Goal: Task Accomplishment & Management: Complete application form

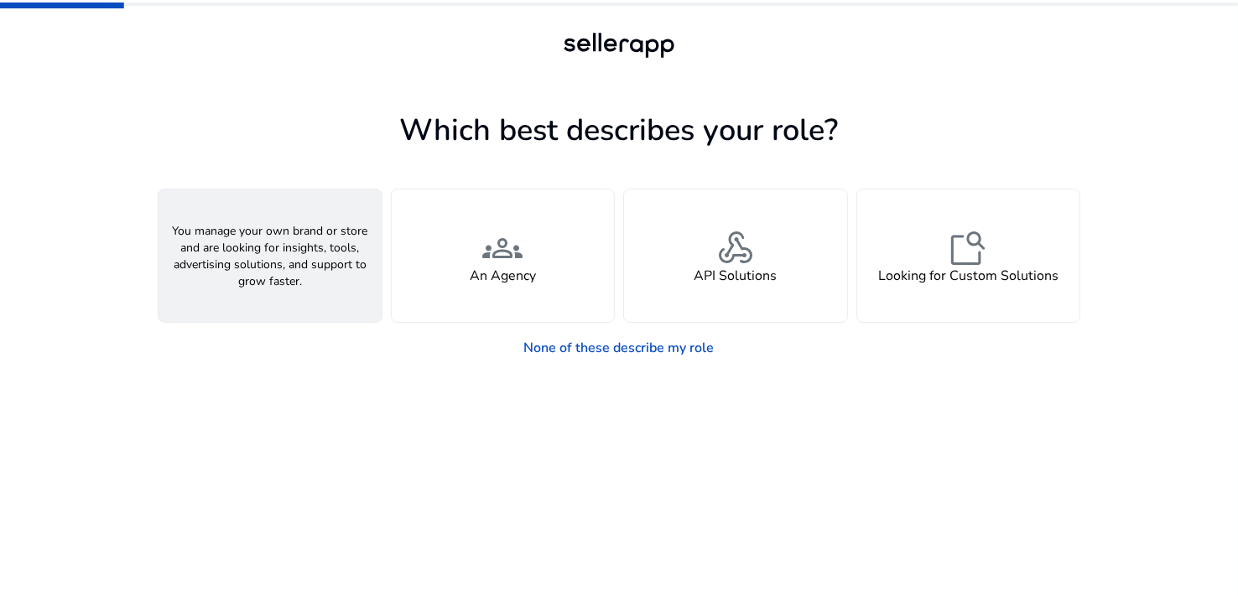
click at [264, 285] on div "person A Seller" at bounding box center [270, 256] width 223 height 133
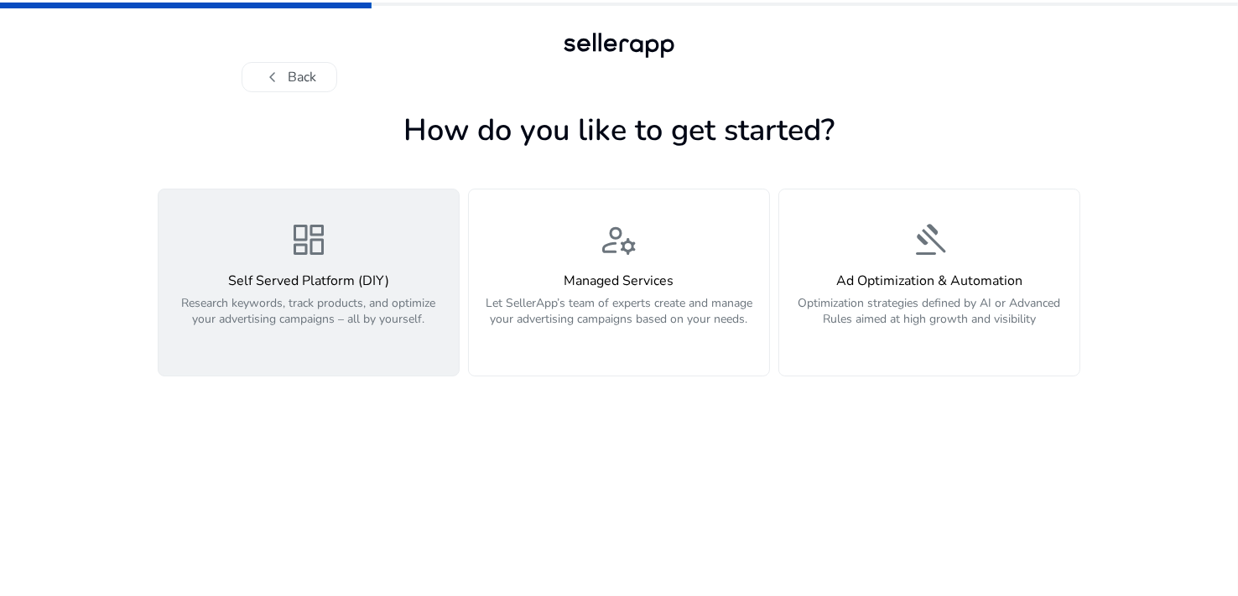
click at [362, 299] on p "Research keywords, track products, and optimize your advertising campaigns – al…" at bounding box center [309, 320] width 280 height 50
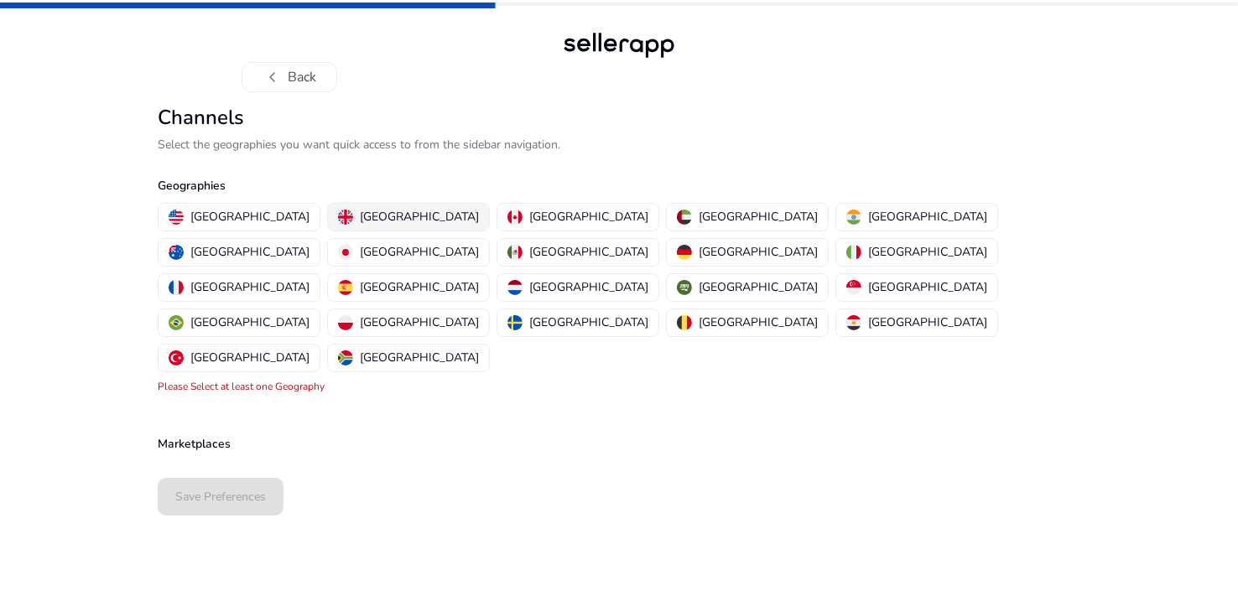
click at [360, 218] on p "[GEOGRAPHIC_DATA]" at bounding box center [419, 217] width 119 height 18
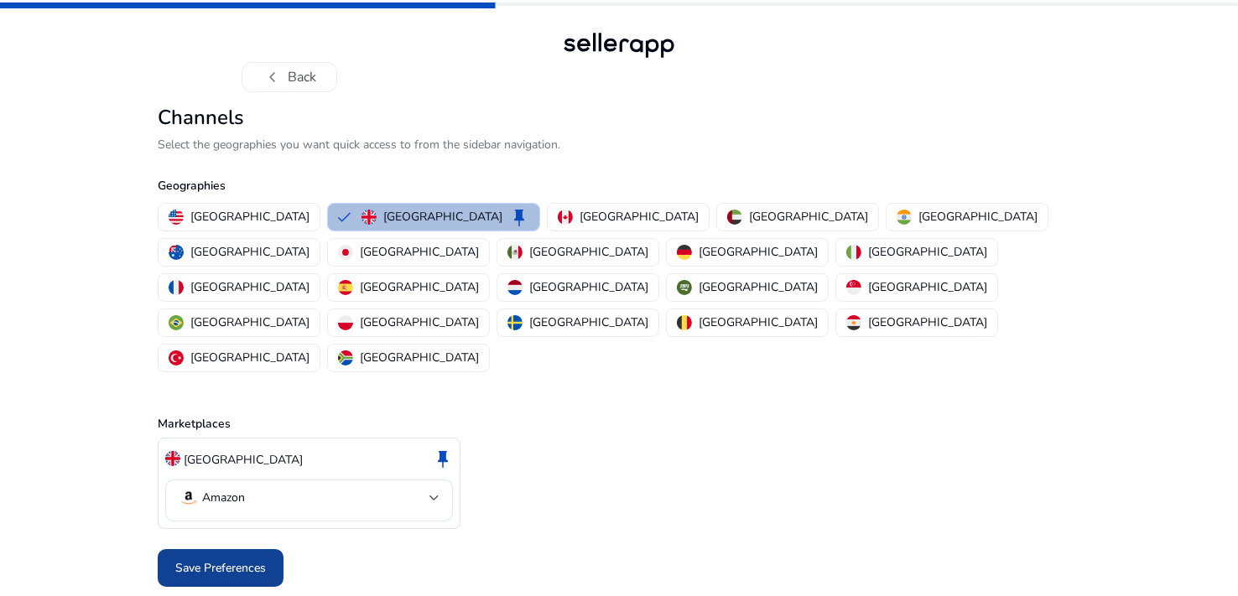
click at [235, 559] on span "Save Preferences" at bounding box center [220, 568] width 91 height 18
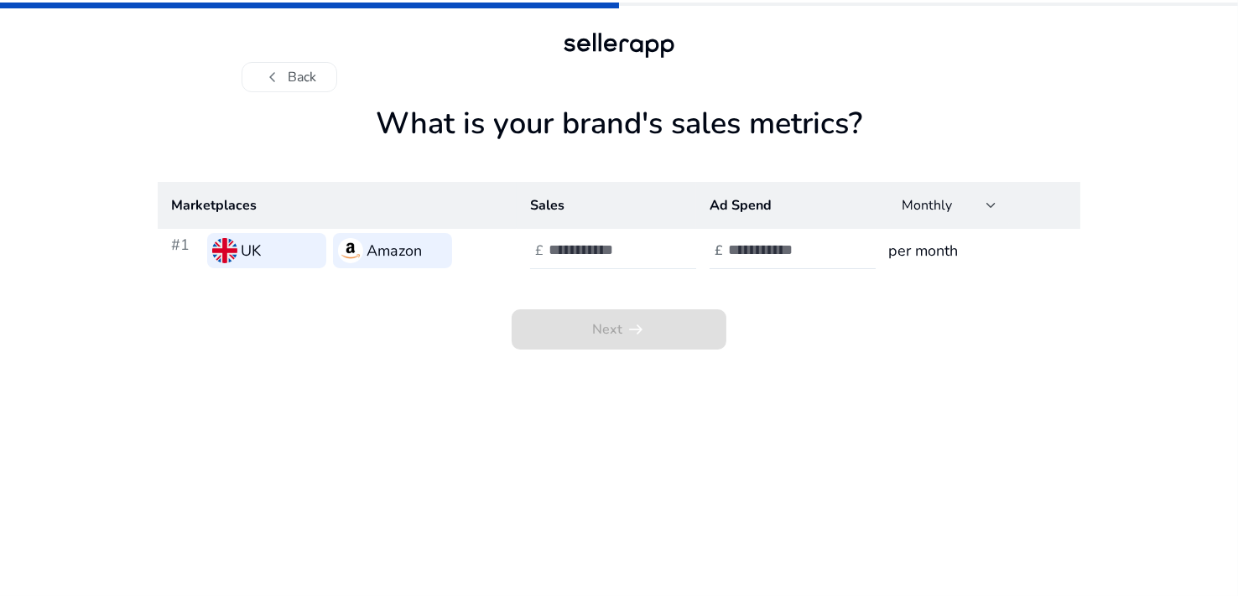
click at [658, 258] on input "**" at bounding box center [605, 250] width 113 height 18
click at [658, 245] on input "**" at bounding box center [605, 250] width 113 height 18
click at [658, 245] on input "*" at bounding box center [605, 250] width 113 height 18
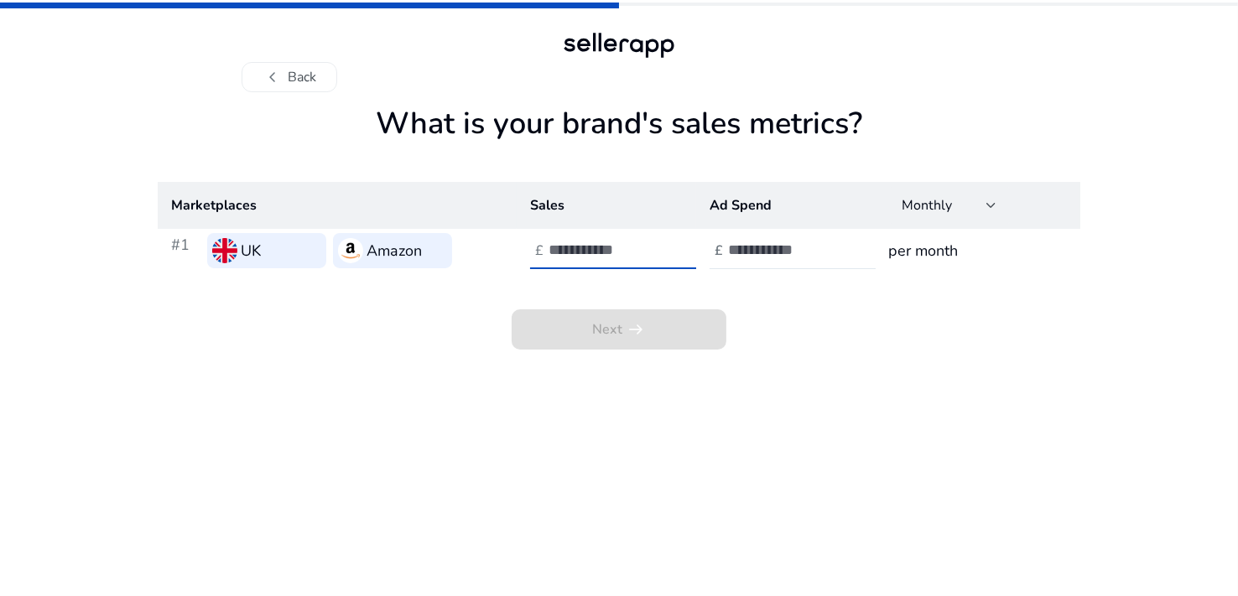
click at [657, 253] on input "*" at bounding box center [605, 250] width 113 height 18
click at [643, 284] on div "Next arrow_right_alt" at bounding box center [619, 311] width 923 height 77
click at [658, 243] on input "*" at bounding box center [605, 250] width 113 height 18
type input "***"
click at [760, 245] on input "number" at bounding box center [784, 250] width 113 height 18
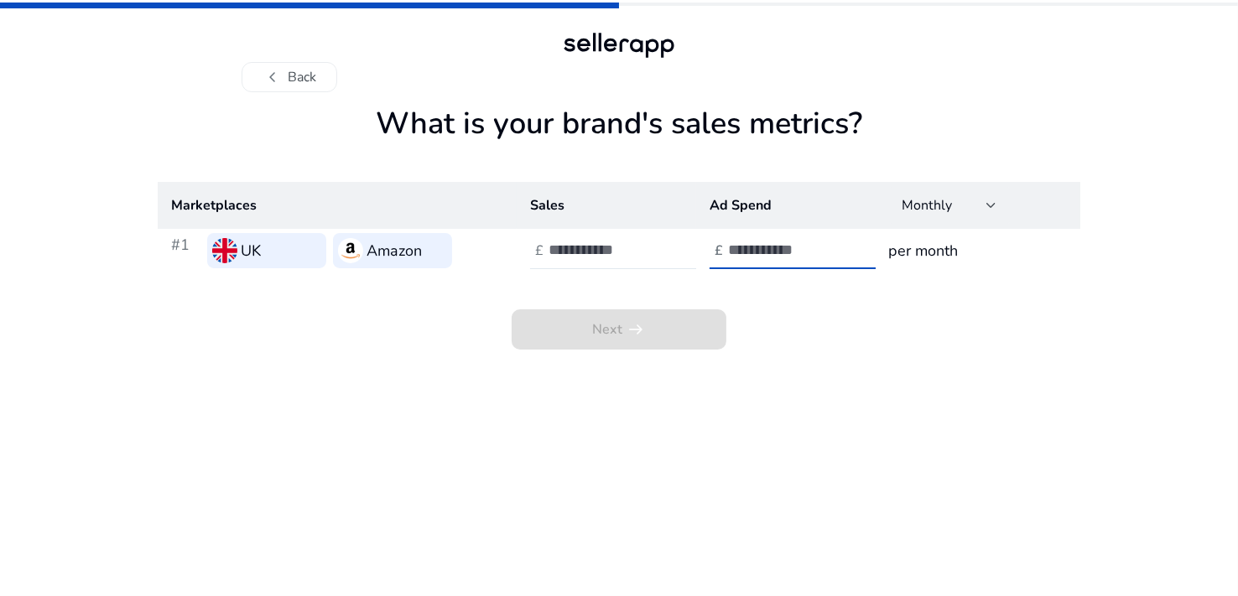
type input "*"
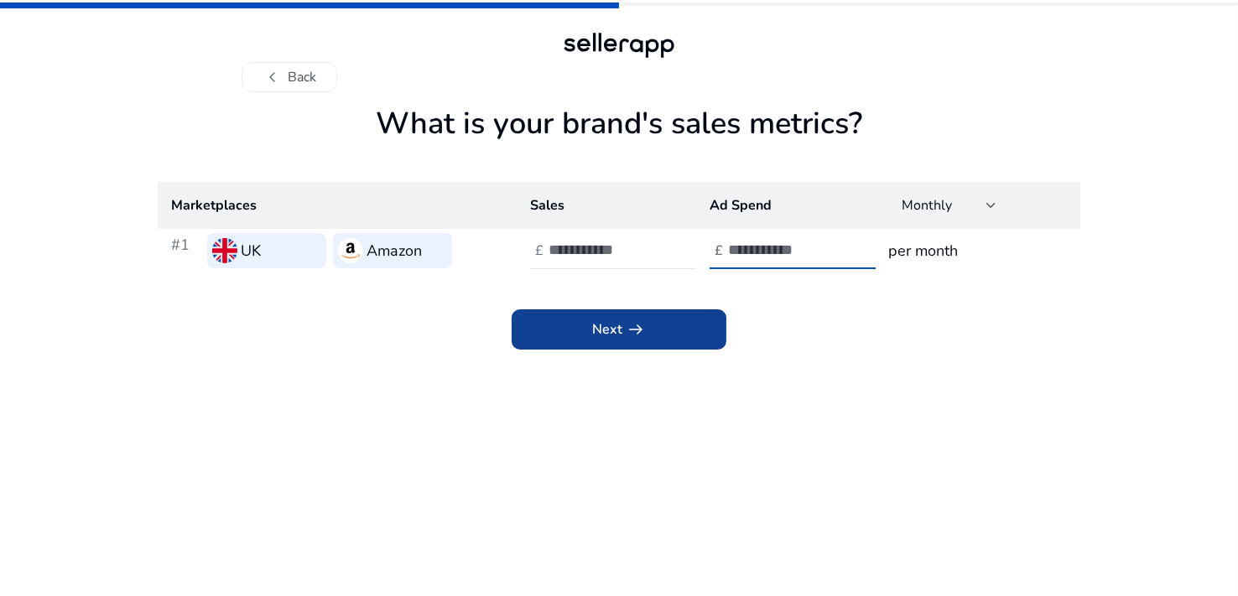
click at [631, 343] on span at bounding box center [619, 330] width 215 height 40
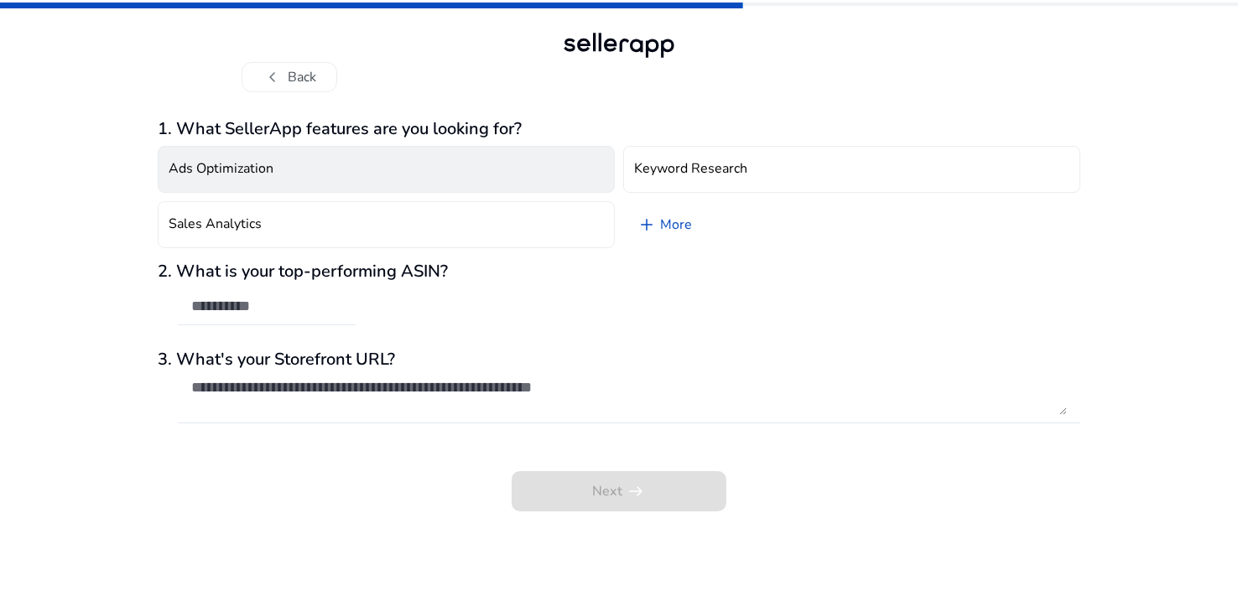
click at [298, 162] on button "Ads Optimization" at bounding box center [386, 169] width 457 height 47
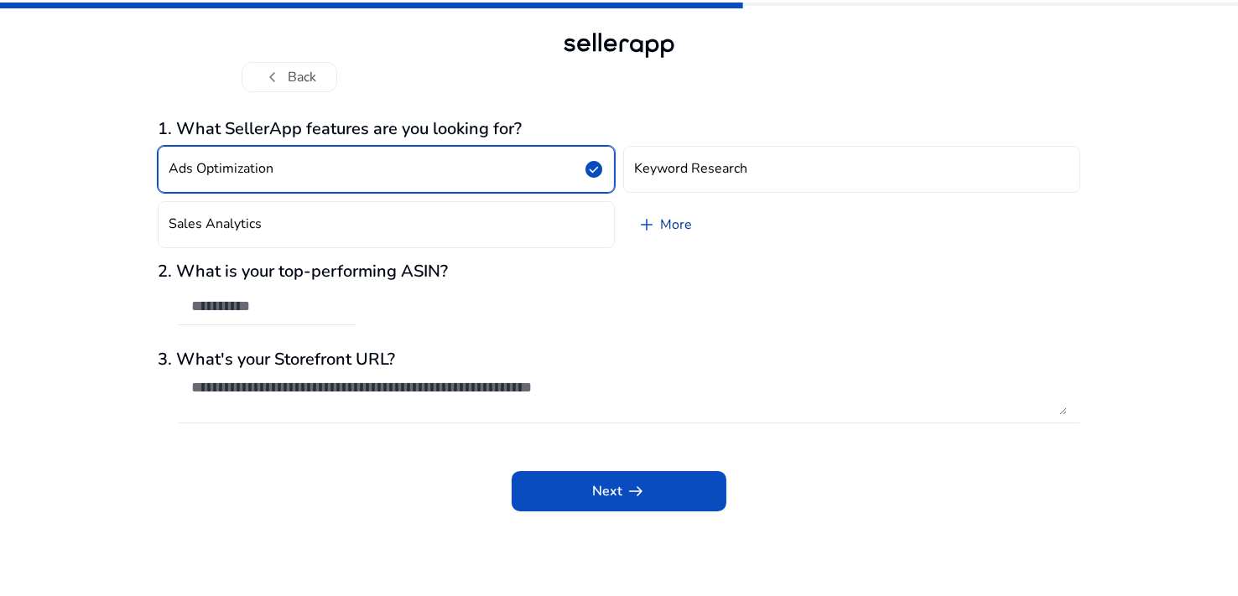
click at [660, 217] on link "add More" at bounding box center [664, 224] width 82 height 47
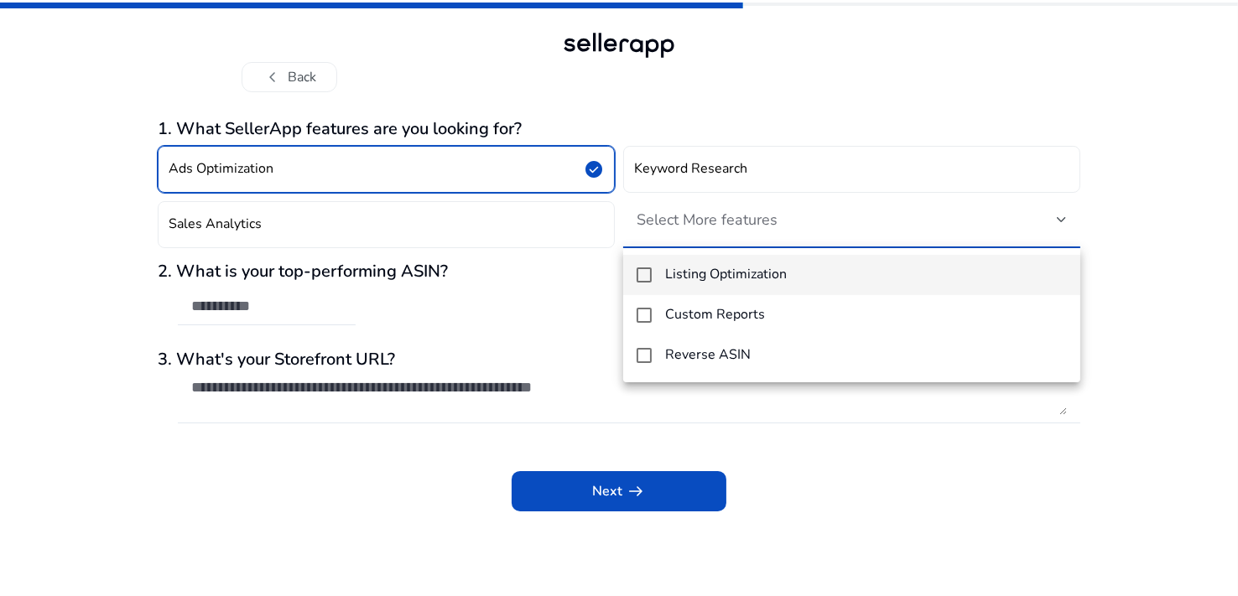
click at [544, 224] on div at bounding box center [619, 298] width 1238 height 596
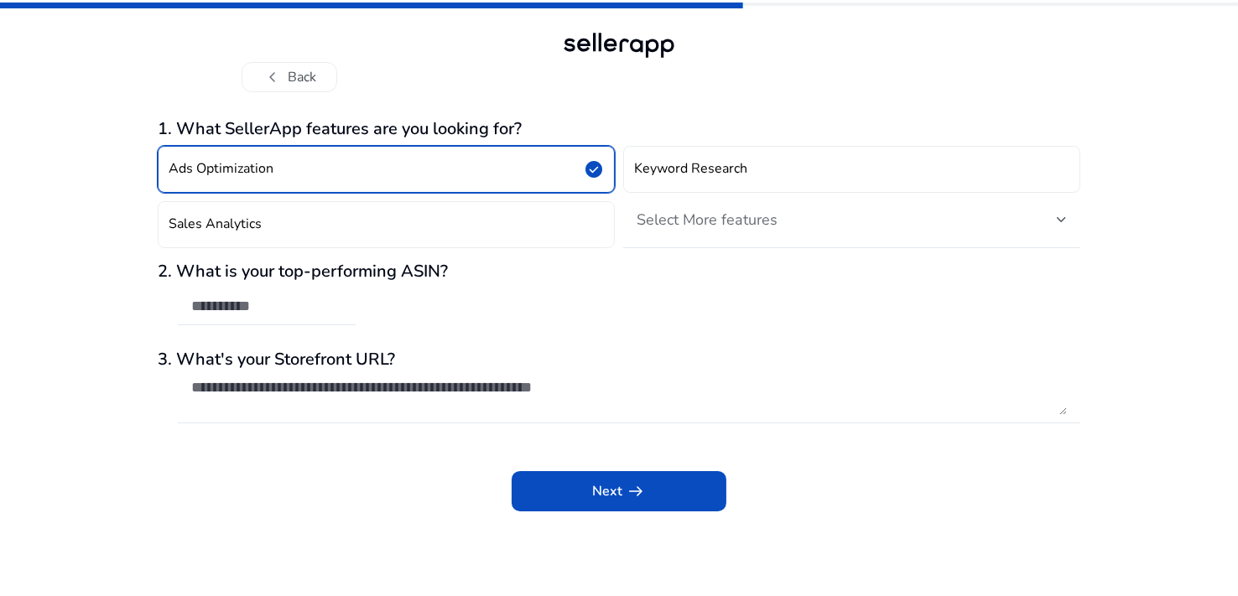
click at [544, 224] on button "Sales Analytics" at bounding box center [386, 224] width 457 height 47
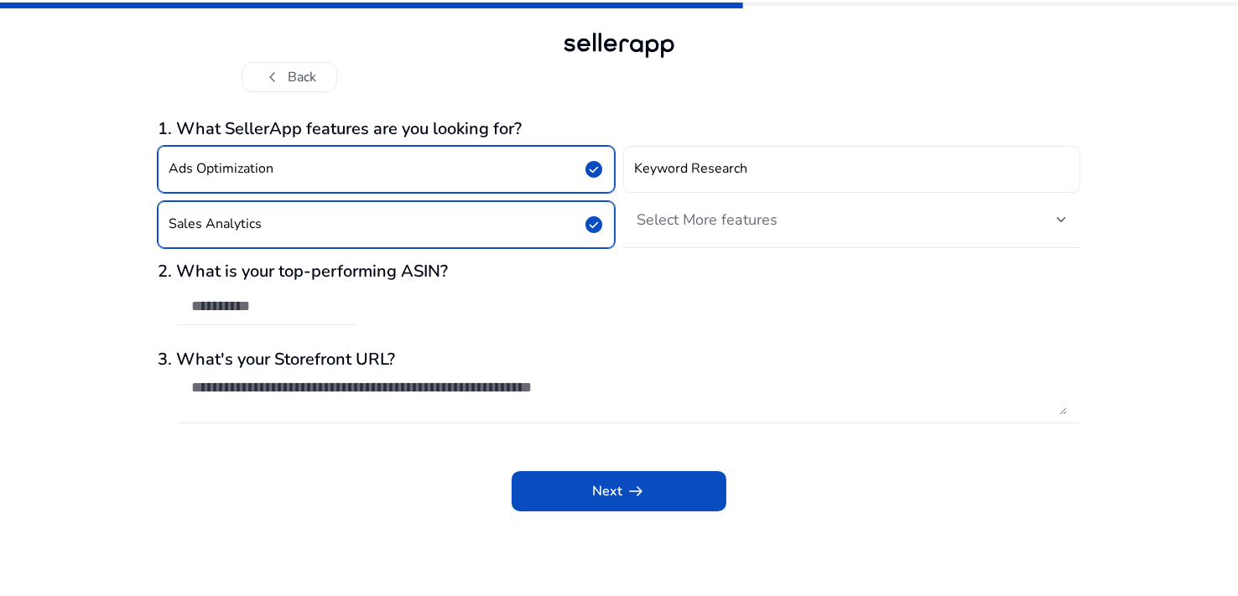
click at [577, 174] on button "Ads Optimization check_circle" at bounding box center [386, 169] width 457 height 47
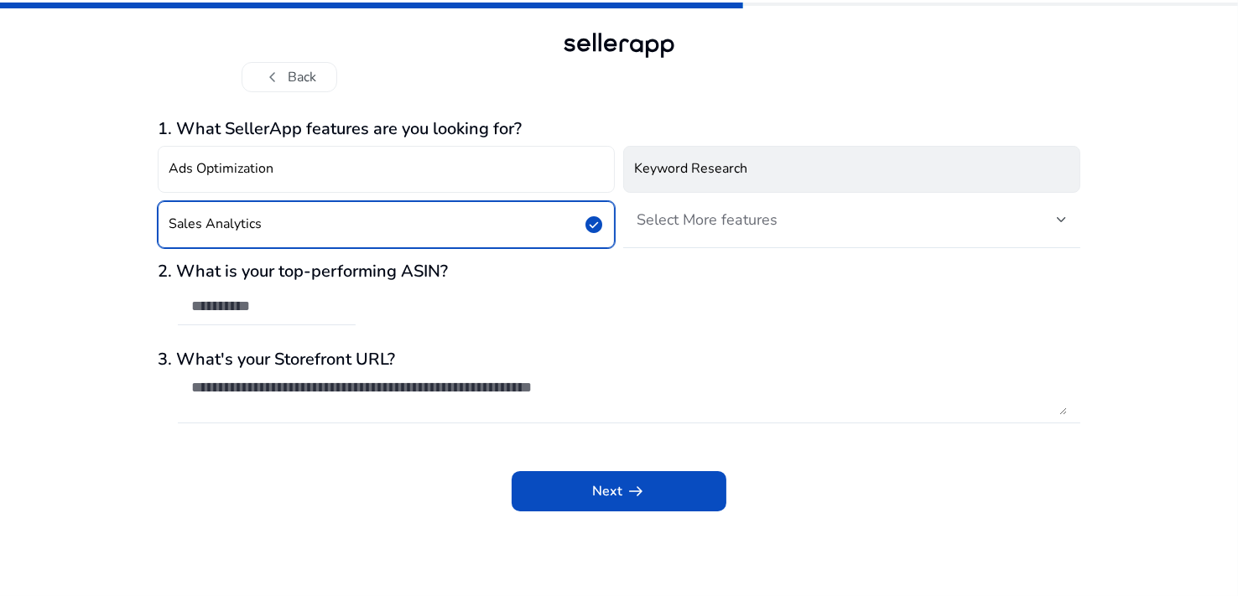
click at [746, 180] on button "Keyword Research" at bounding box center [851, 169] width 457 height 47
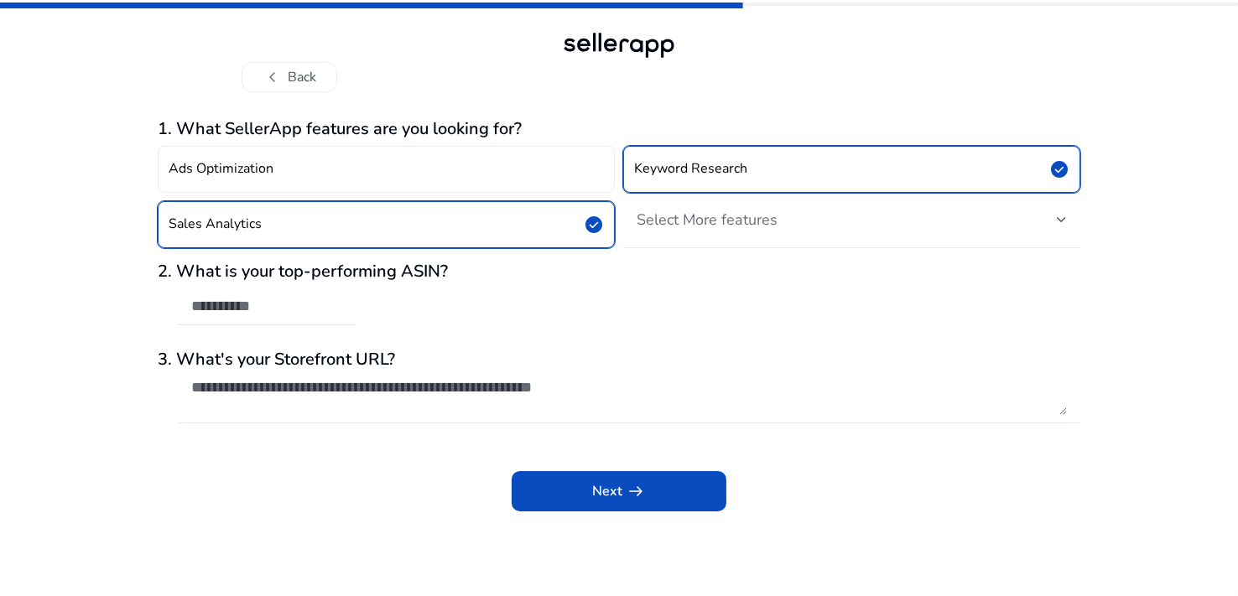
click at [747, 232] on div "Select More features" at bounding box center [852, 219] width 430 height 37
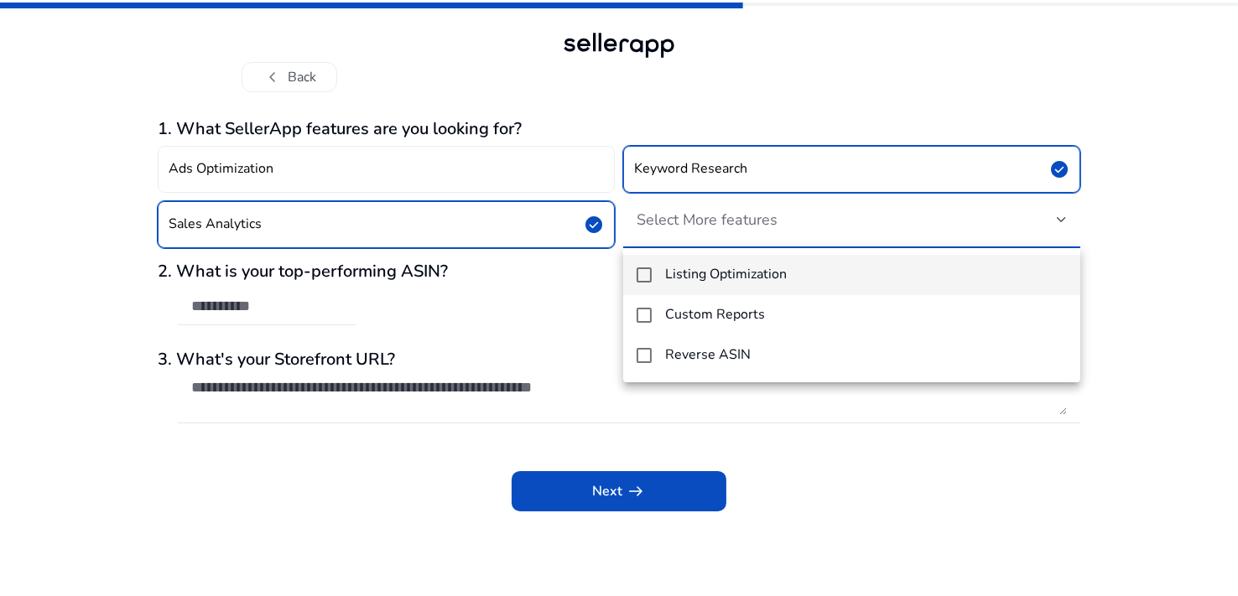
click at [644, 271] on mat-pseudo-checkbox at bounding box center [644, 275] width 15 height 15
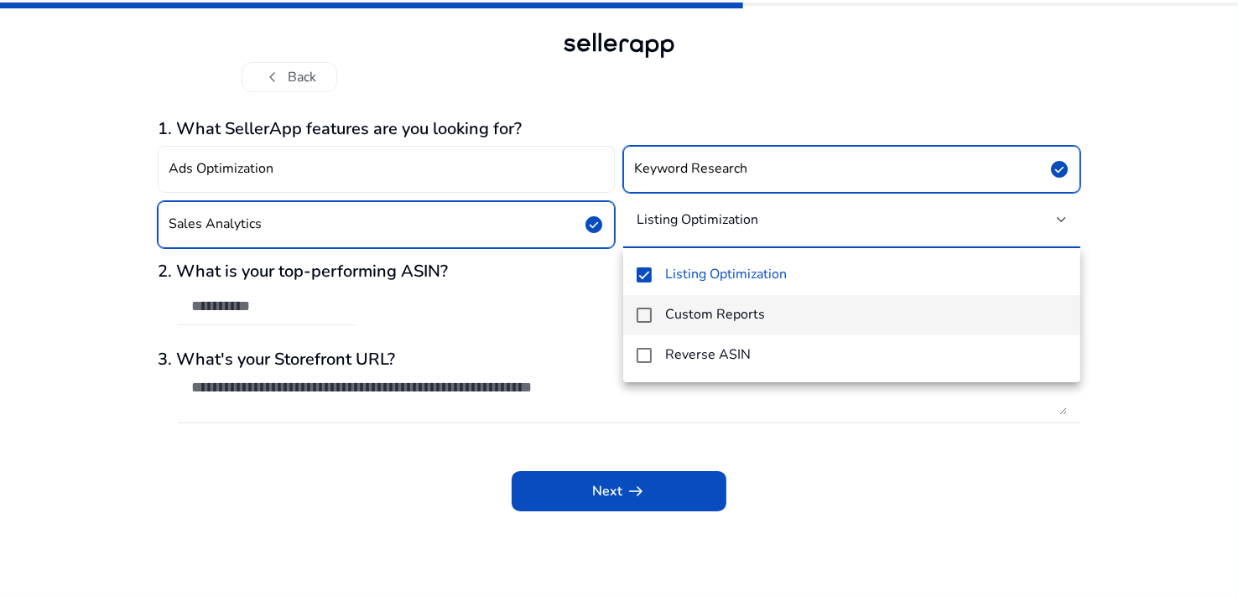
click at [646, 317] on mat-pseudo-checkbox at bounding box center [644, 315] width 15 height 15
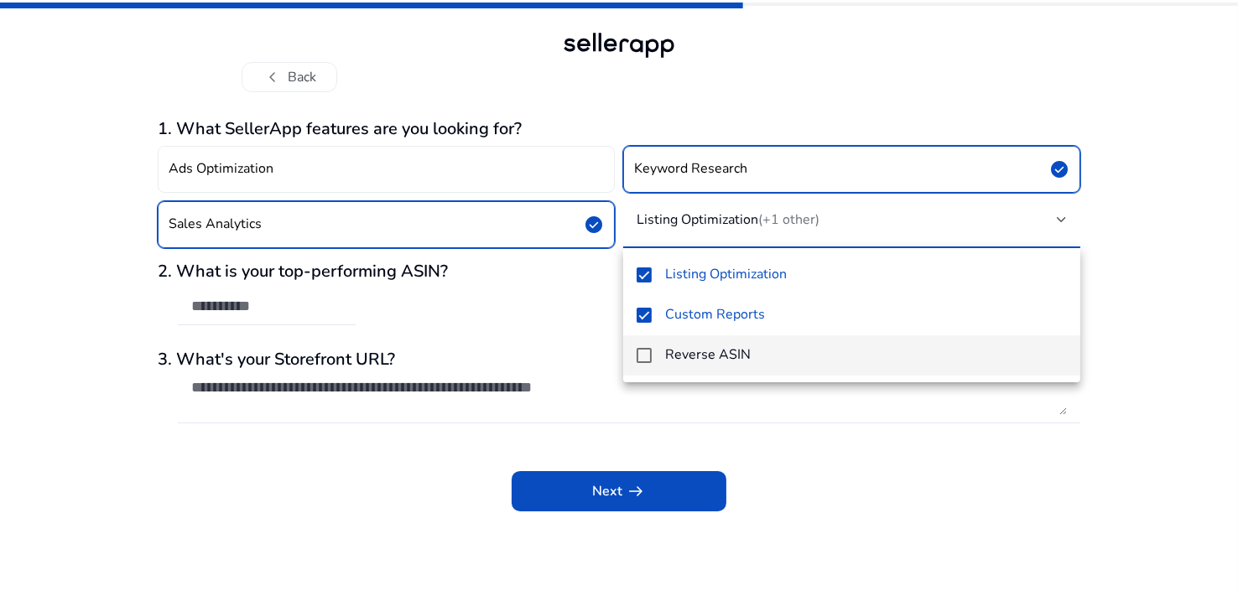
click at [646, 356] on mat-pseudo-checkbox at bounding box center [644, 355] width 15 height 15
click at [653, 352] on mat-option "Reverse ASIN" at bounding box center [851, 356] width 457 height 40
click at [653, 359] on mat-option "Reverse ASIN" at bounding box center [851, 356] width 457 height 40
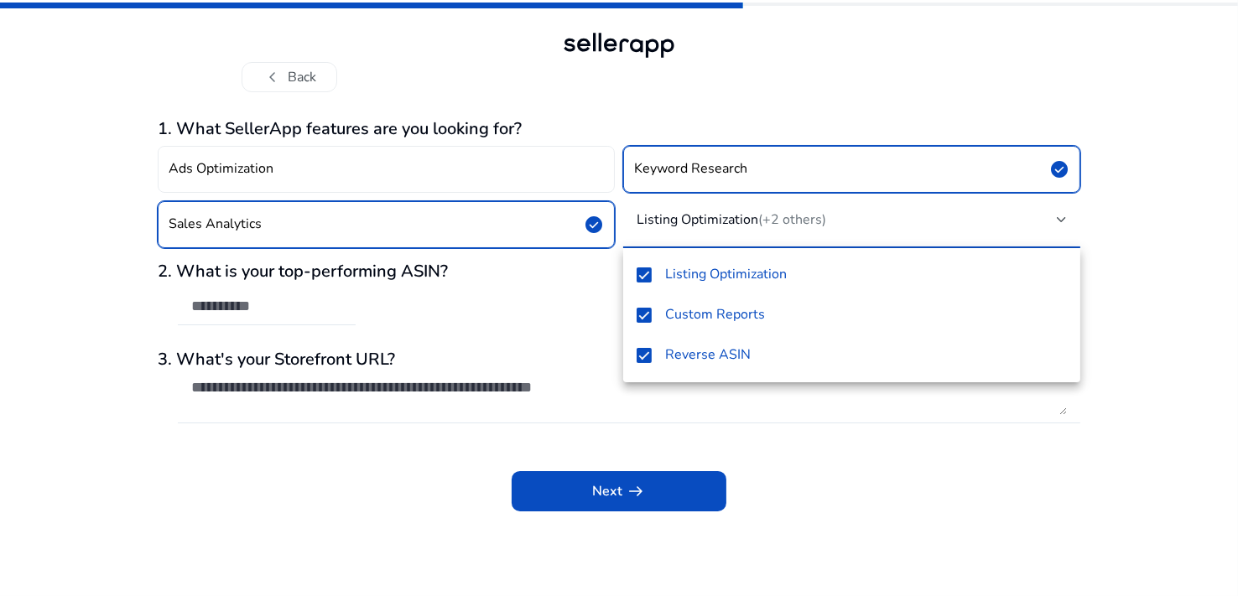
click at [336, 446] on div at bounding box center [619, 298] width 1238 height 596
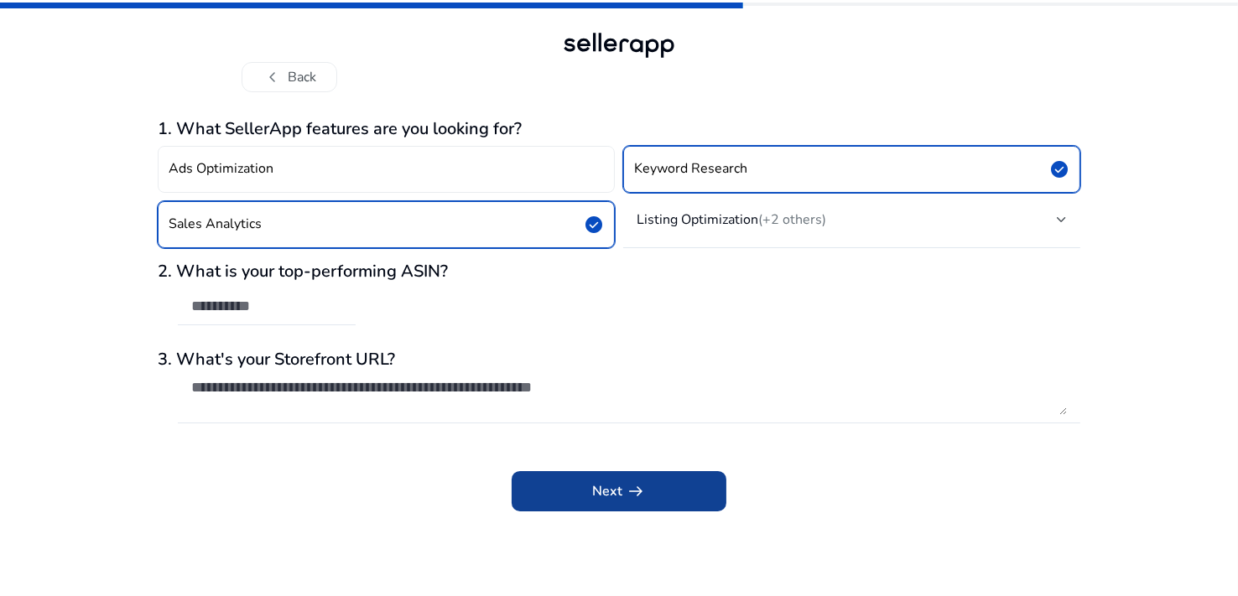
click at [585, 483] on span at bounding box center [619, 491] width 215 height 40
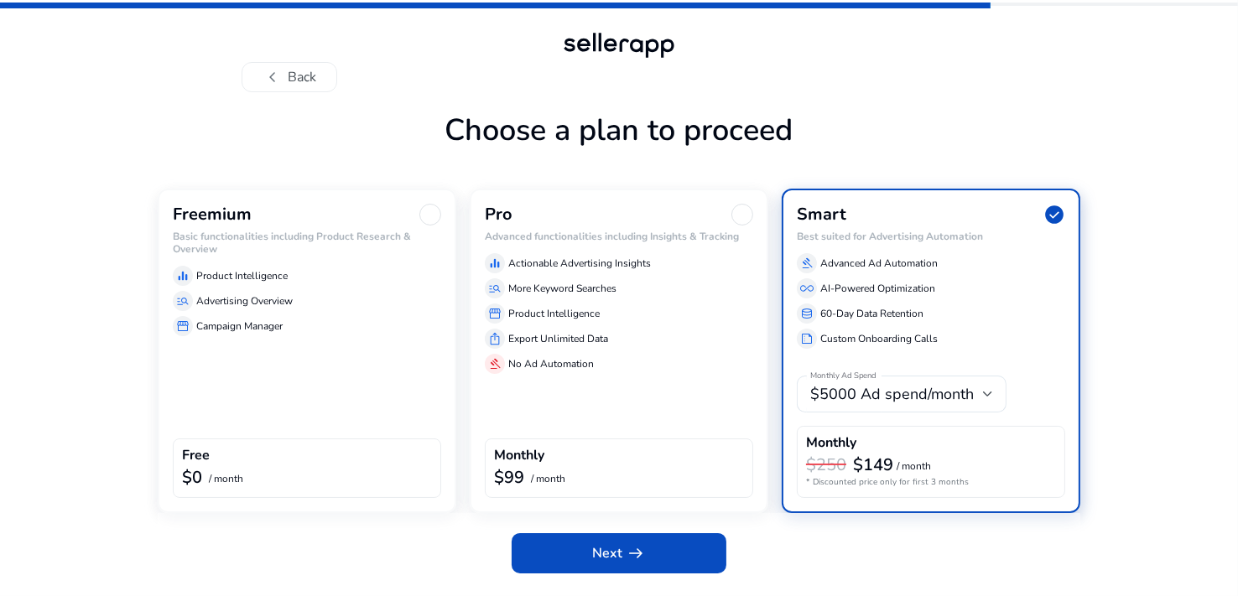
click at [433, 221] on div at bounding box center [430, 215] width 22 height 22
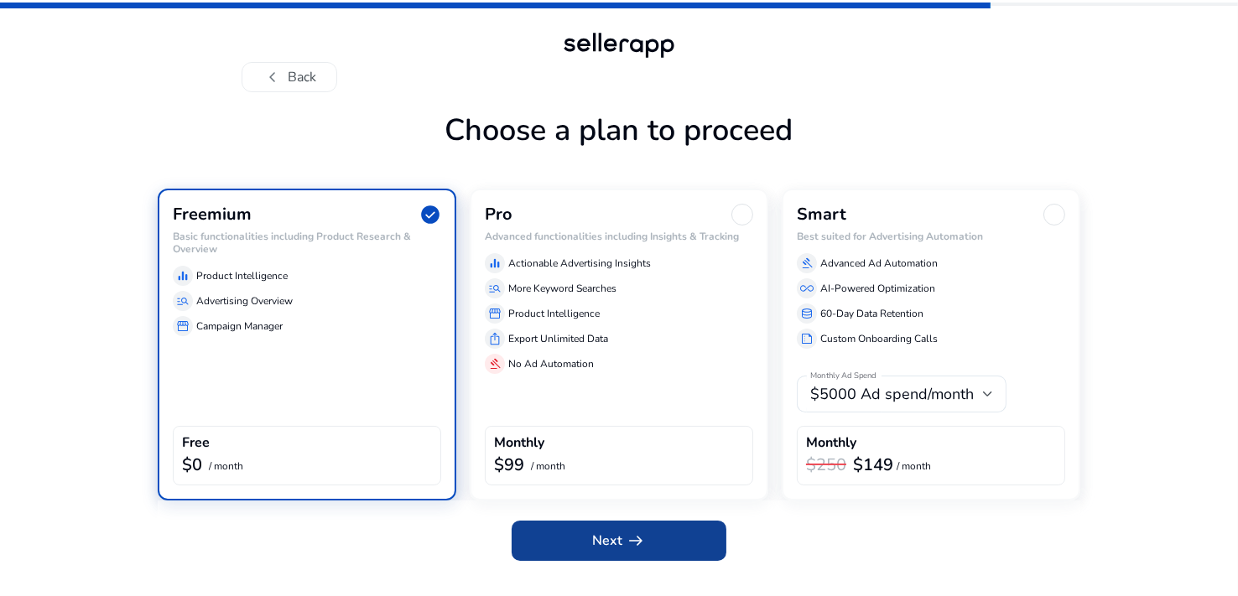
click at [572, 540] on span at bounding box center [619, 541] width 215 height 40
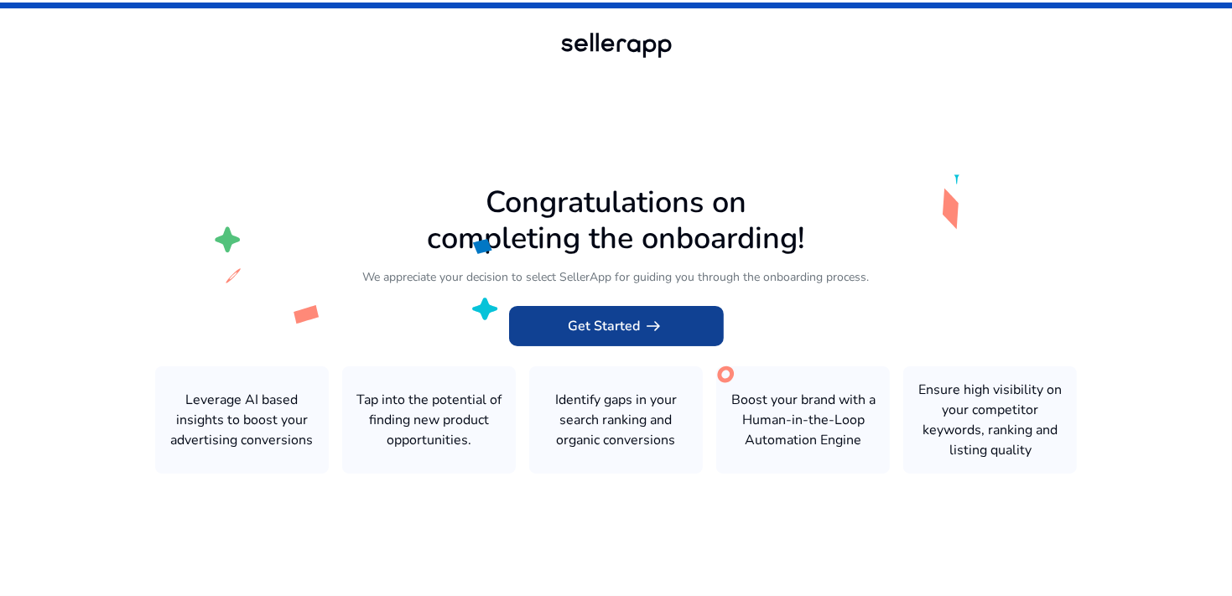
click at [560, 336] on span at bounding box center [616, 326] width 215 height 40
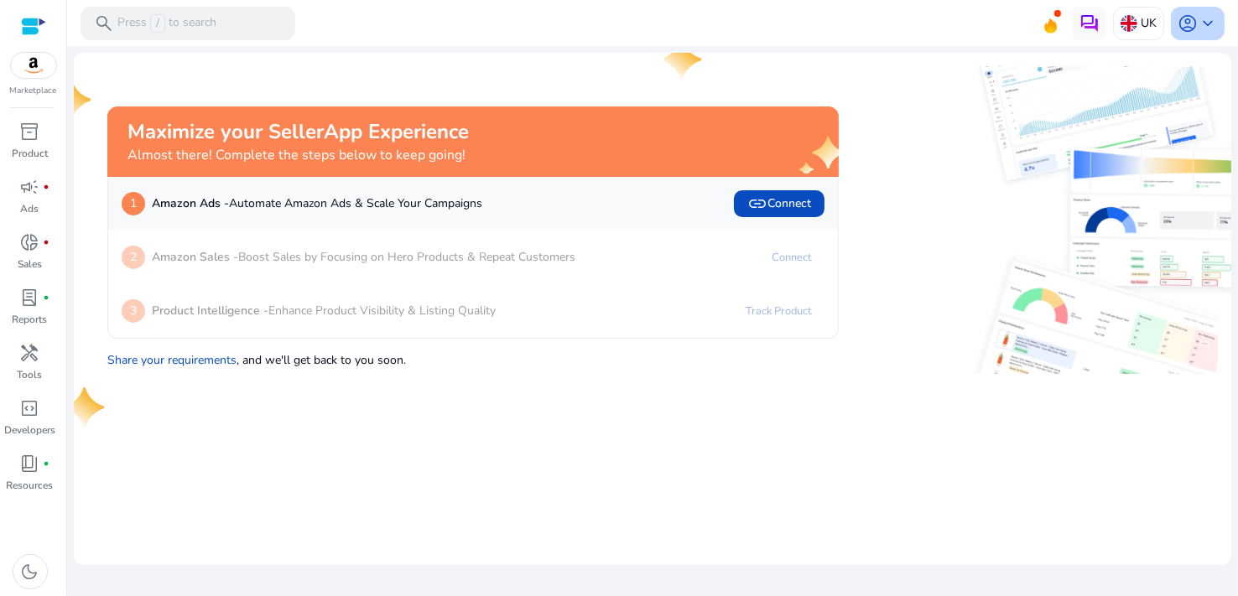
click at [1194, 27] on span "account_circle" at bounding box center [1188, 23] width 20 height 20
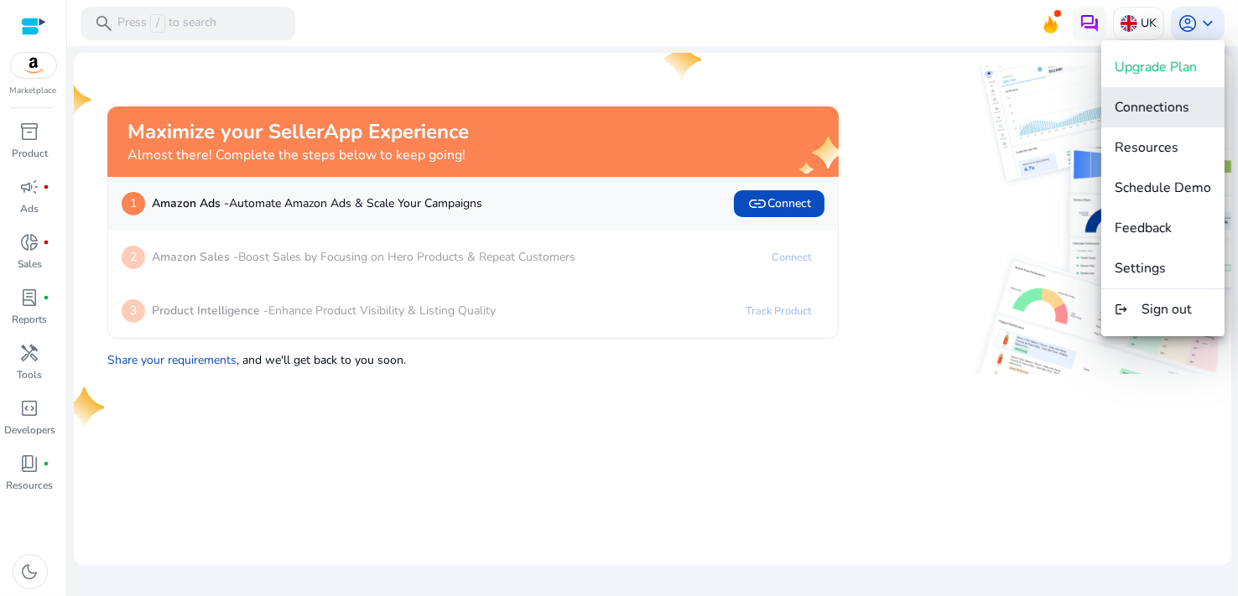
click at [1149, 112] on span "Connections" at bounding box center [1152, 107] width 75 height 18
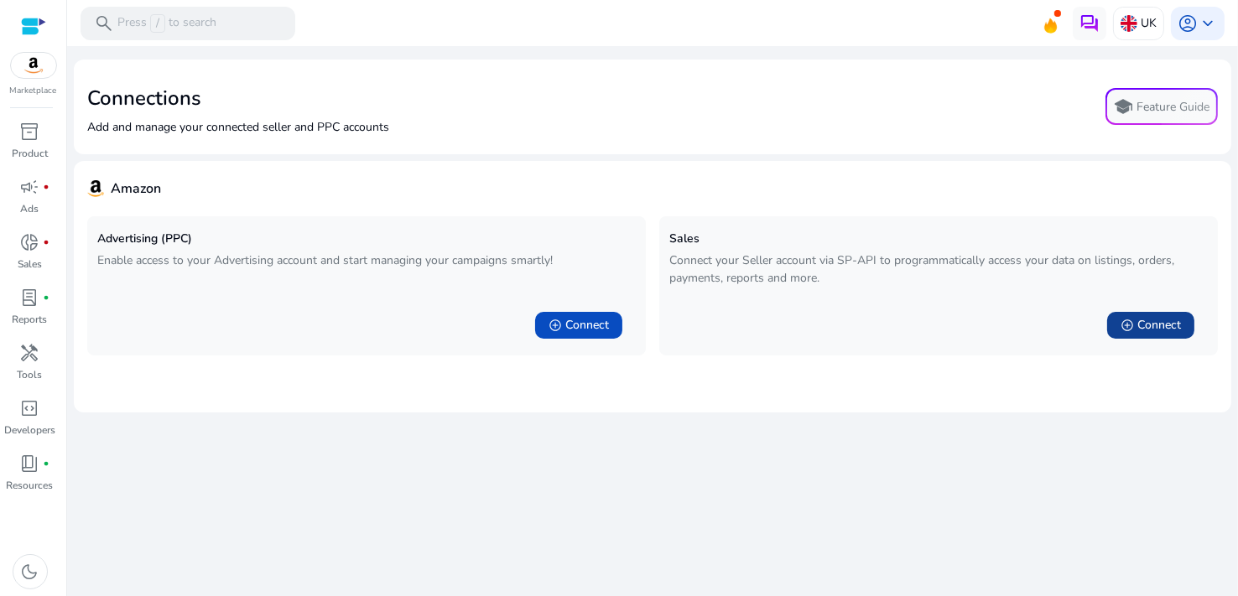
click at [1125, 320] on span "add_circle" at bounding box center [1127, 325] width 13 height 13
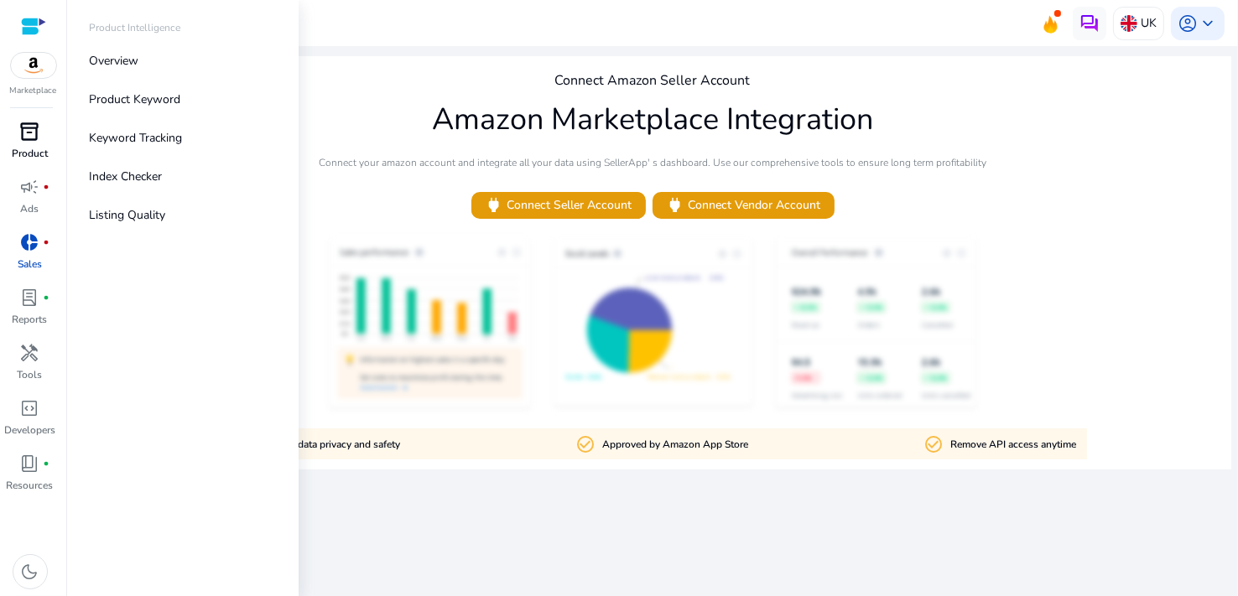
click at [29, 143] on div "inventory_2" at bounding box center [30, 131] width 47 height 27
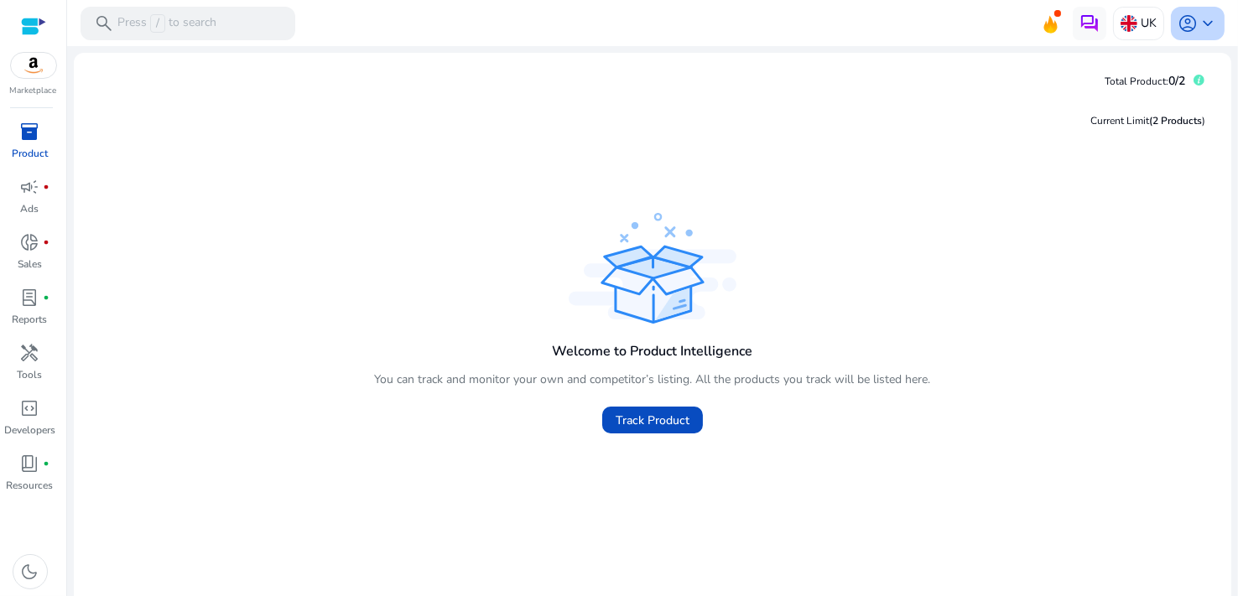
click at [1179, 30] on span "account_circle" at bounding box center [1188, 23] width 20 height 20
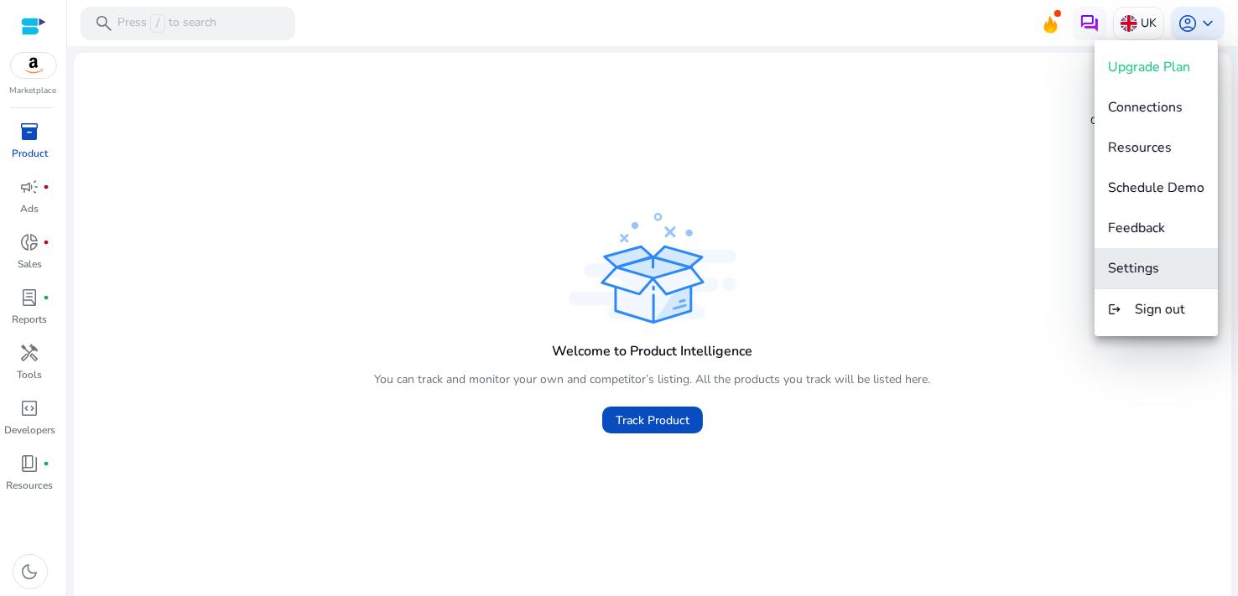
click at [1150, 267] on span "Settings" at bounding box center [1133, 268] width 51 height 18
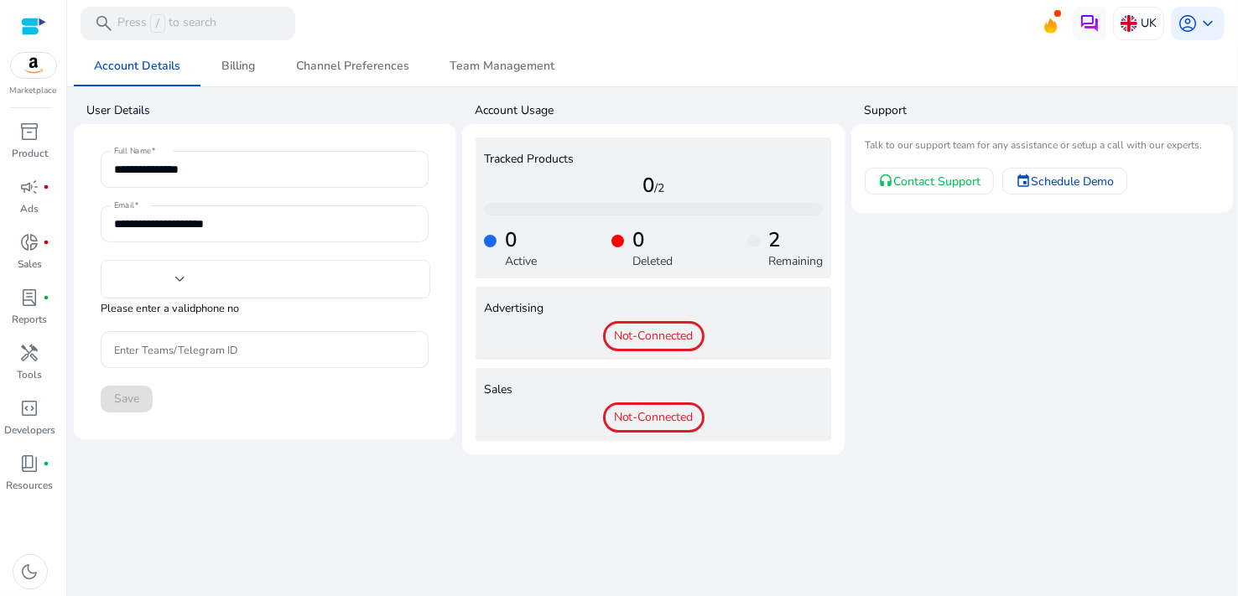
type input "**********"
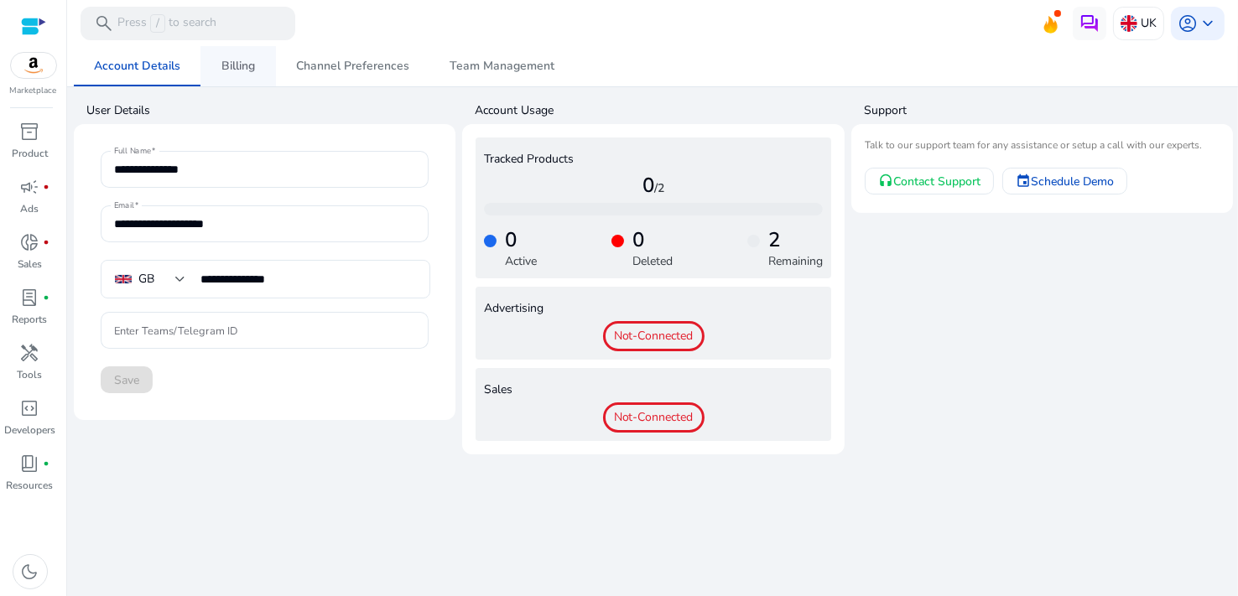
click at [236, 60] on span "Billing" at bounding box center [238, 66] width 34 height 12
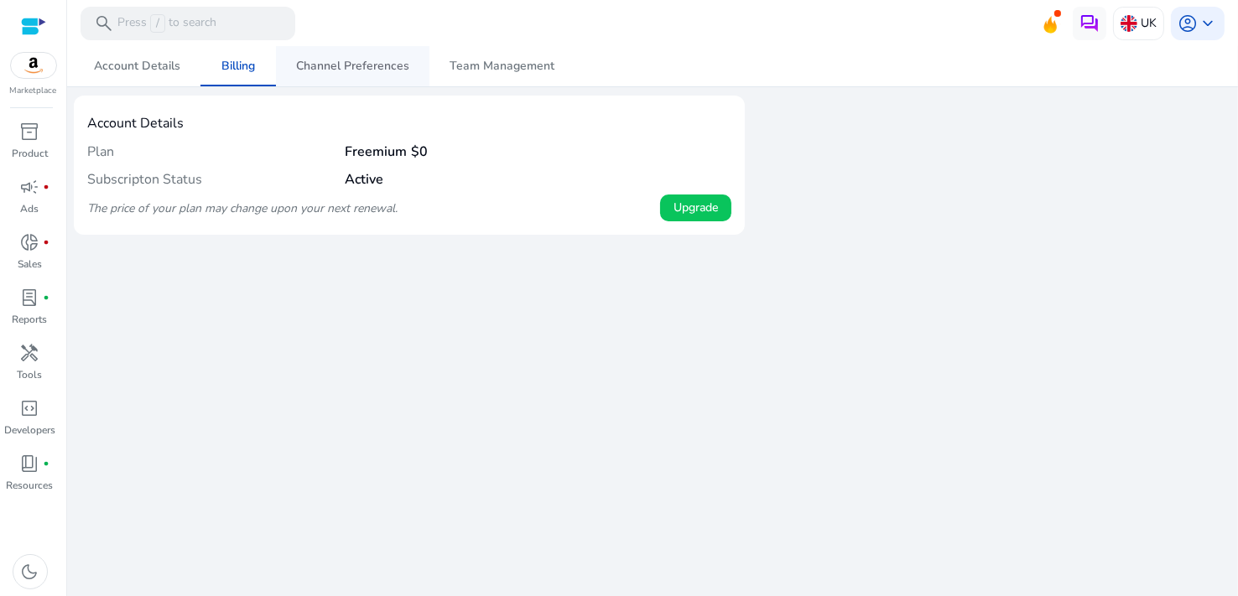
click at [342, 63] on span "Channel Preferences" at bounding box center [352, 66] width 113 height 12
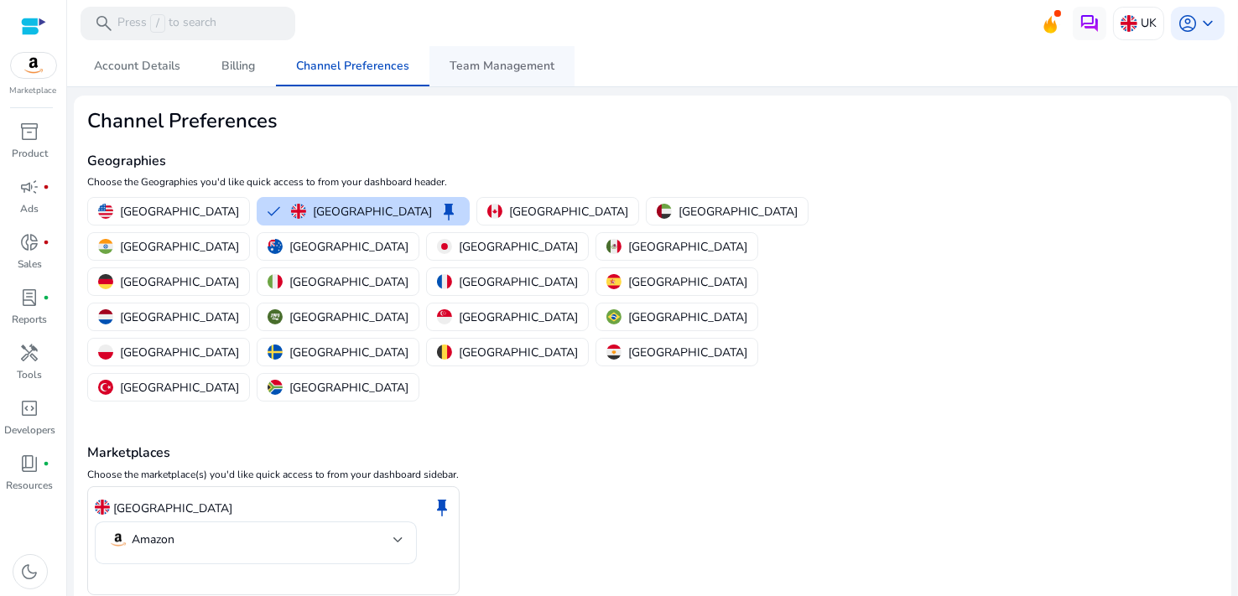
click at [481, 68] on span "Team Management" at bounding box center [502, 66] width 105 height 12
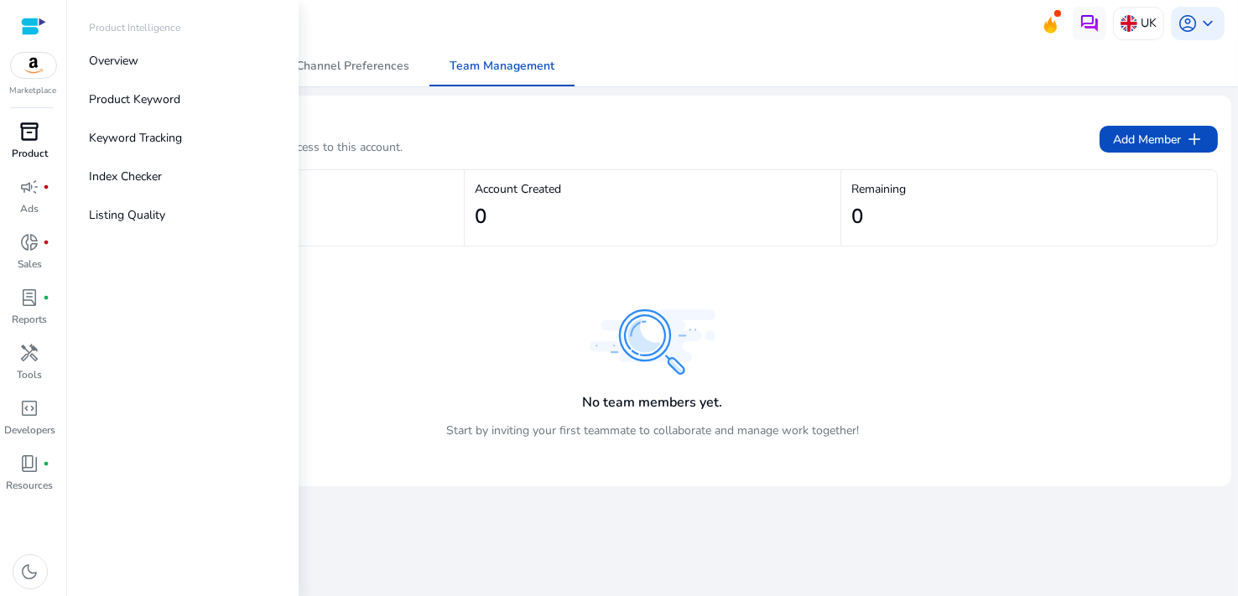
click at [31, 138] on span "inventory_2" at bounding box center [30, 132] width 20 height 20
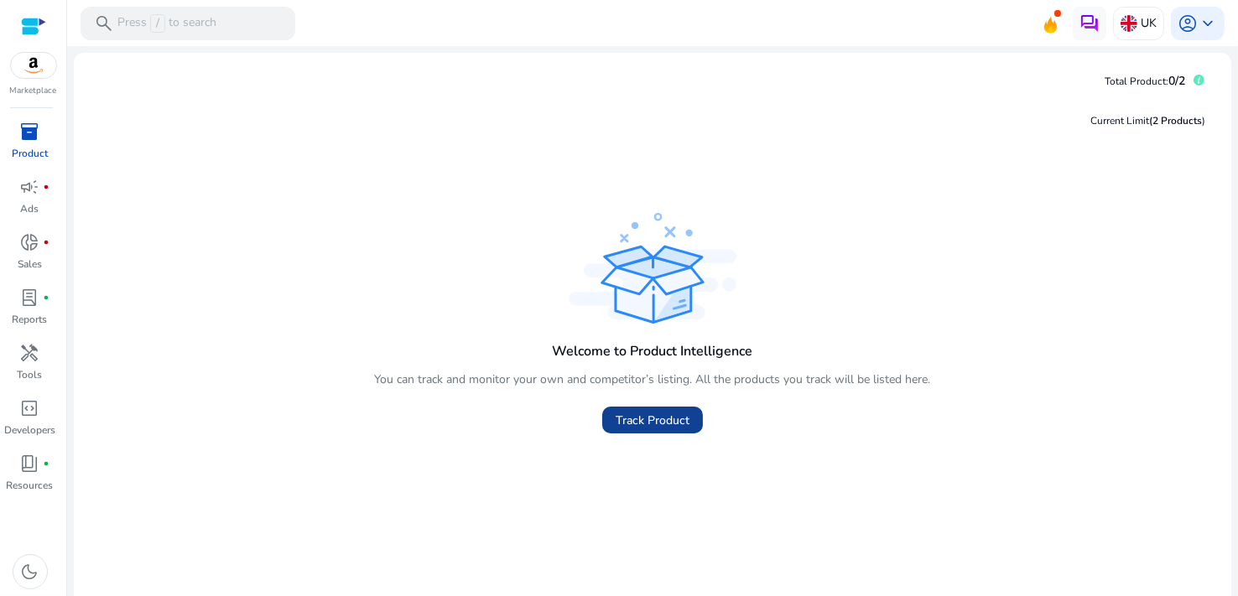
click at [637, 417] on span "Track Product" at bounding box center [653, 421] width 74 height 18
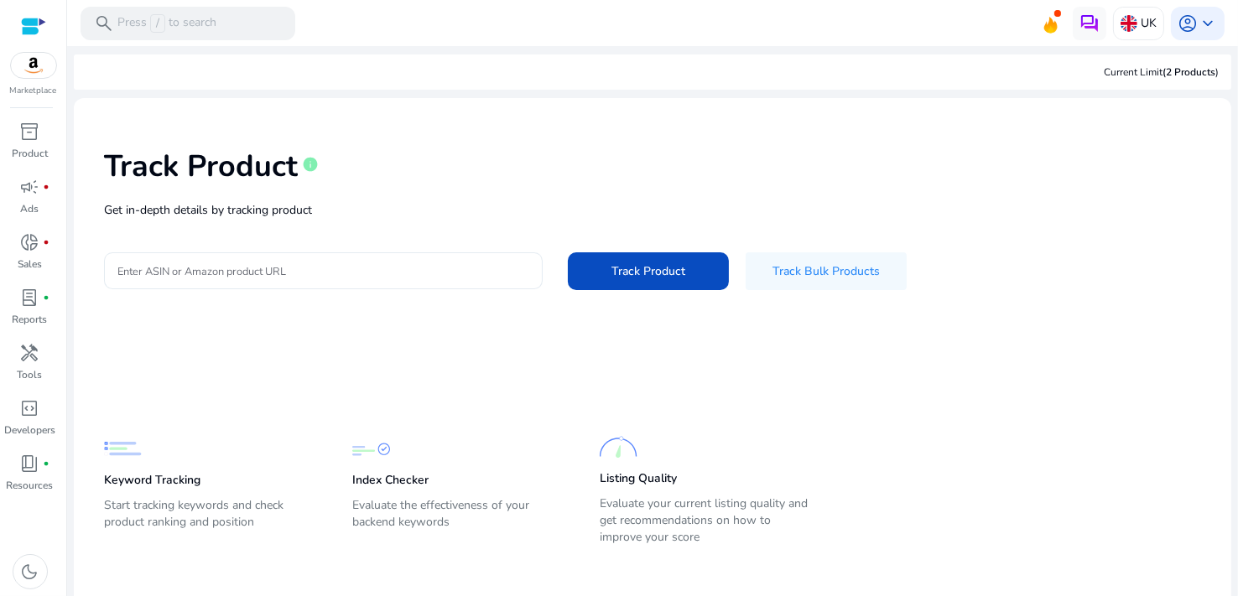
click at [195, 273] on input "Enter ASIN or Amazon product URL" at bounding box center [323, 271] width 412 height 18
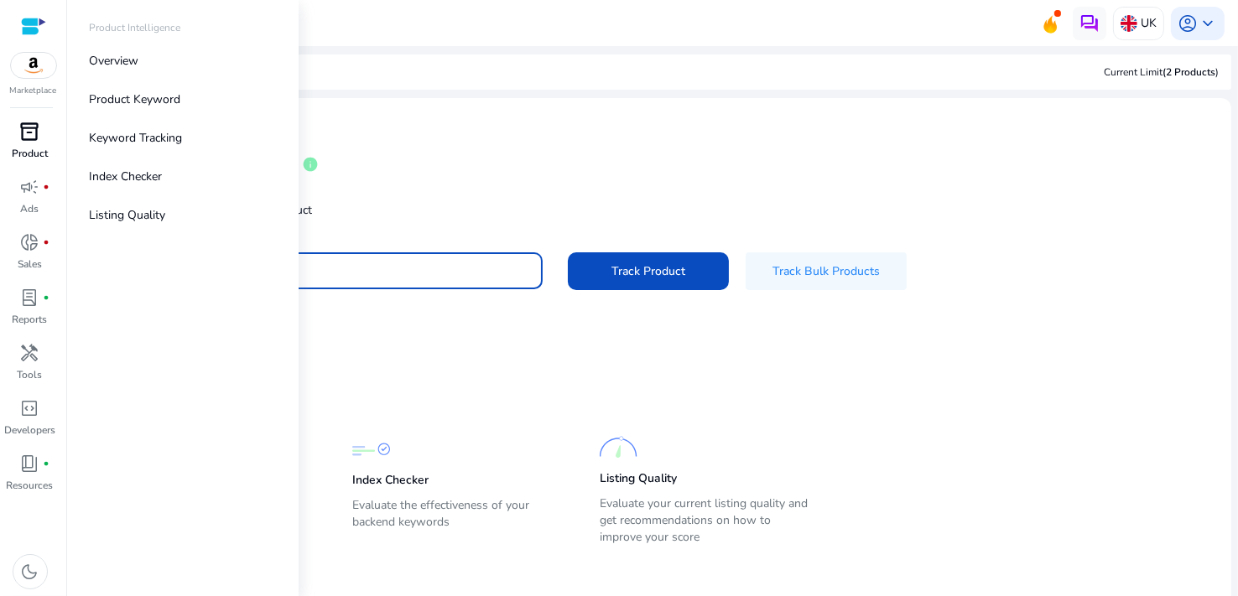
click at [31, 153] on p "Product" at bounding box center [30, 153] width 36 height 15
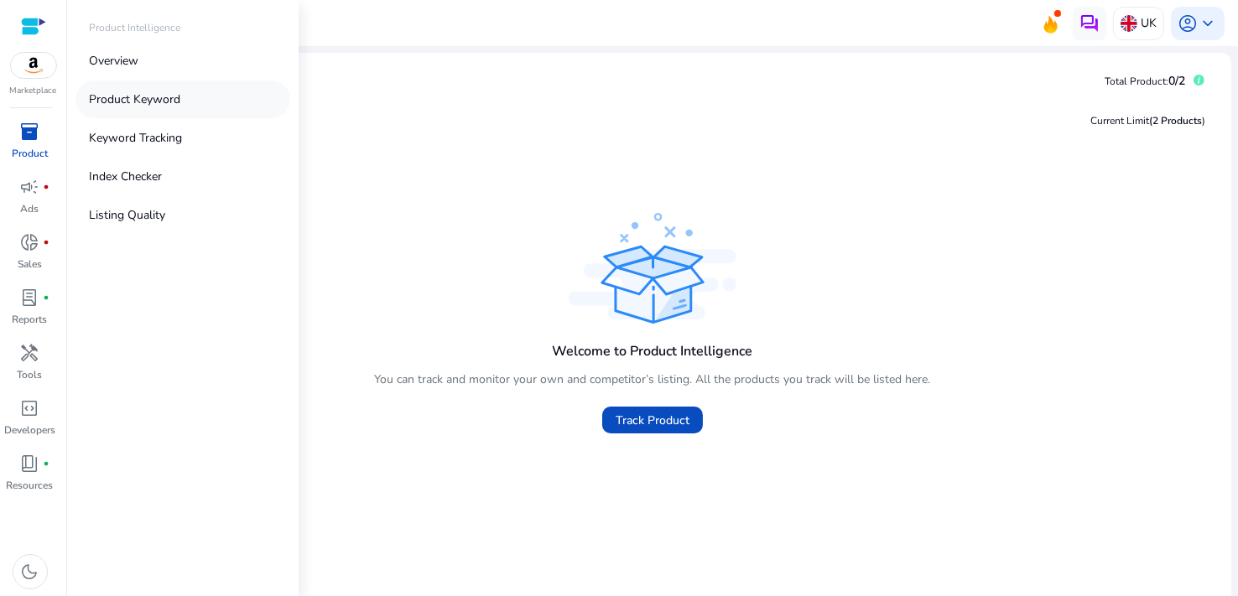
click at [119, 107] on p "Product Keyword" at bounding box center [134, 100] width 91 height 18
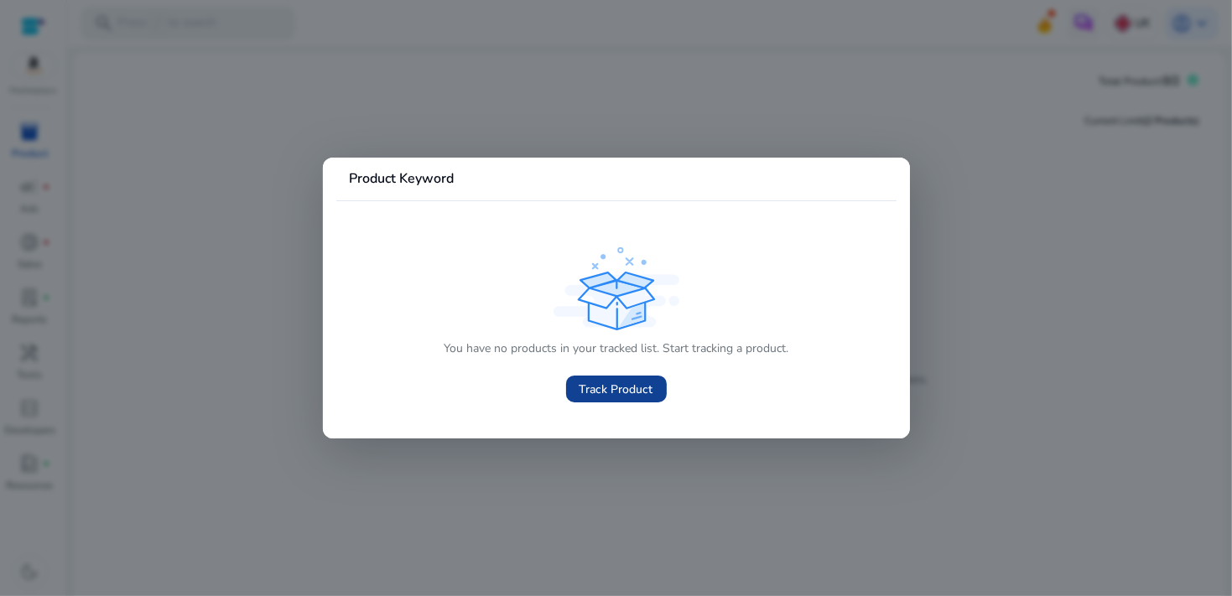
click at [611, 389] on span "Track Product" at bounding box center [617, 390] width 74 height 18
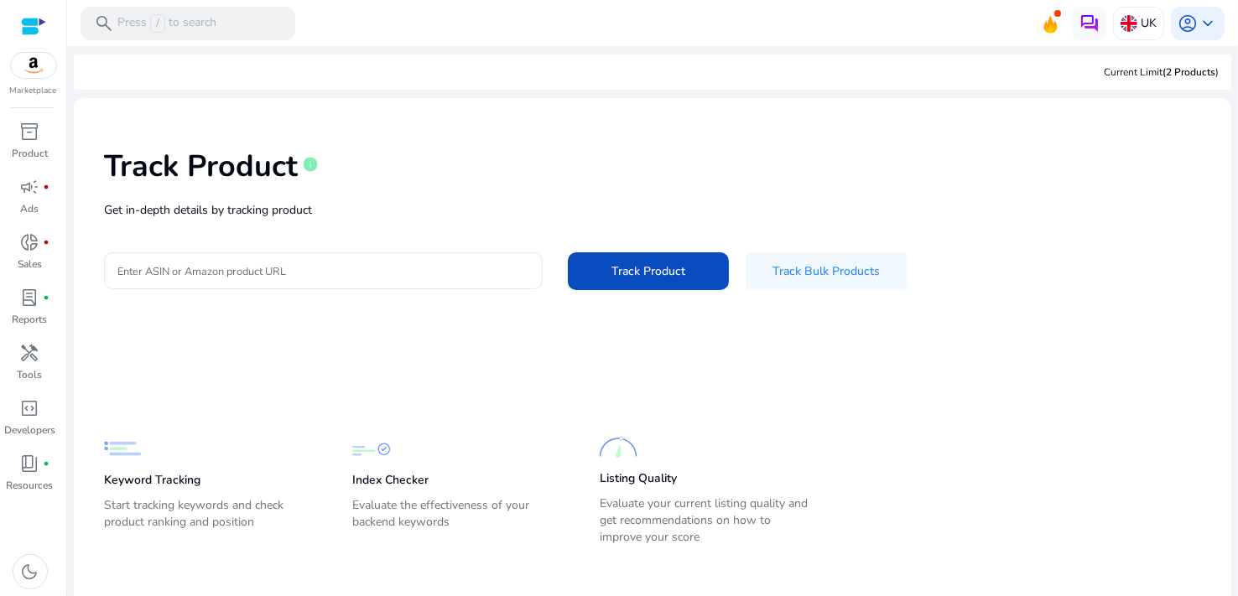
click at [287, 276] on input "Enter ASIN or Amazon product URL" at bounding box center [323, 271] width 412 height 18
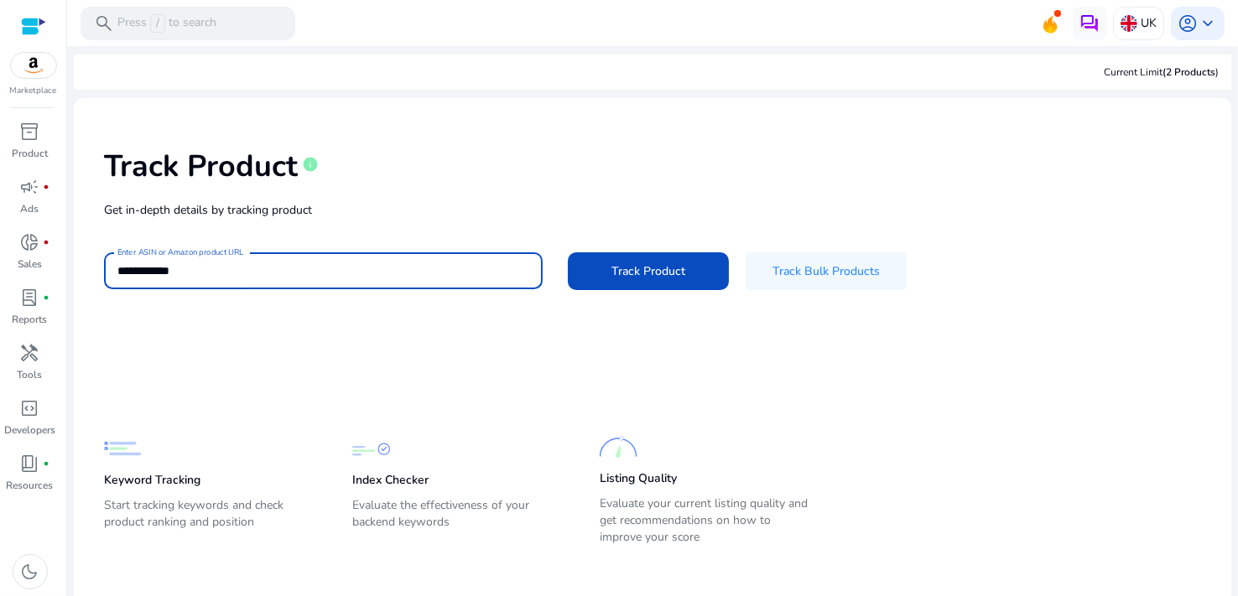
click at [568, 252] on button "Track Product" at bounding box center [648, 271] width 161 height 38
type input "*"
click at [29, 25] on div at bounding box center [33, 26] width 25 height 19
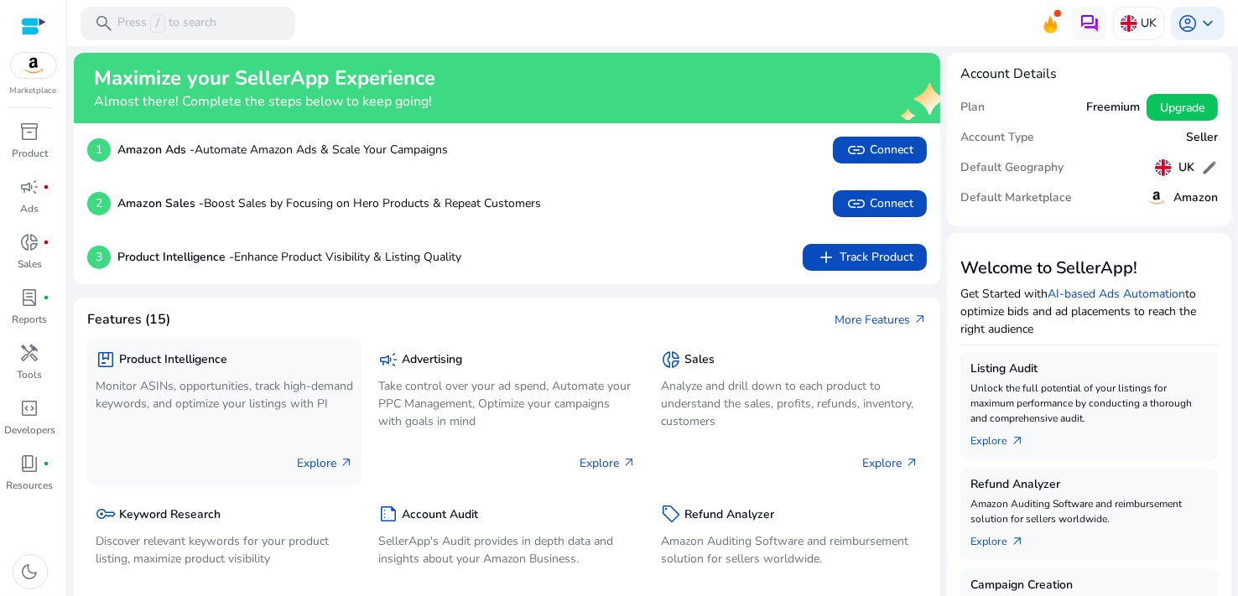
click at [307, 462] on p "Explore arrow_outward" at bounding box center [325, 464] width 56 height 18
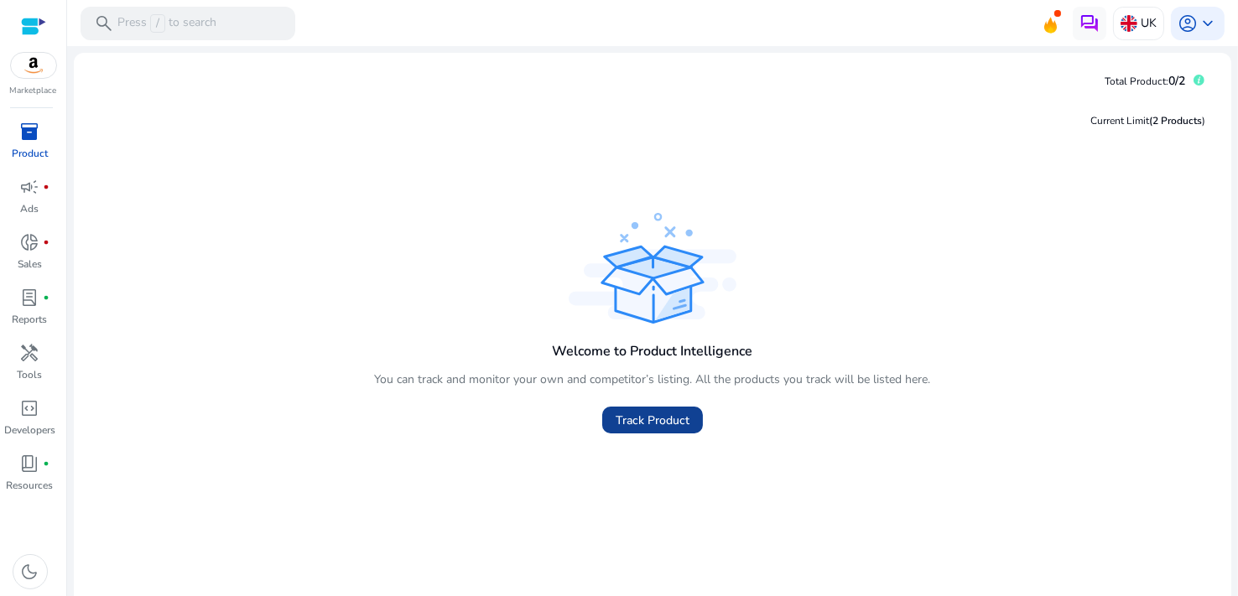
click at [627, 423] on span "Track Product" at bounding box center [653, 421] width 74 height 18
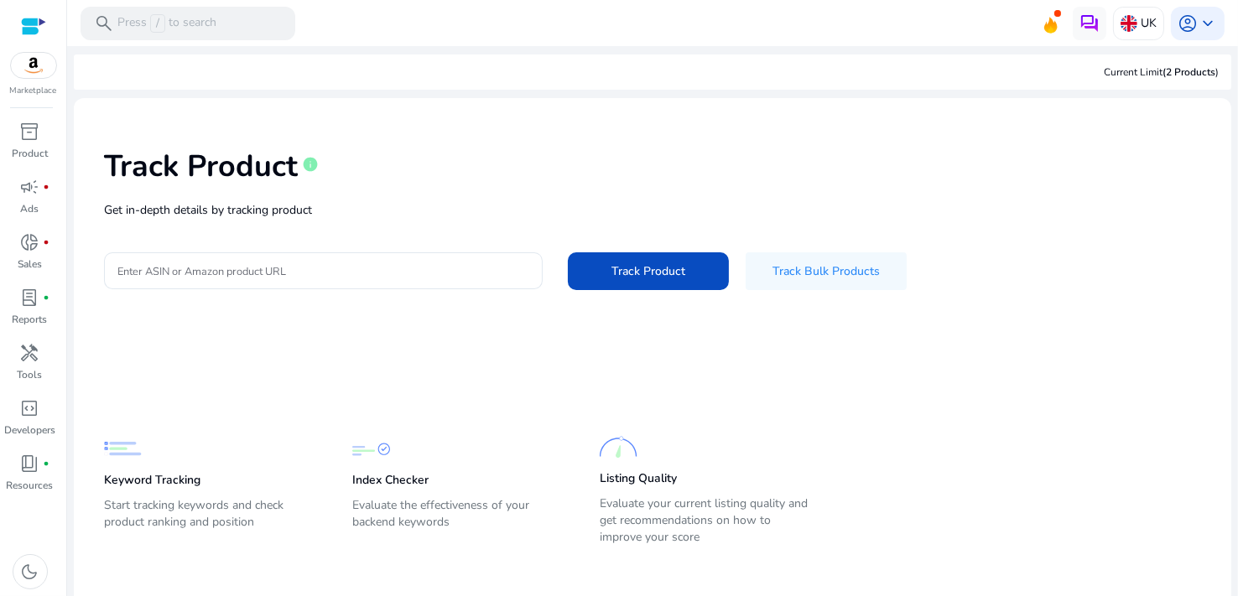
click at [26, 31] on div at bounding box center [33, 26] width 25 height 19
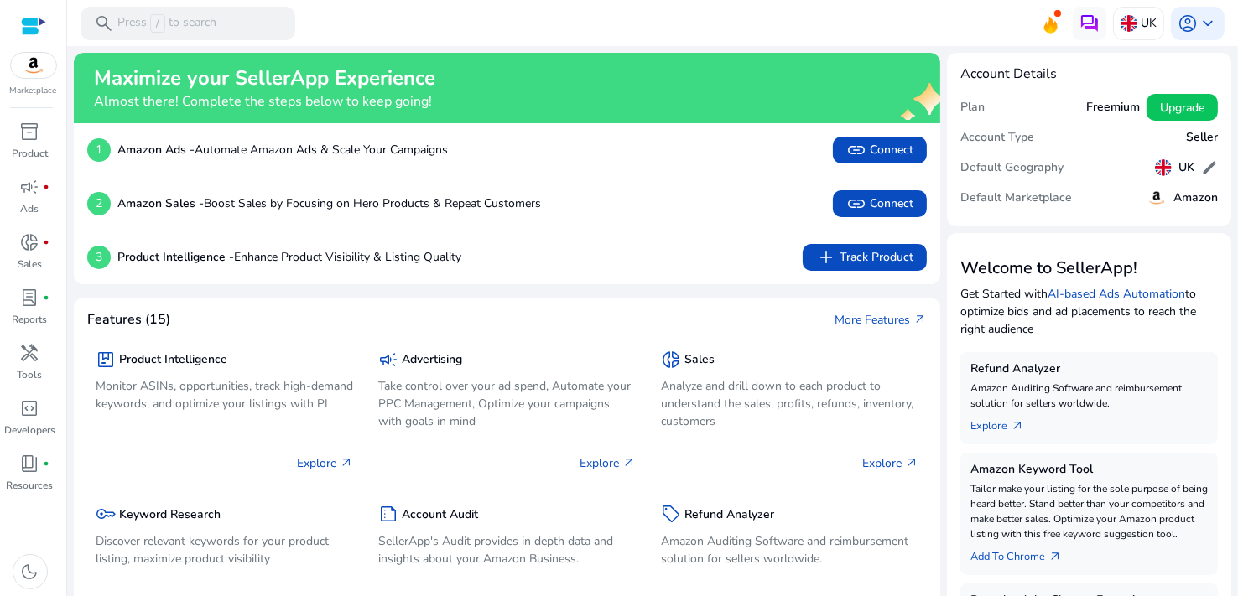
click at [664, 259] on div "3 Product Intelligence - Enhance Product Visibility & Listing Quality add Track…" at bounding box center [507, 257] width 840 height 27
click at [846, 206] on span "link" at bounding box center [856, 204] width 20 height 20
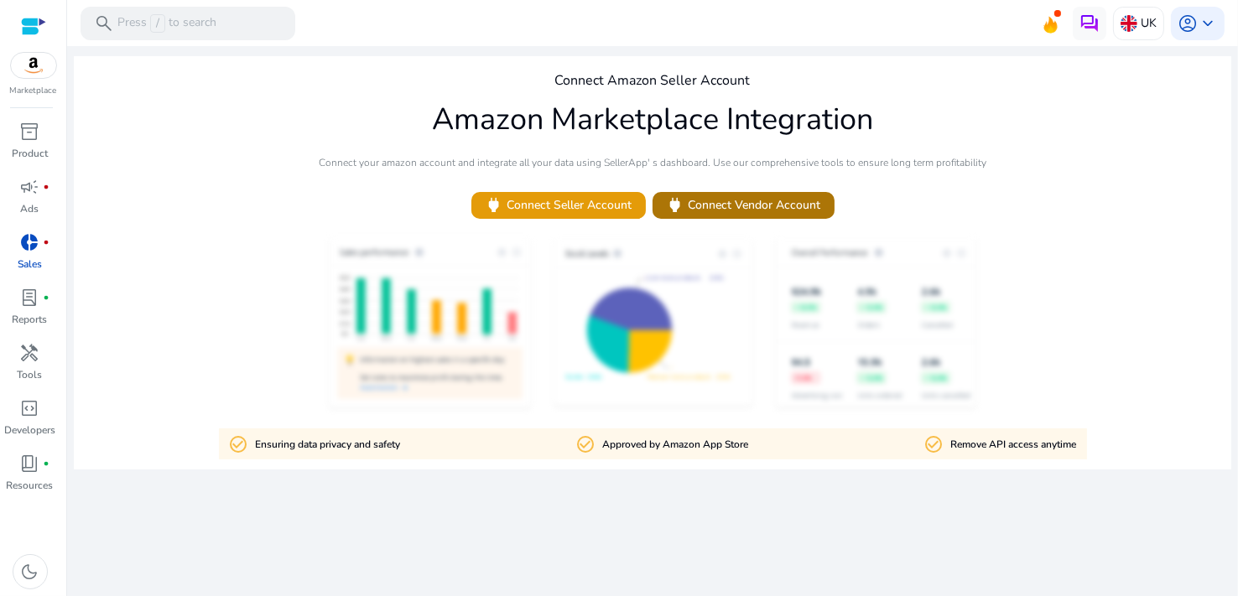
click at [703, 208] on span "power Connect Vendor Account" at bounding box center [743, 204] width 155 height 19
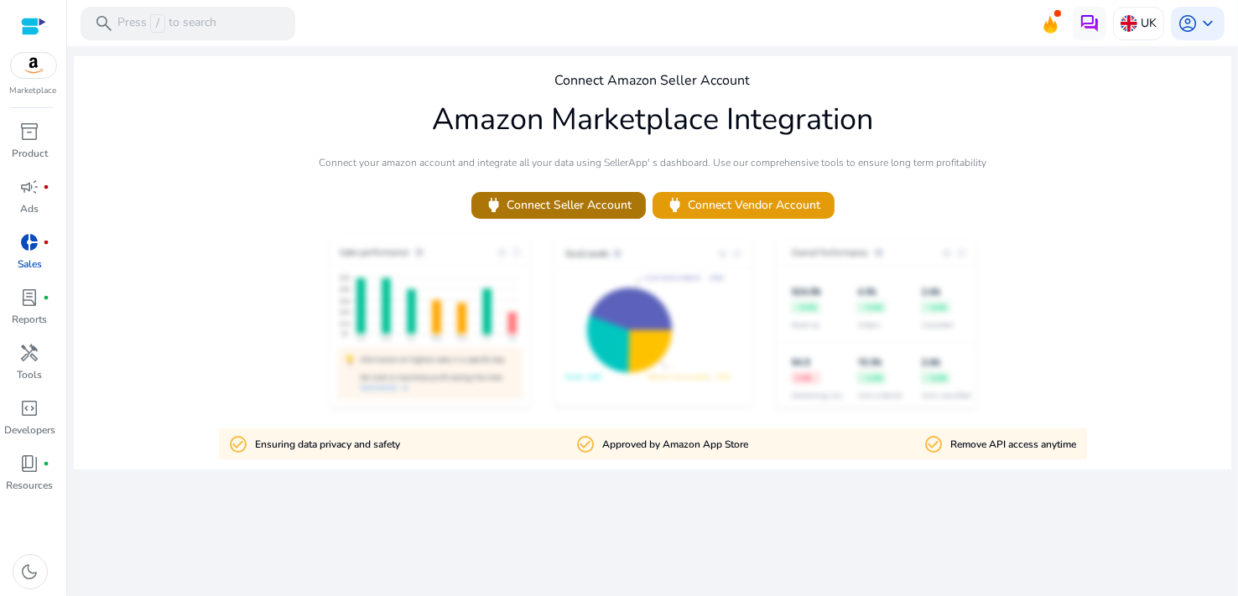
click at [570, 198] on span "power Connect Seller Account" at bounding box center [559, 204] width 148 height 19
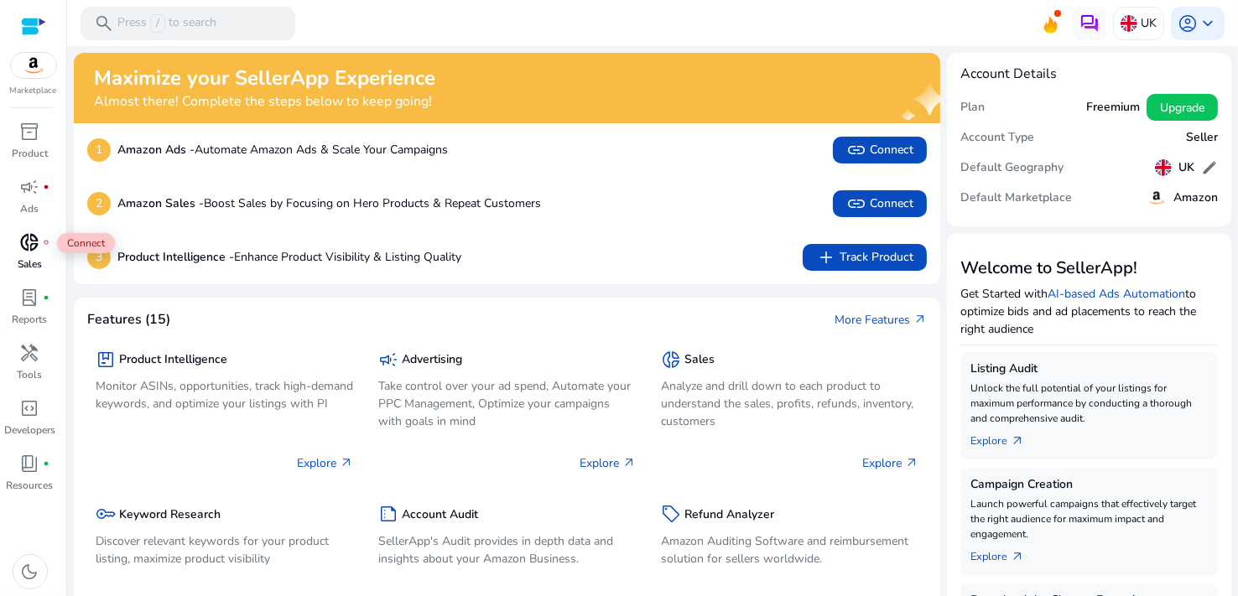
click at [34, 245] on span "donut_small" at bounding box center [30, 242] width 20 height 20
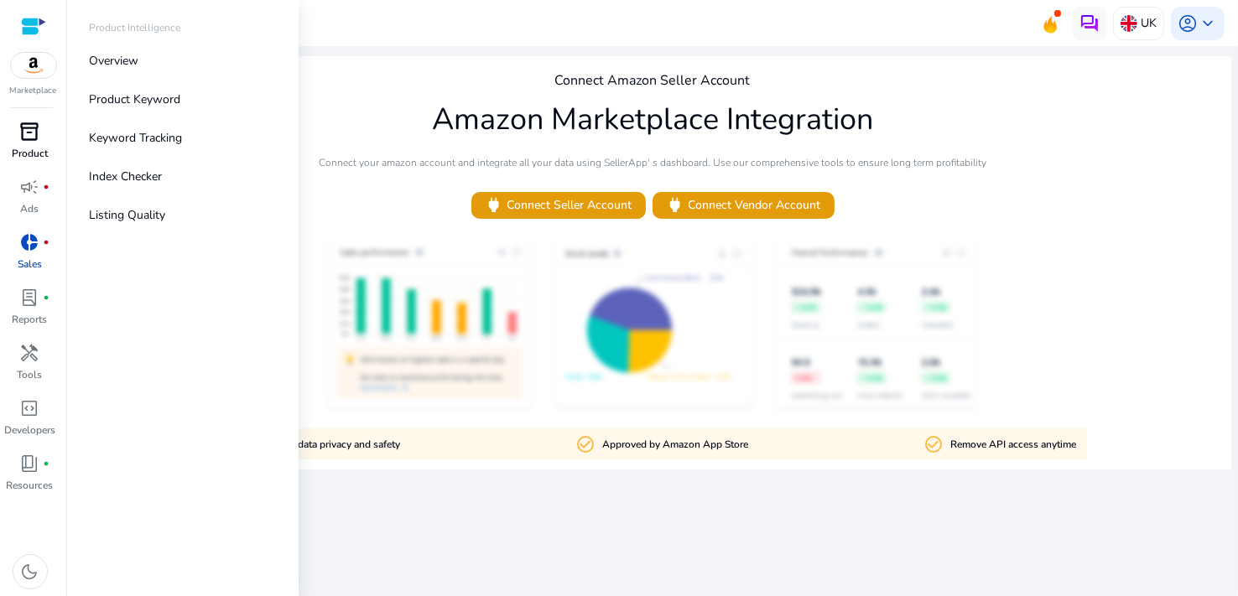
click at [34, 136] on span "inventory_2" at bounding box center [30, 132] width 20 height 20
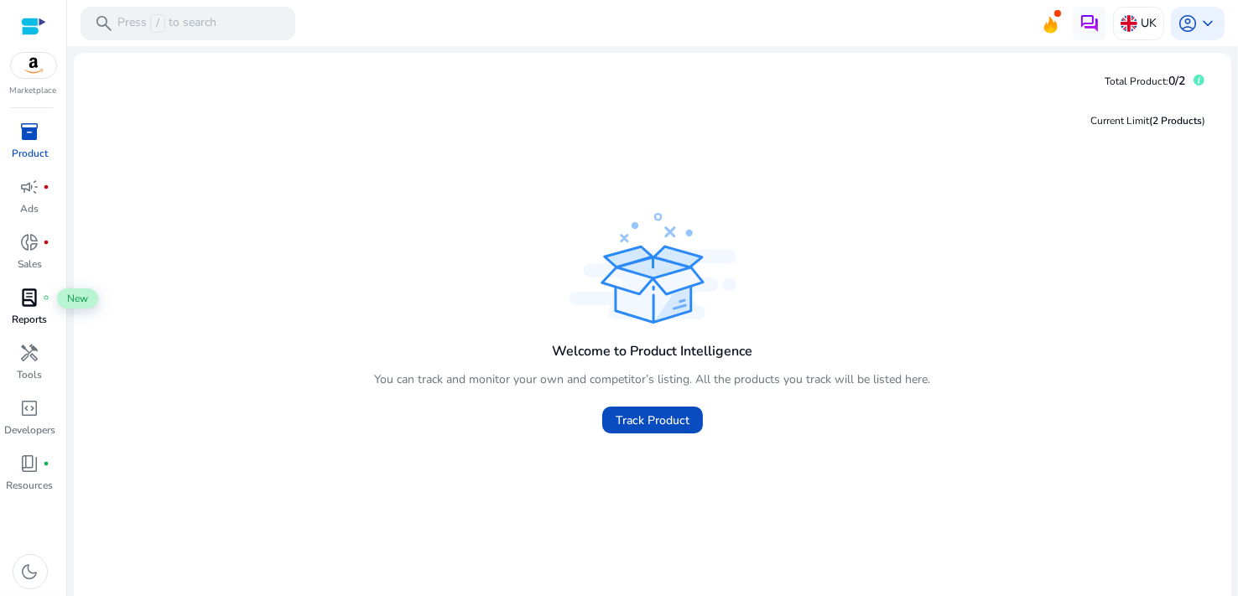
click at [29, 300] on span "lab_profile" at bounding box center [30, 298] width 20 height 20
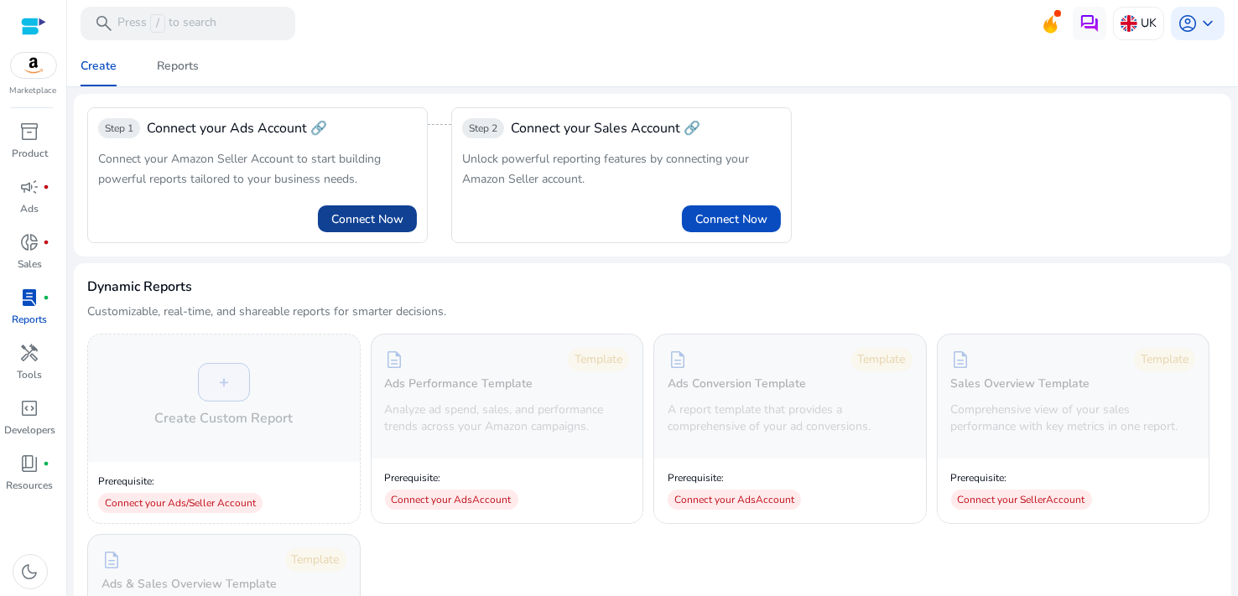
click at [364, 216] on span "Connect Now" at bounding box center [367, 220] width 72 height 18
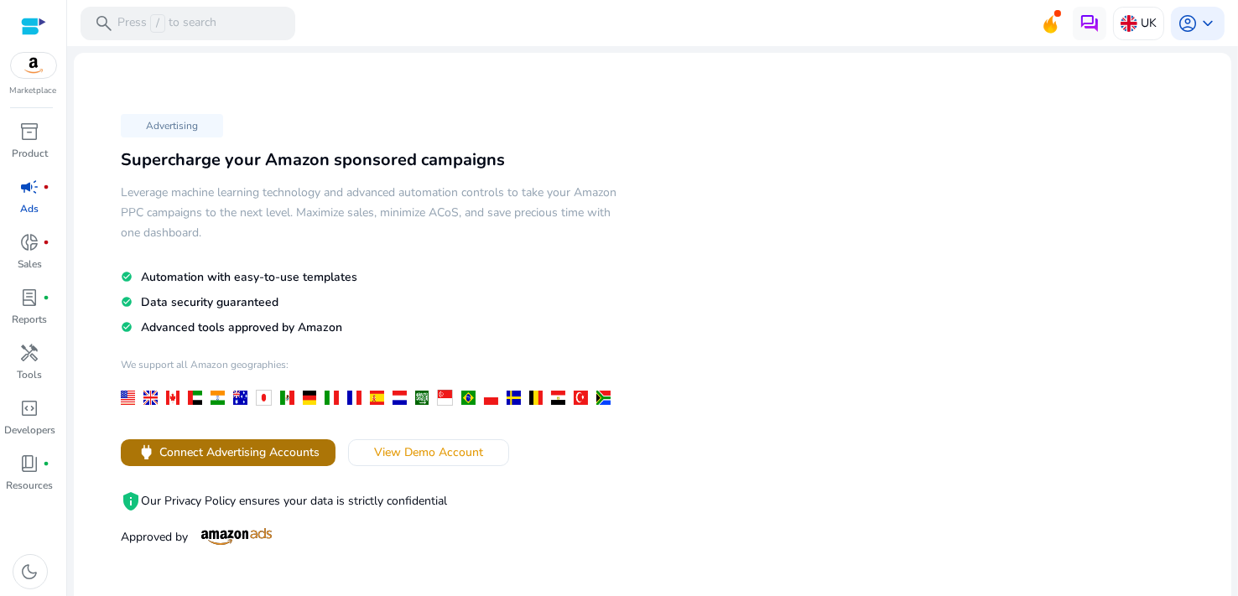
click at [241, 453] on span "Connect Advertising Accounts" at bounding box center [239, 453] width 160 height 18
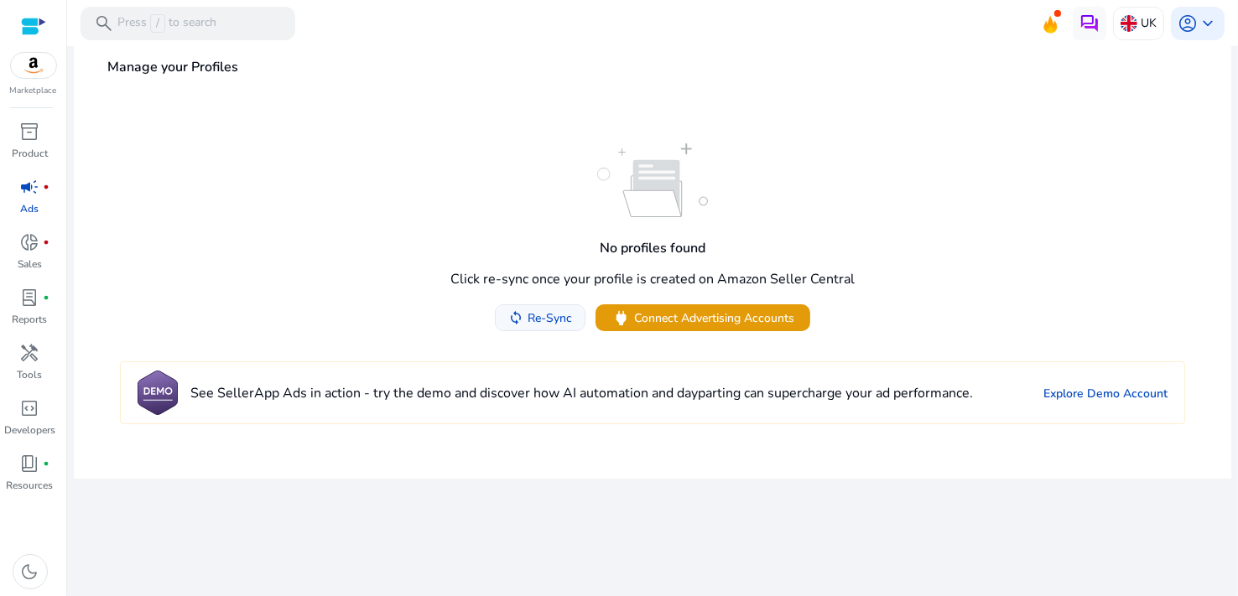
click at [557, 322] on span "Re-Sync" at bounding box center [550, 319] width 44 height 18
click at [39, 73] on img at bounding box center [33, 65] width 45 height 25
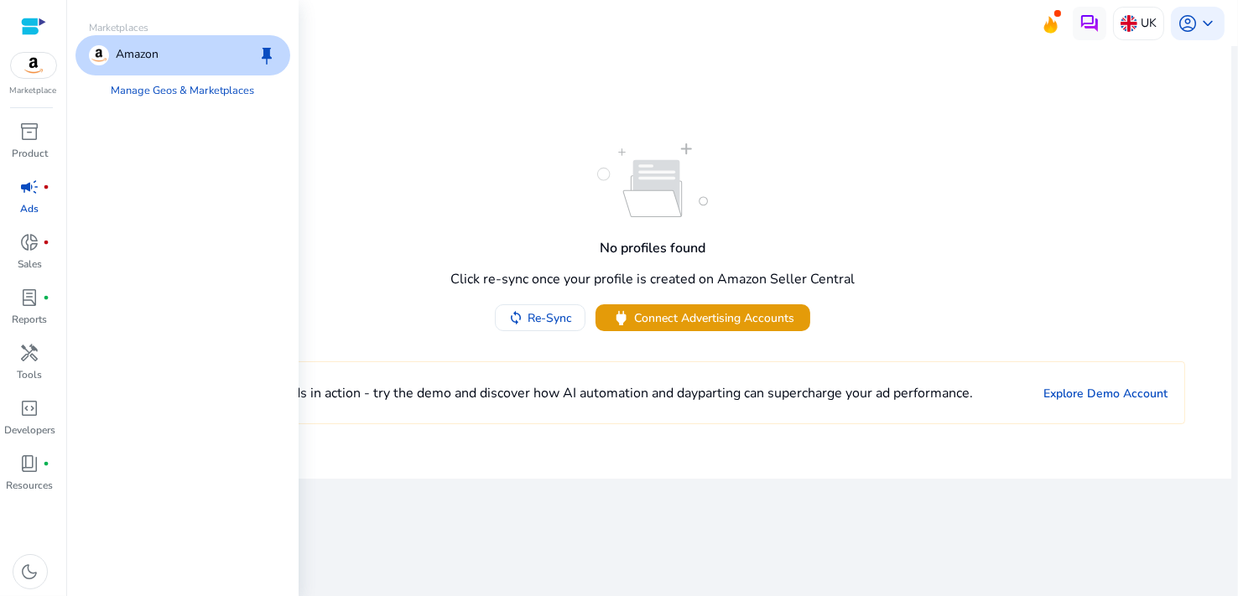
click at [116, 64] on p "Amazon" at bounding box center [137, 55] width 43 height 20
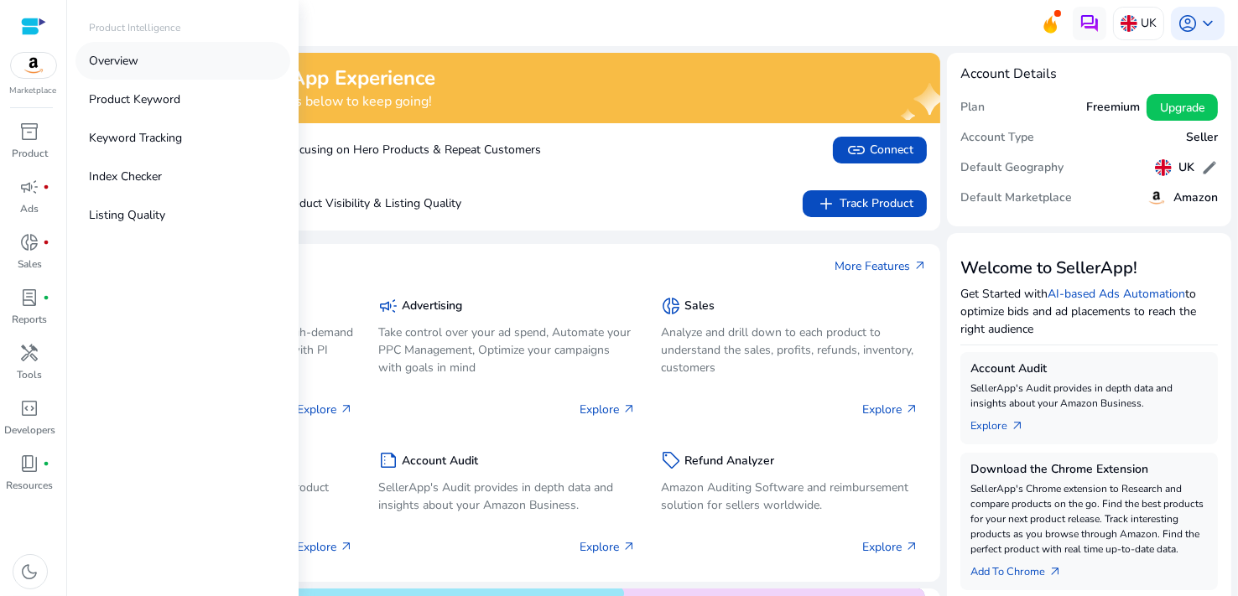
click at [127, 63] on p "Overview" at bounding box center [113, 61] width 49 height 18
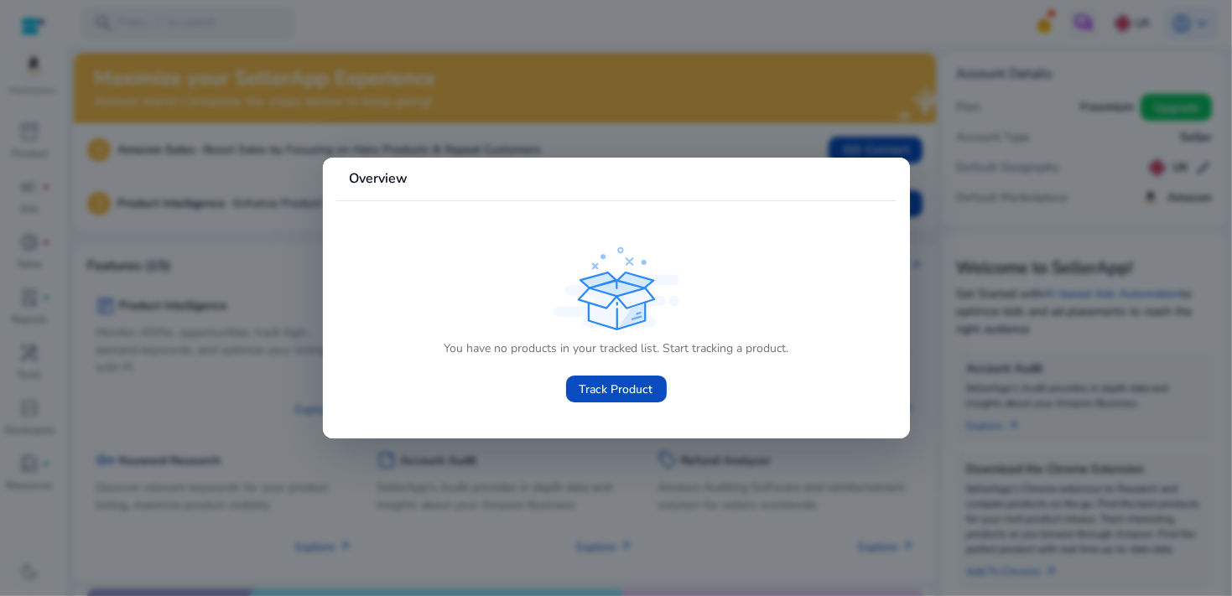
click at [394, 30] on div at bounding box center [616, 298] width 1232 height 596
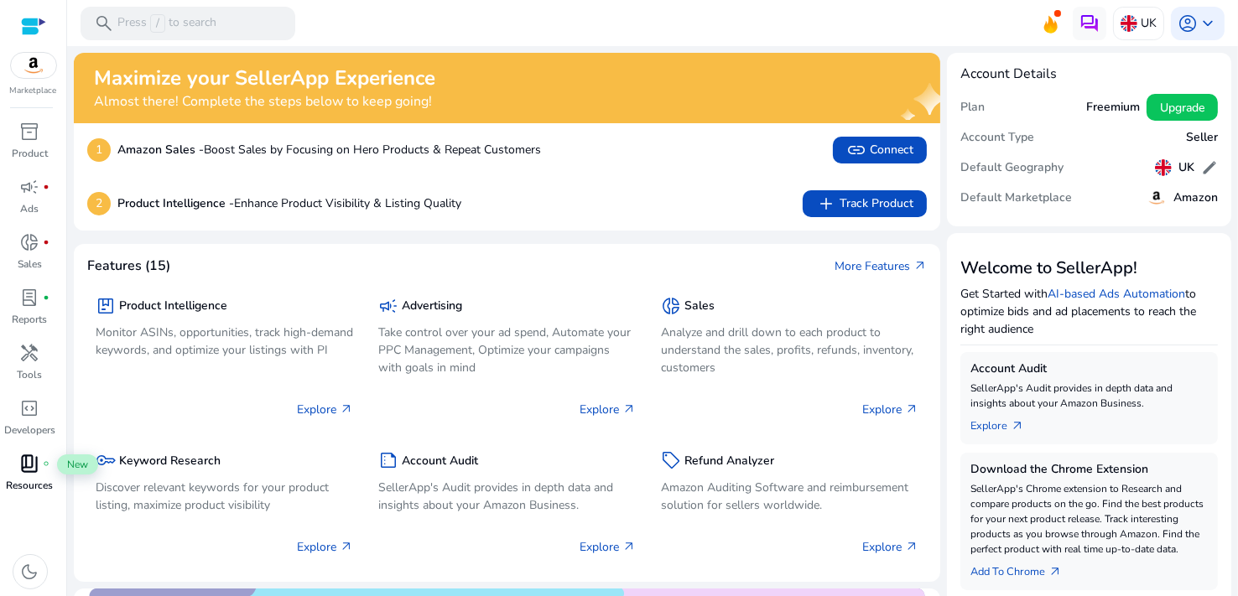
click at [35, 459] on span "book_4" at bounding box center [30, 464] width 20 height 20
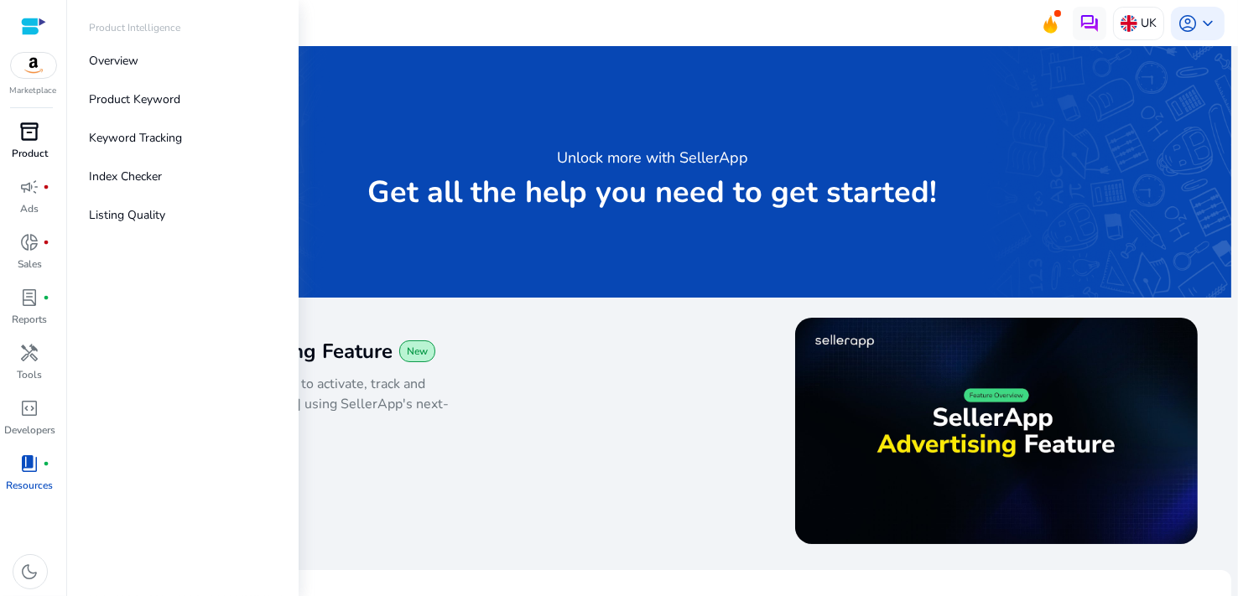
click at [34, 139] on span "inventory_2" at bounding box center [30, 132] width 20 height 20
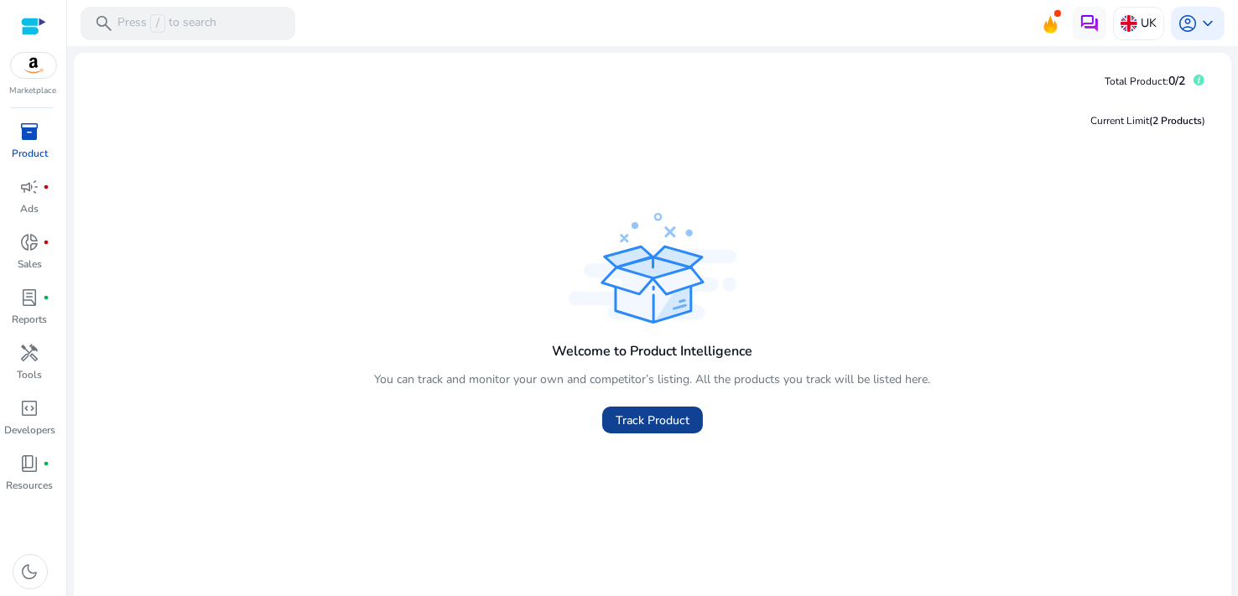
click at [655, 427] on span "Track Product" at bounding box center [653, 421] width 74 height 18
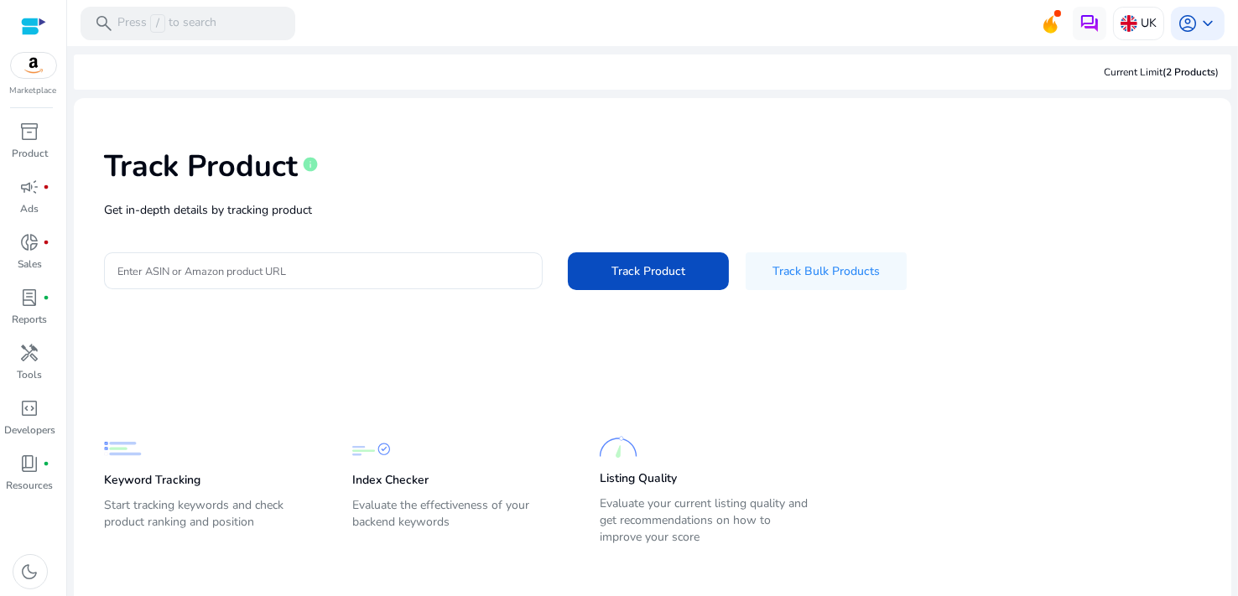
click at [29, 23] on div at bounding box center [33, 26] width 25 height 19
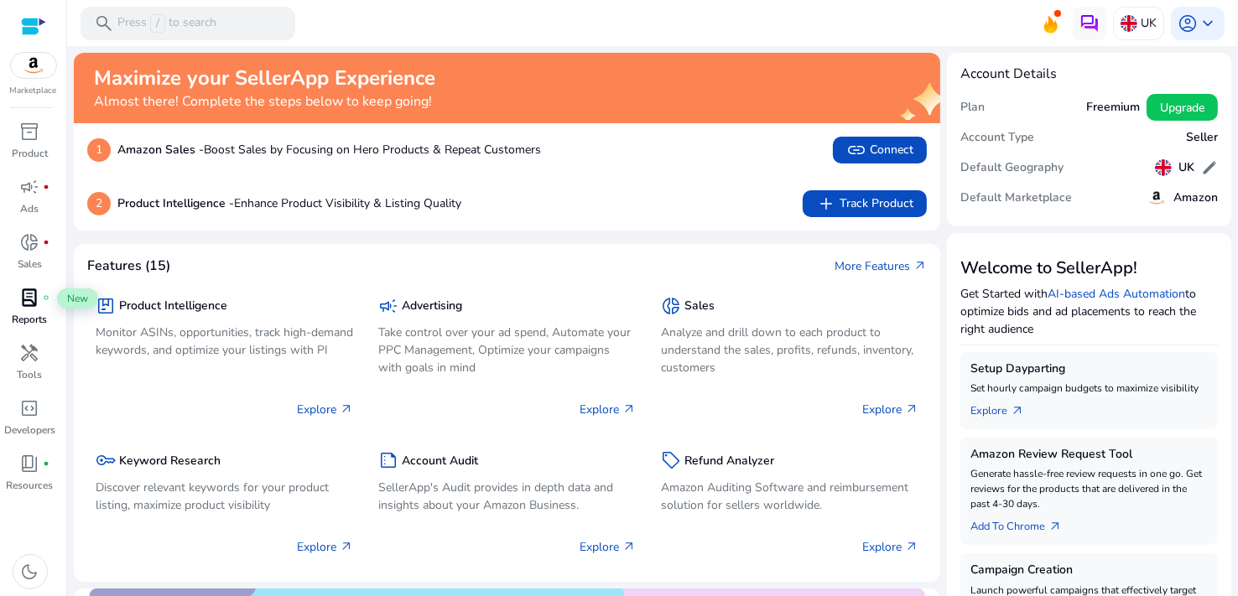
click at [34, 299] on span "lab_profile" at bounding box center [30, 298] width 20 height 20
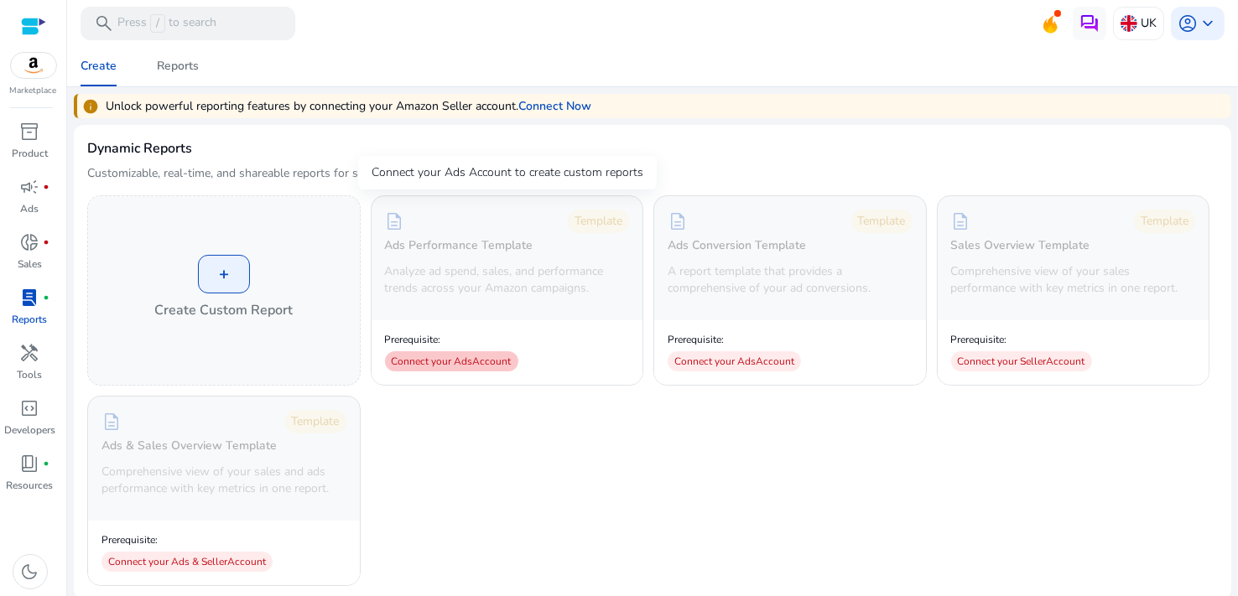
click at [422, 362] on div "Connect your Ads Account" at bounding box center [451, 361] width 133 height 20
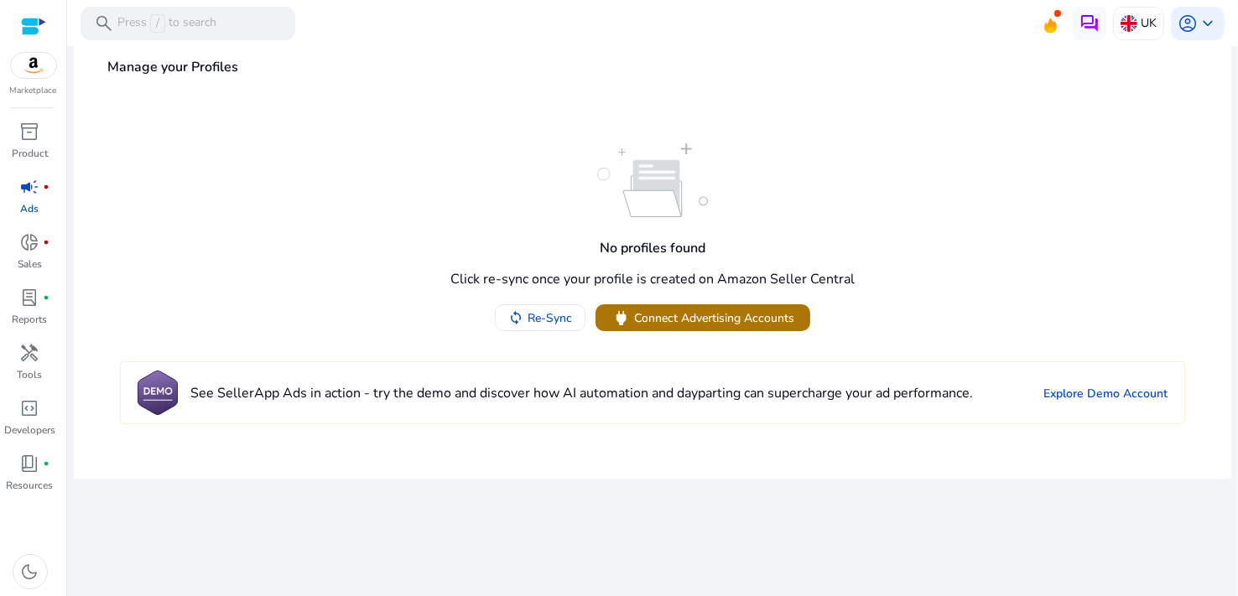
click at [637, 325] on span "Connect Advertising Accounts" at bounding box center [714, 319] width 160 height 18
click at [555, 322] on span "Re-Sync" at bounding box center [550, 319] width 44 height 18
click at [31, 27] on div at bounding box center [33, 26] width 25 height 19
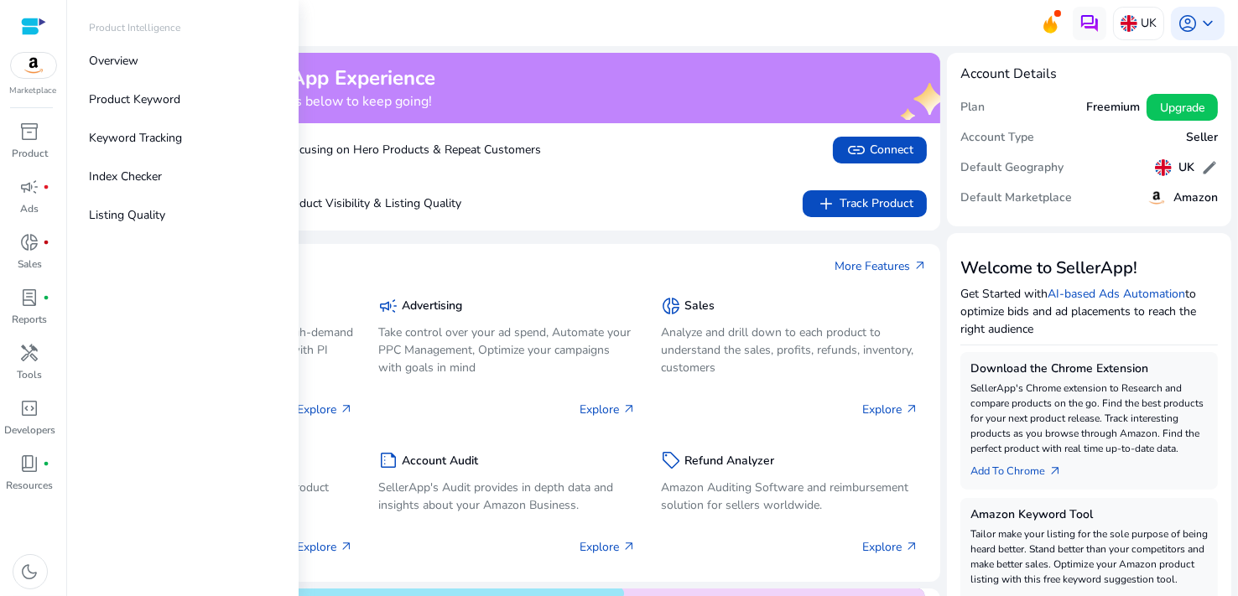
click at [29, 56] on img at bounding box center [33, 65] width 45 height 25
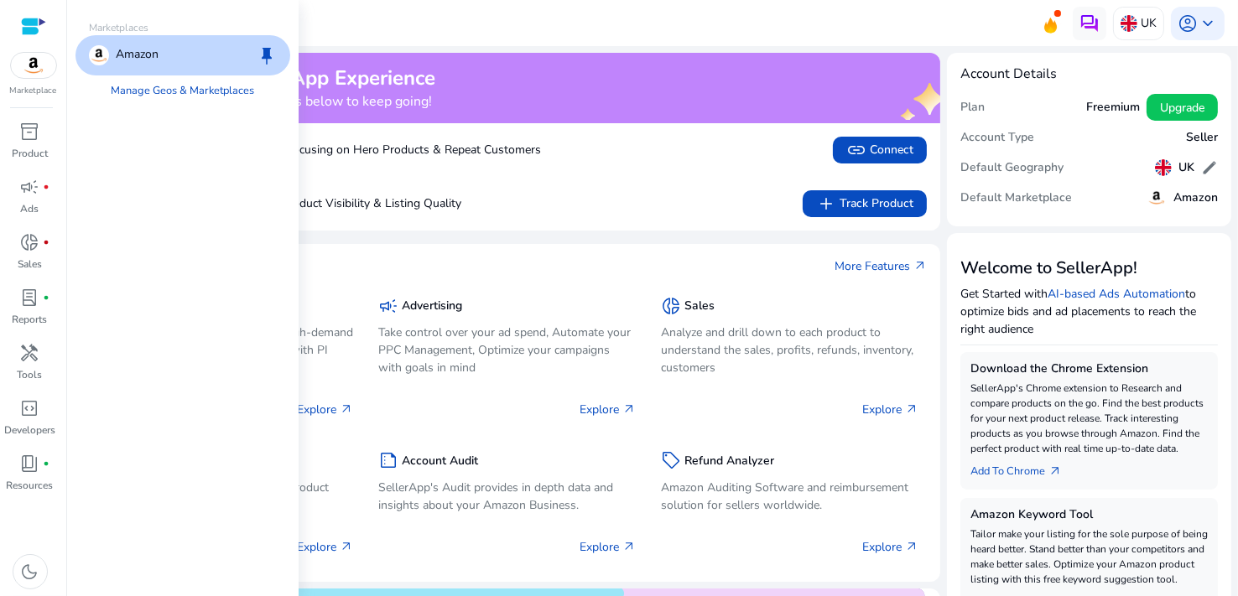
click at [33, 65] on img at bounding box center [33, 65] width 45 height 25
click at [179, 93] on link "Manage Geos & Marketplaces" at bounding box center [183, 90] width 170 height 30
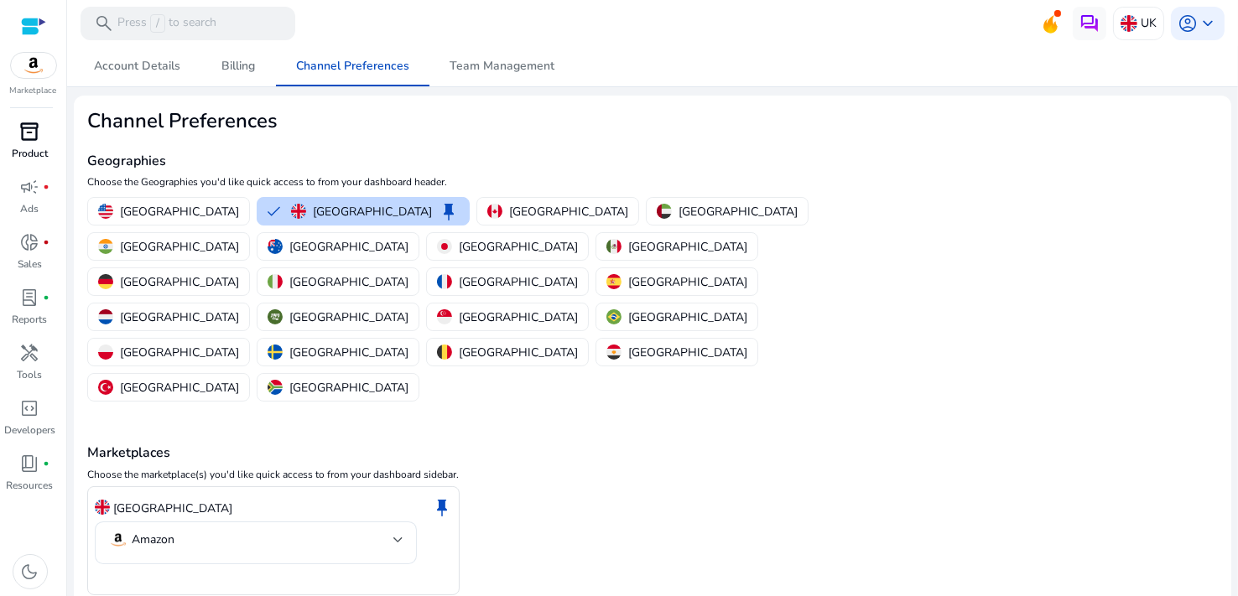
click at [27, 138] on span "inventory_2" at bounding box center [30, 132] width 20 height 20
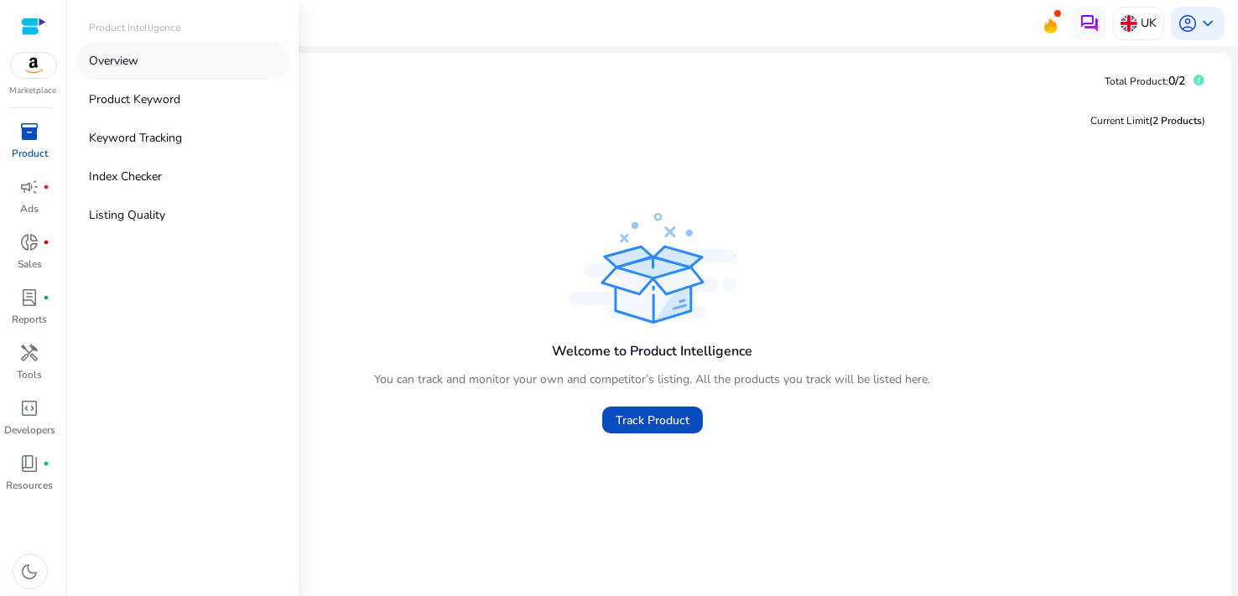
click at [144, 62] on link "Overview" at bounding box center [182, 61] width 215 height 38
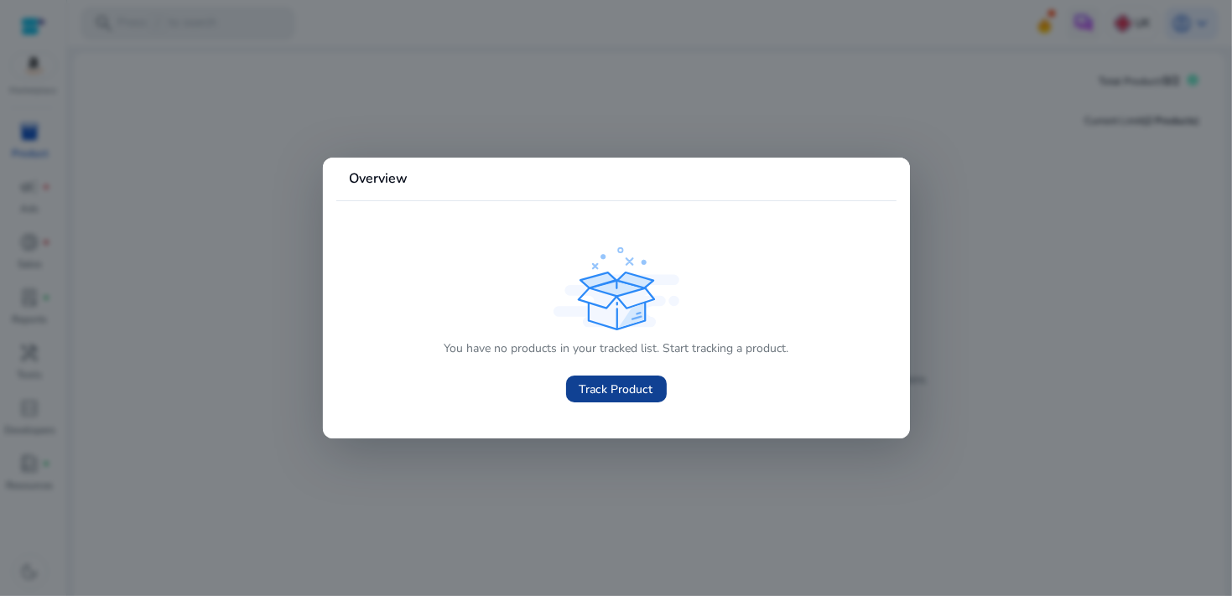
click at [633, 393] on span "Track Product" at bounding box center [617, 390] width 74 height 18
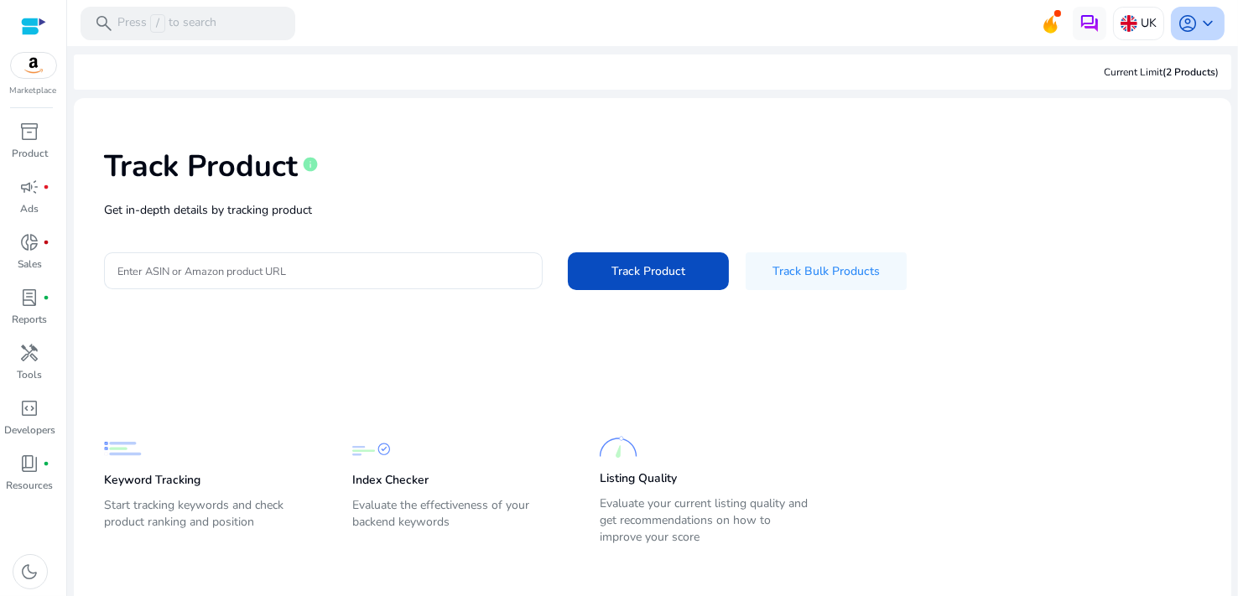
click at [1198, 30] on span "keyboard_arrow_down" at bounding box center [1208, 23] width 20 height 20
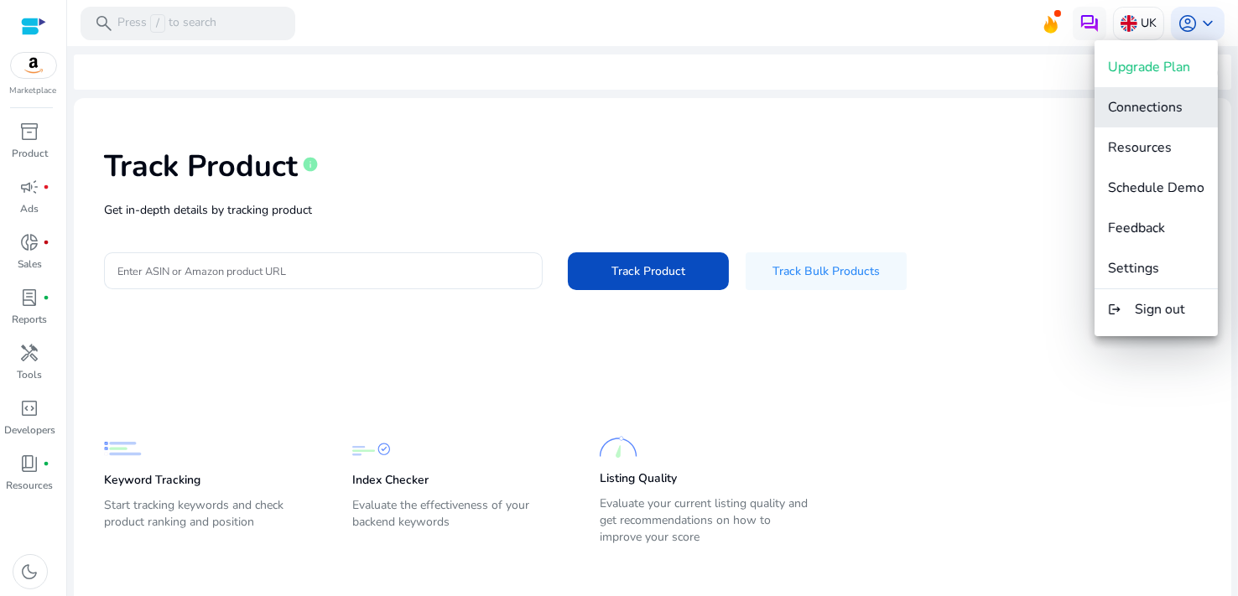
click at [1162, 101] on span "Connections" at bounding box center [1145, 107] width 75 height 18
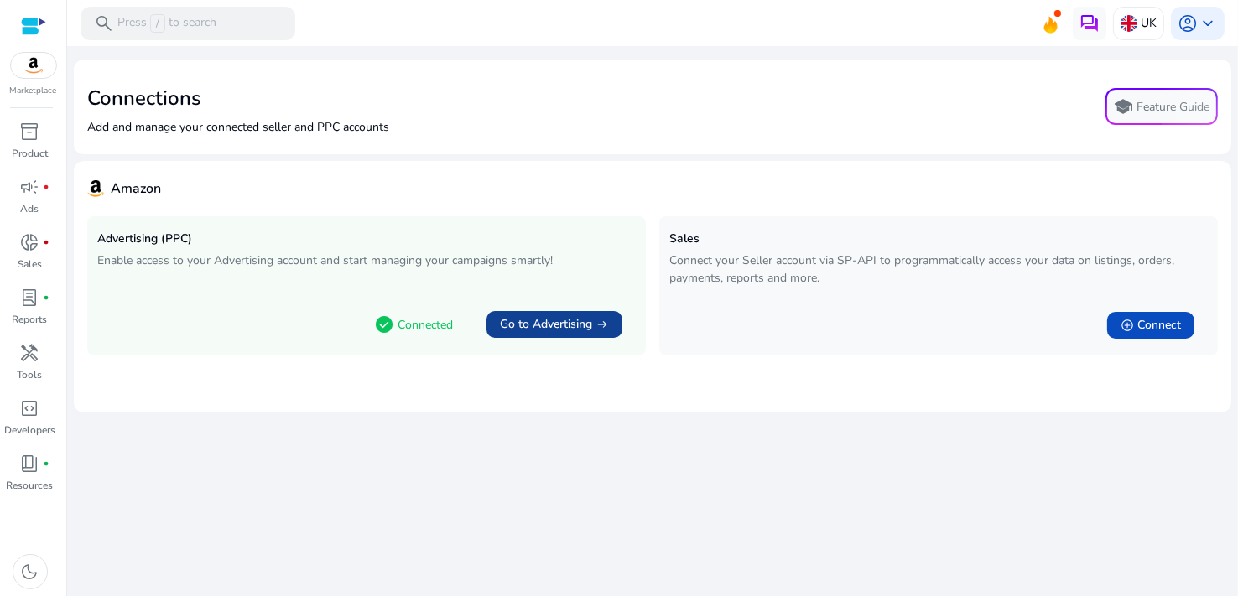
click at [523, 324] on span "Go to Advertising" at bounding box center [546, 324] width 92 height 17
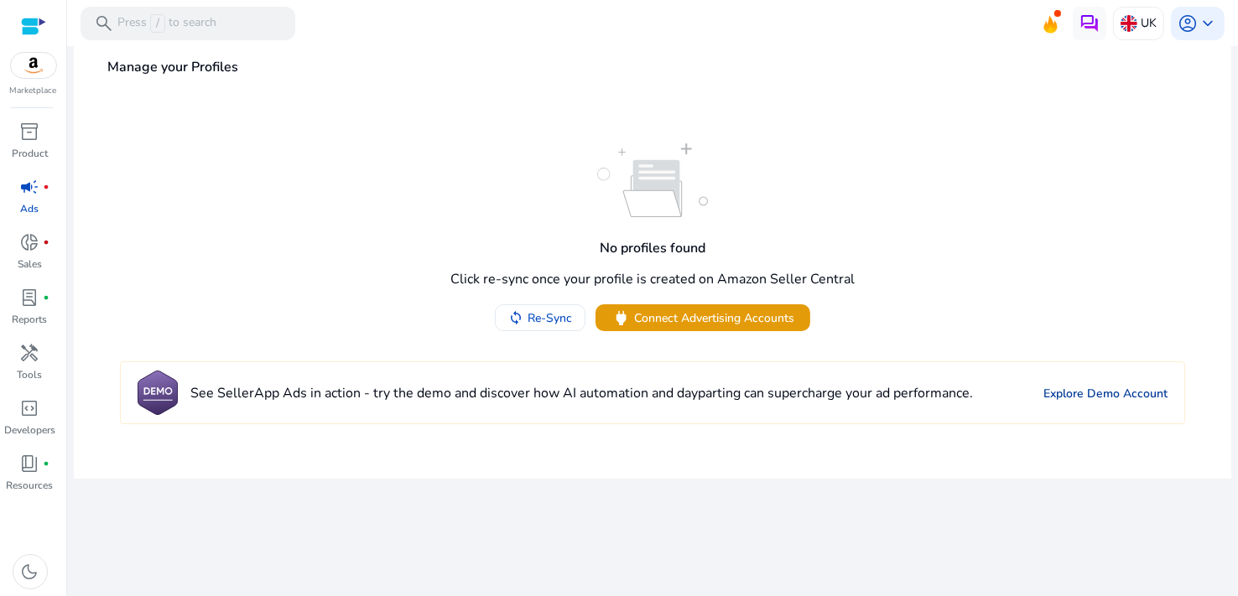
click at [1103, 392] on link "Explore Demo Account" at bounding box center [1105, 394] width 124 height 18
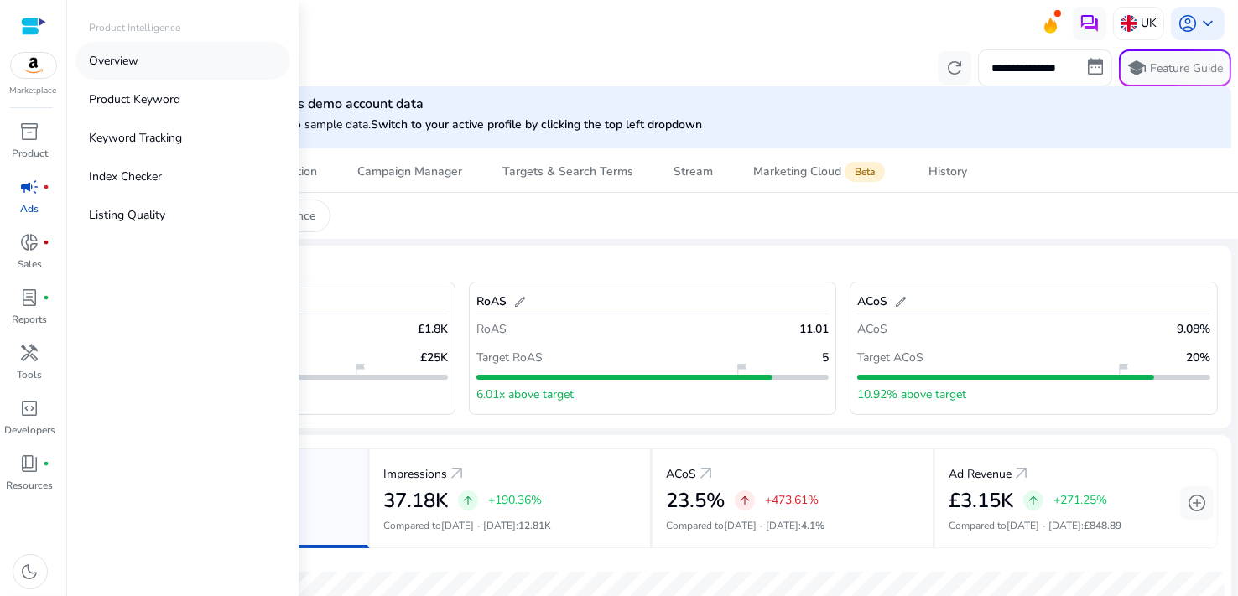
click at [125, 60] on p "Overview" at bounding box center [113, 61] width 49 height 18
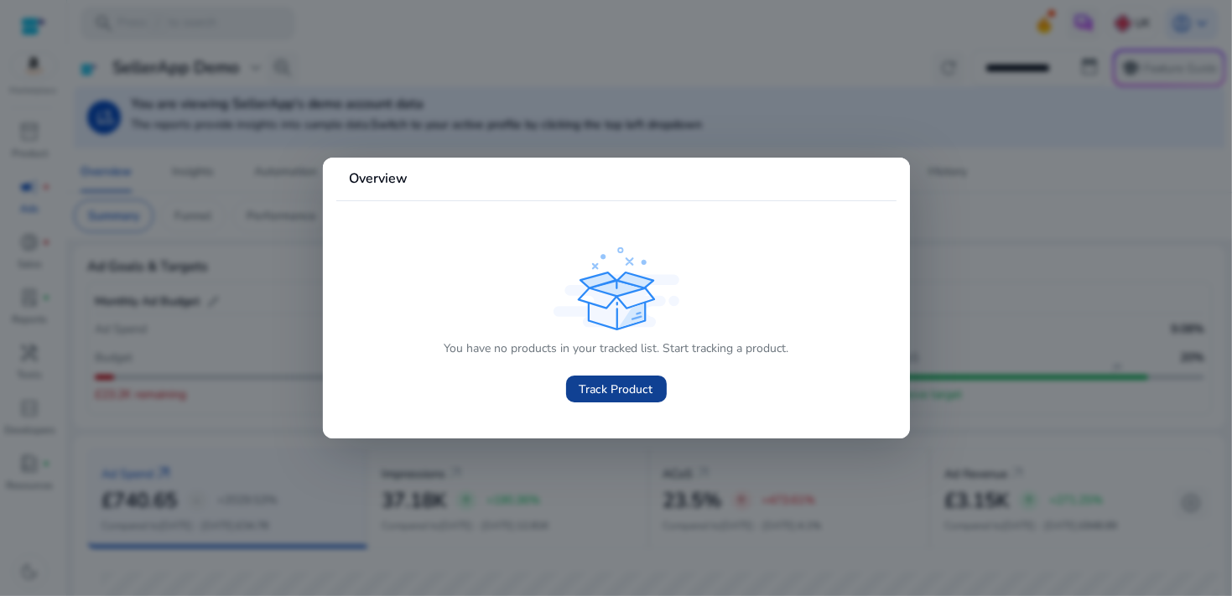
click at [634, 378] on span at bounding box center [616, 389] width 101 height 40
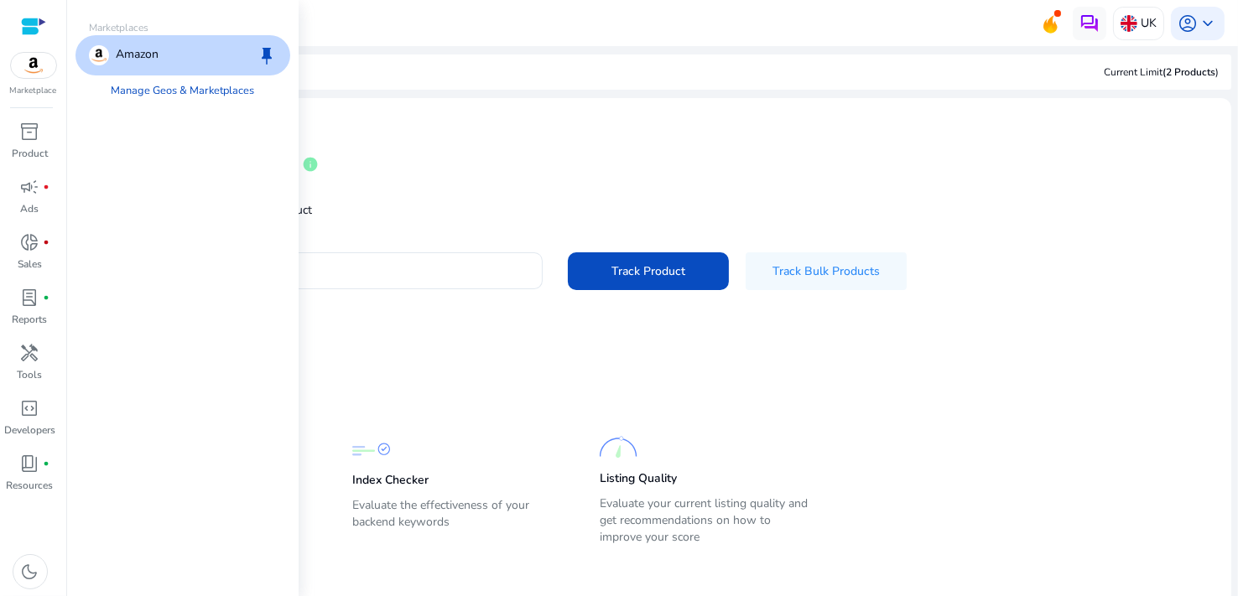
click at [37, 27] on div at bounding box center [33, 26] width 25 height 19
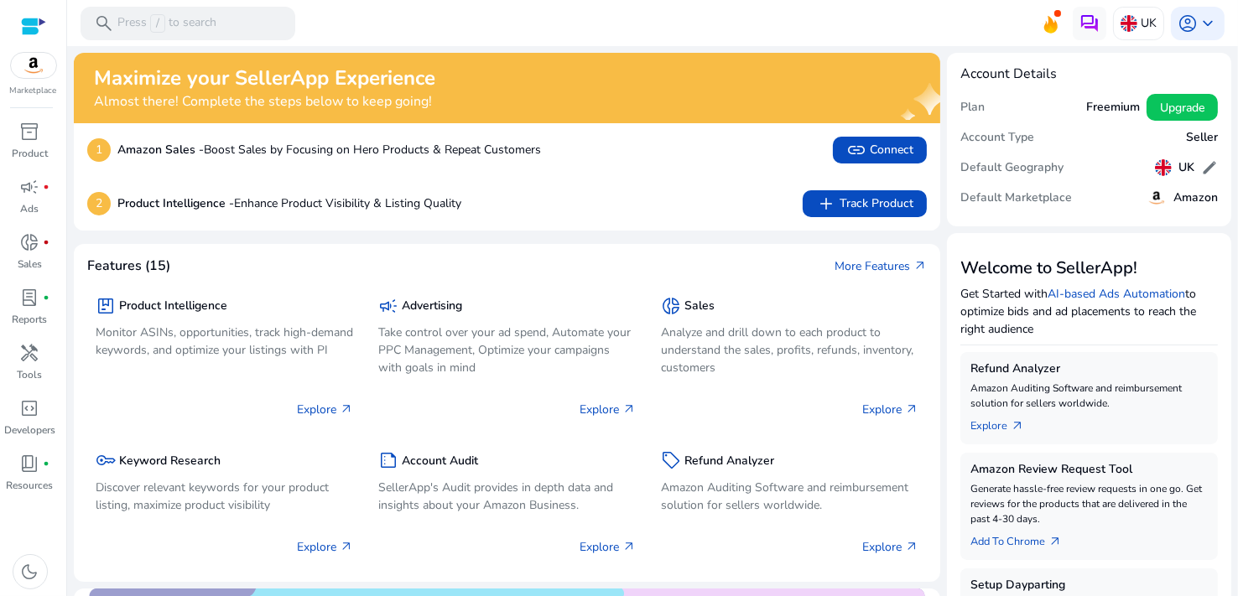
click at [609, 29] on mat-toolbar "search Press / to search UK account_circle keyboard_arrow_down" at bounding box center [652, 23] width 1171 height 46
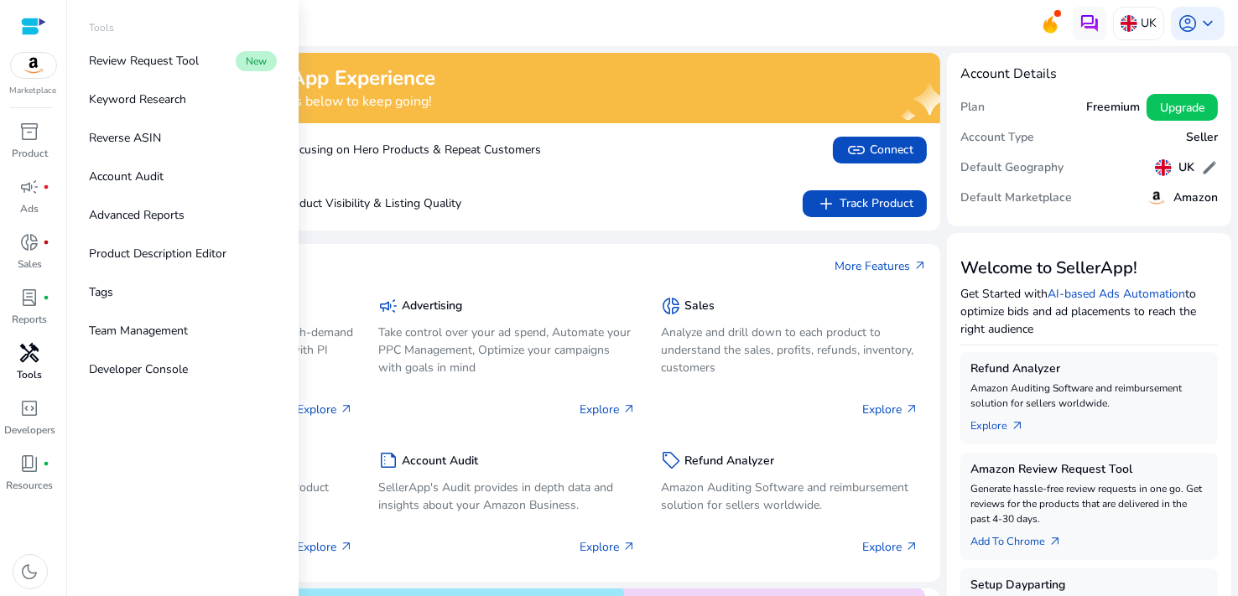
click at [38, 356] on span "handyman" at bounding box center [30, 353] width 20 height 20
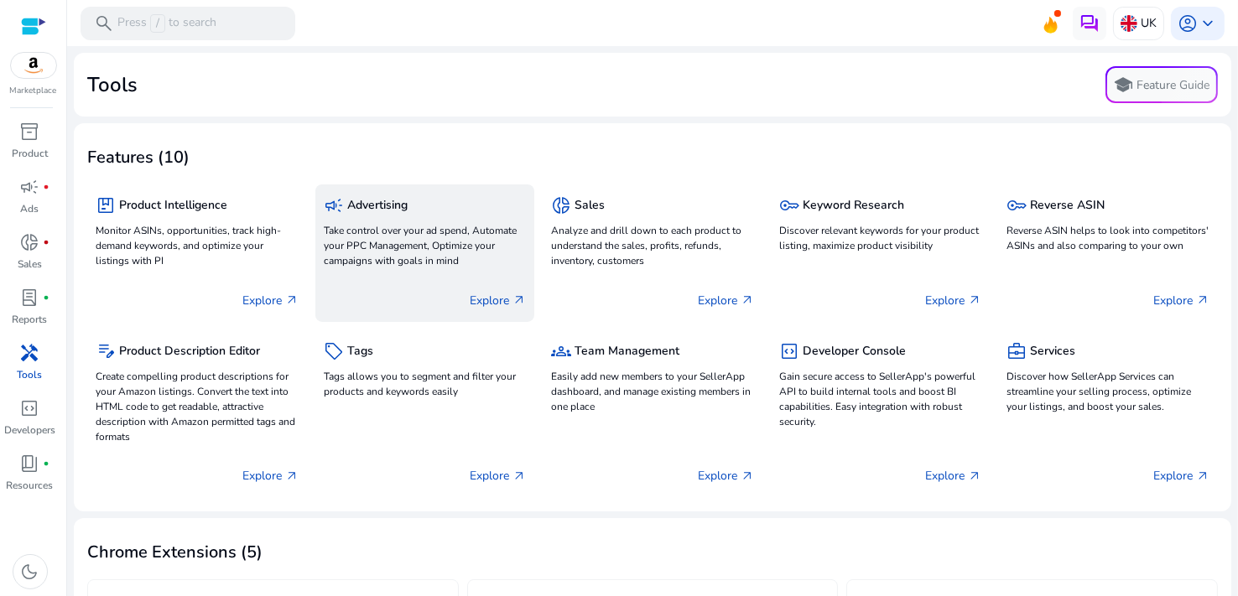
click at [480, 299] on p "Explore arrow_outward" at bounding box center [498, 301] width 56 height 18
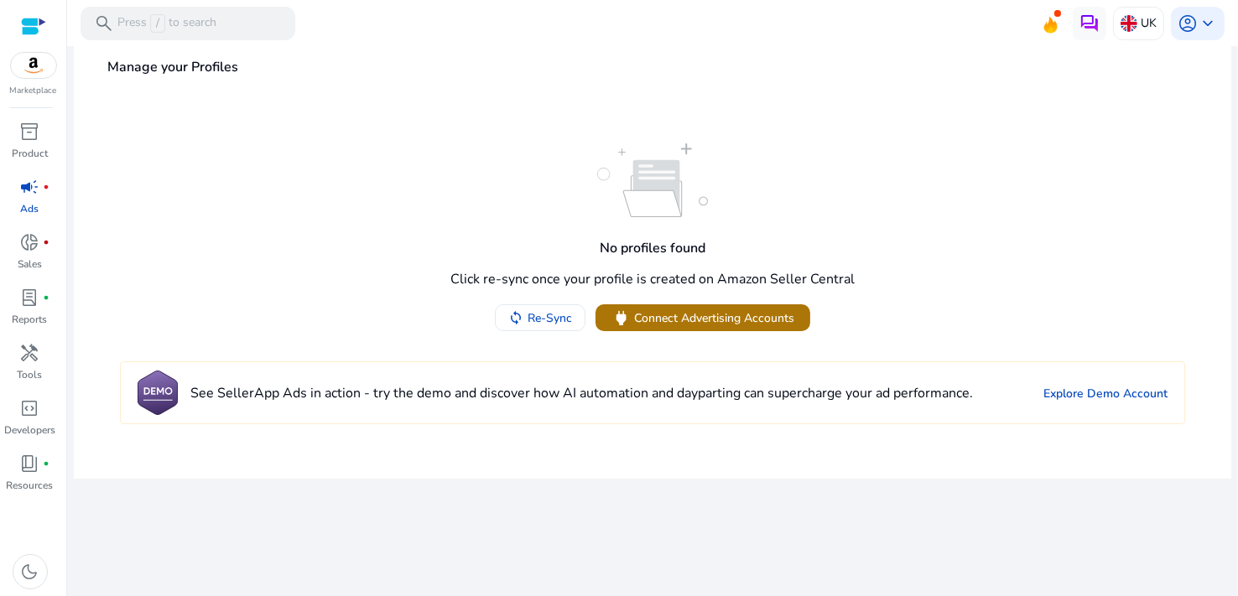
click at [681, 317] on span "Connect Advertising Accounts" at bounding box center [714, 319] width 160 height 18
click at [561, 314] on span "Re-Sync" at bounding box center [550, 319] width 44 height 18
click at [1113, 394] on link "Explore Demo Account" at bounding box center [1105, 394] width 124 height 18
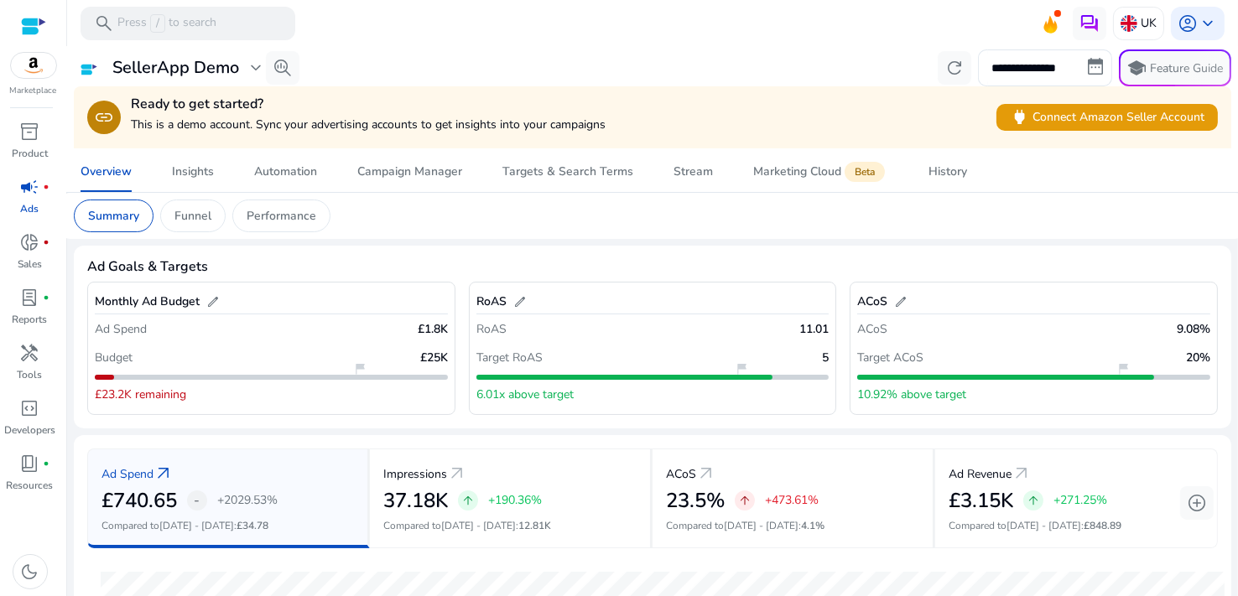
click at [31, 18] on div at bounding box center [33, 26] width 25 height 19
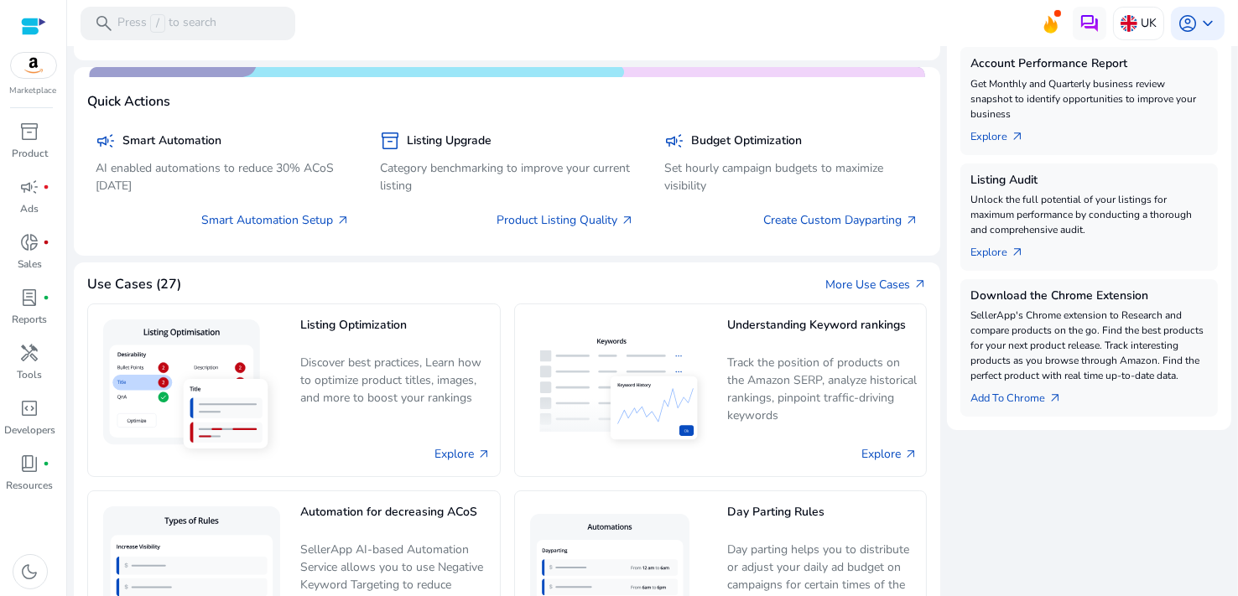
scroll to position [992, 0]
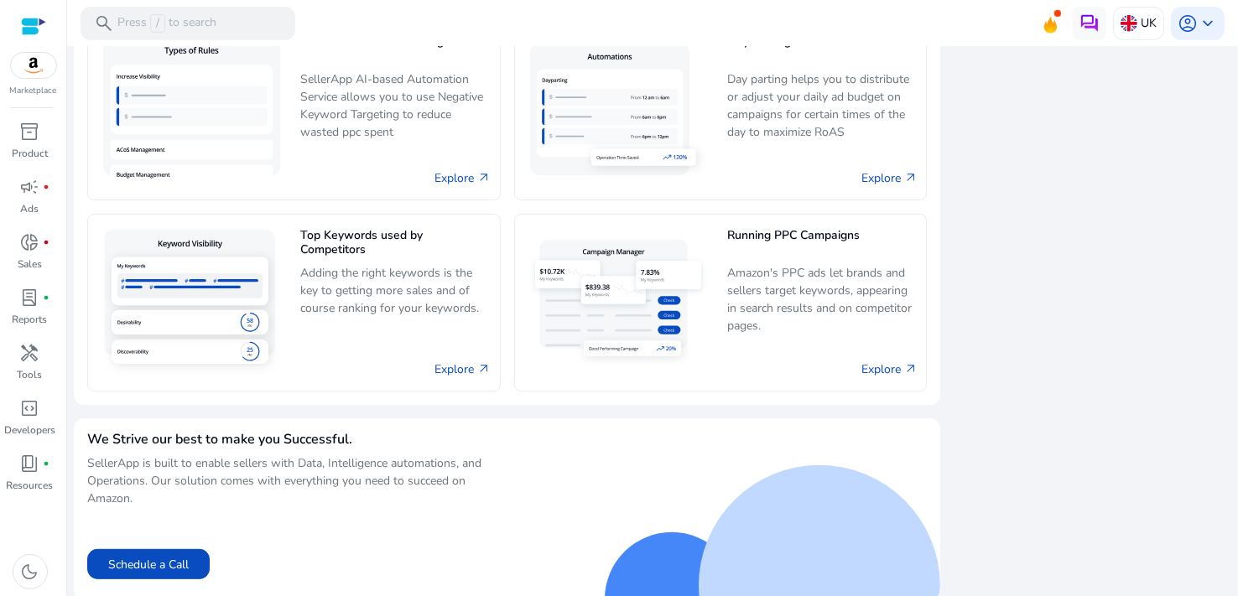
drag, startPoint x: 1123, startPoint y: 393, endPoint x: 1128, endPoint y: 345, distance: 48.1
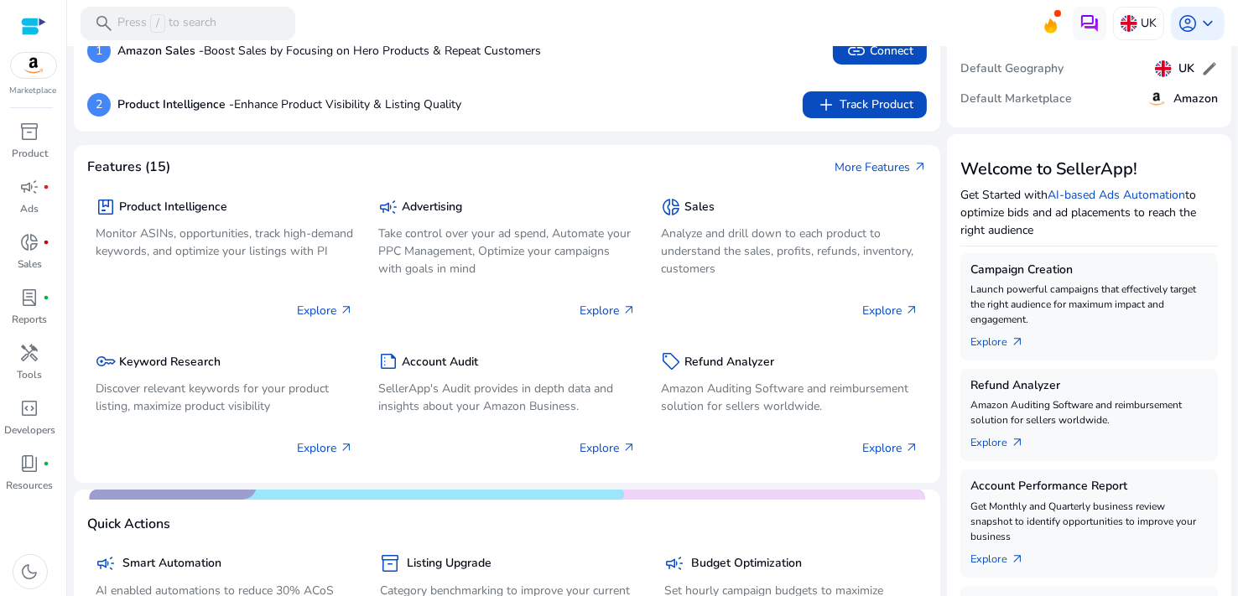
scroll to position [0, 0]
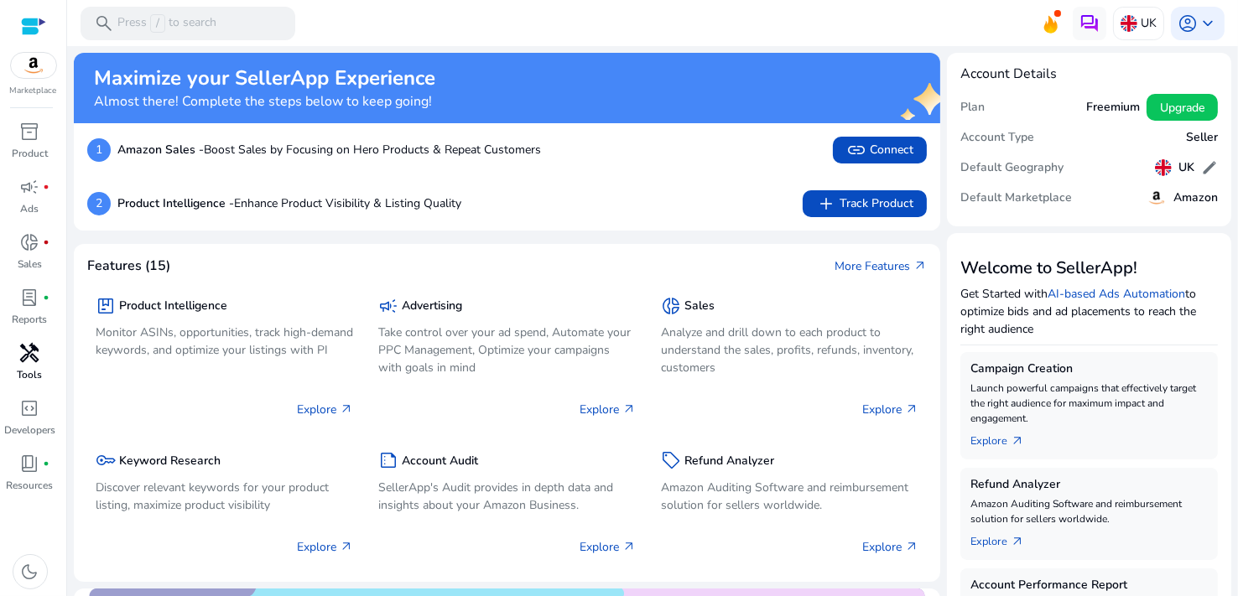
click at [34, 364] on div "handyman" at bounding box center [30, 353] width 47 height 27
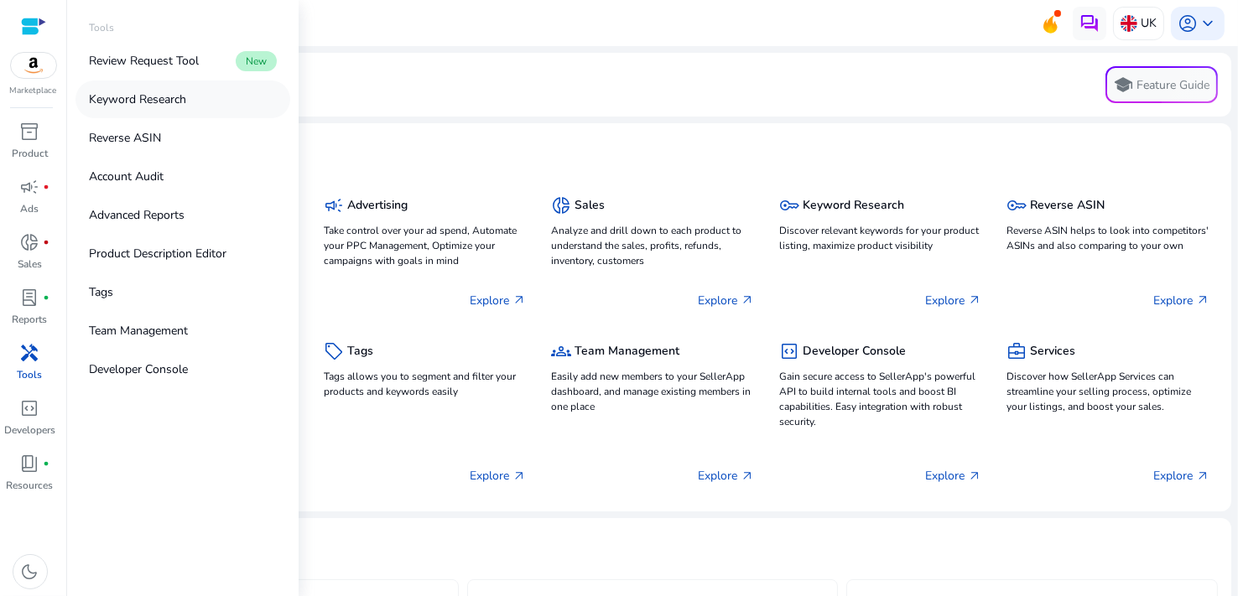
click at [176, 95] on p "Keyword Research" at bounding box center [137, 100] width 97 height 18
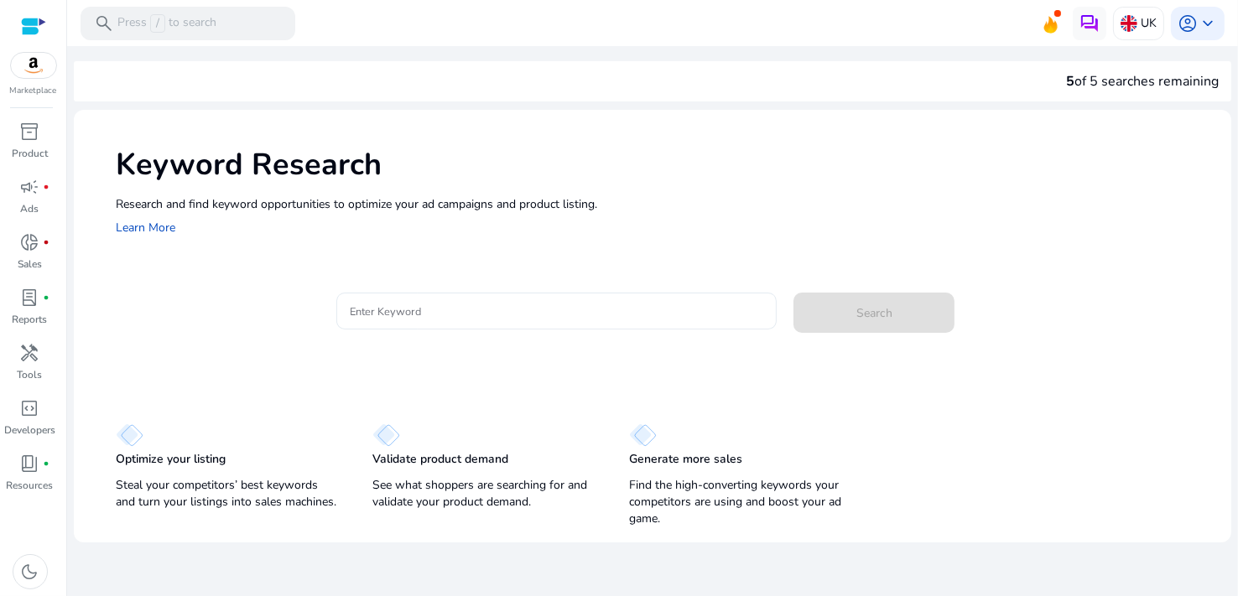
click at [413, 315] on input "Enter Keyword" at bounding box center [557, 311] width 414 height 18
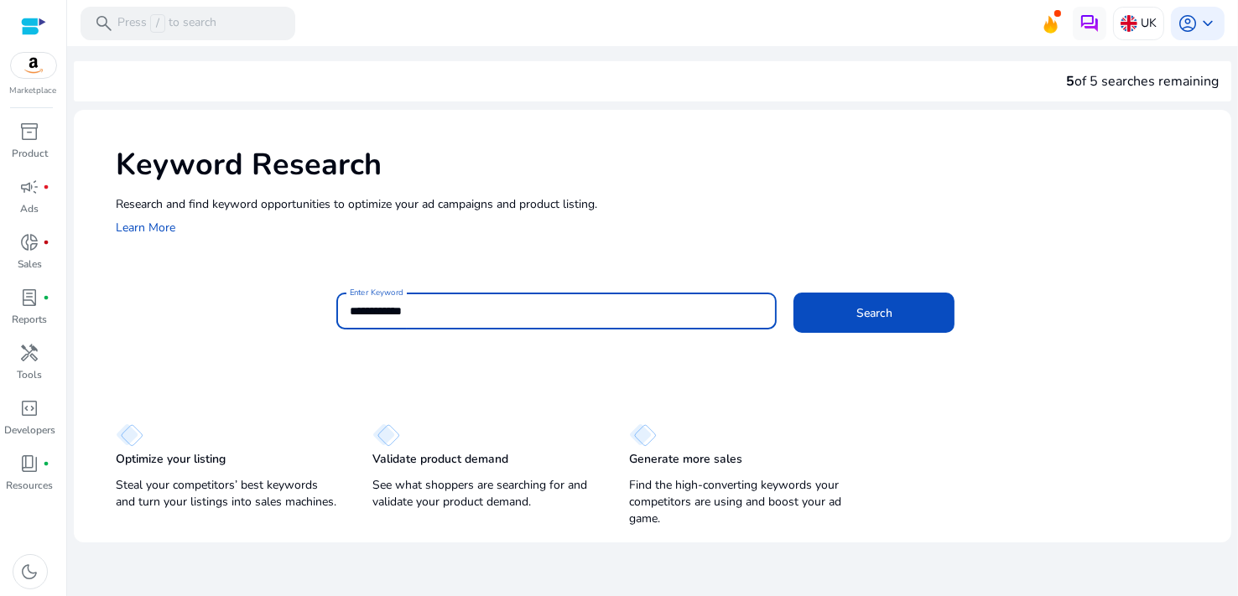
type input "**********"
click at [794, 293] on button "Search" at bounding box center [874, 313] width 161 height 40
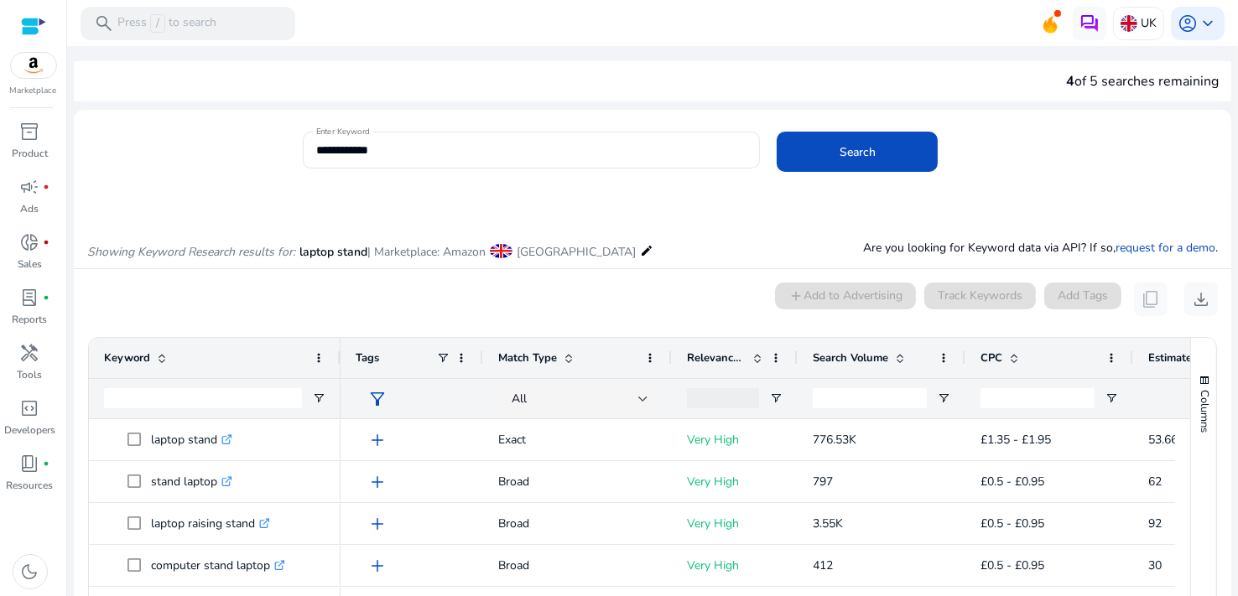
click at [644, 289] on div "0 keyword(s) selected add Add to Advertising Track Keywords Add Tags content_co…" at bounding box center [652, 300] width 1131 height 34
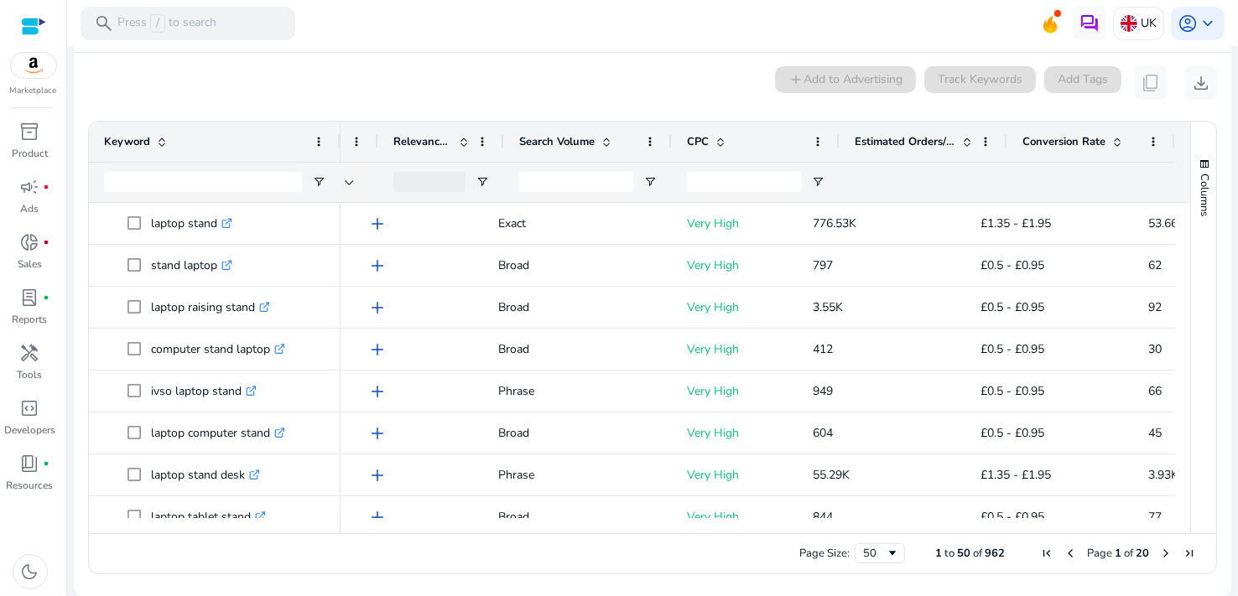
scroll to position [0, 299]
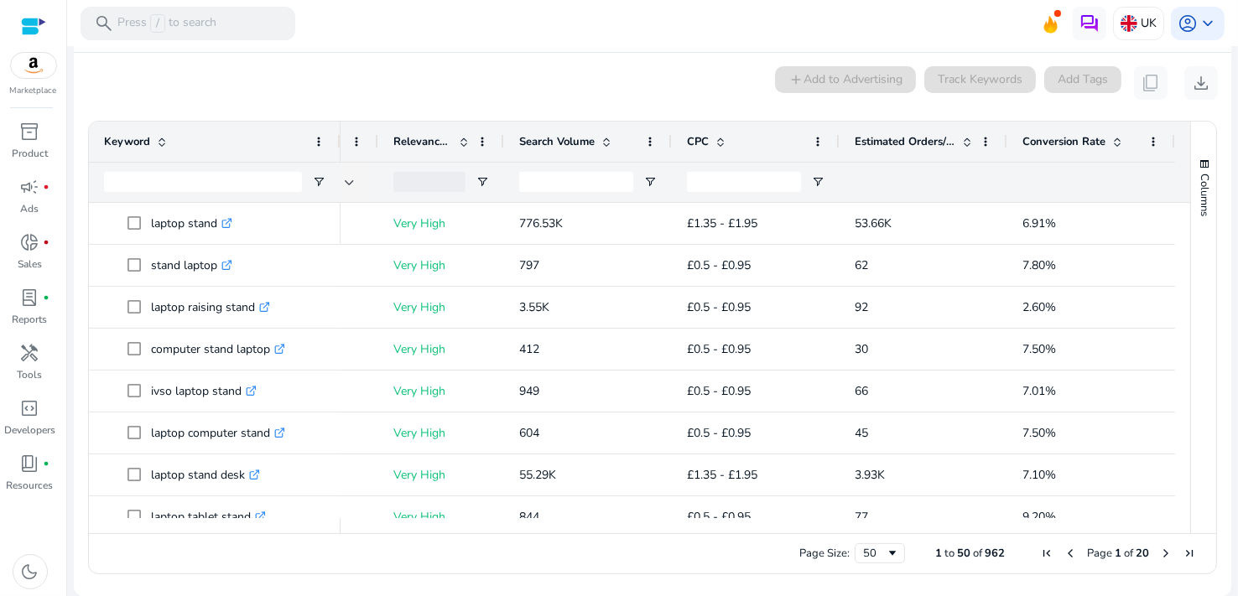
click at [445, 533] on div at bounding box center [758, 525] width 835 height 15
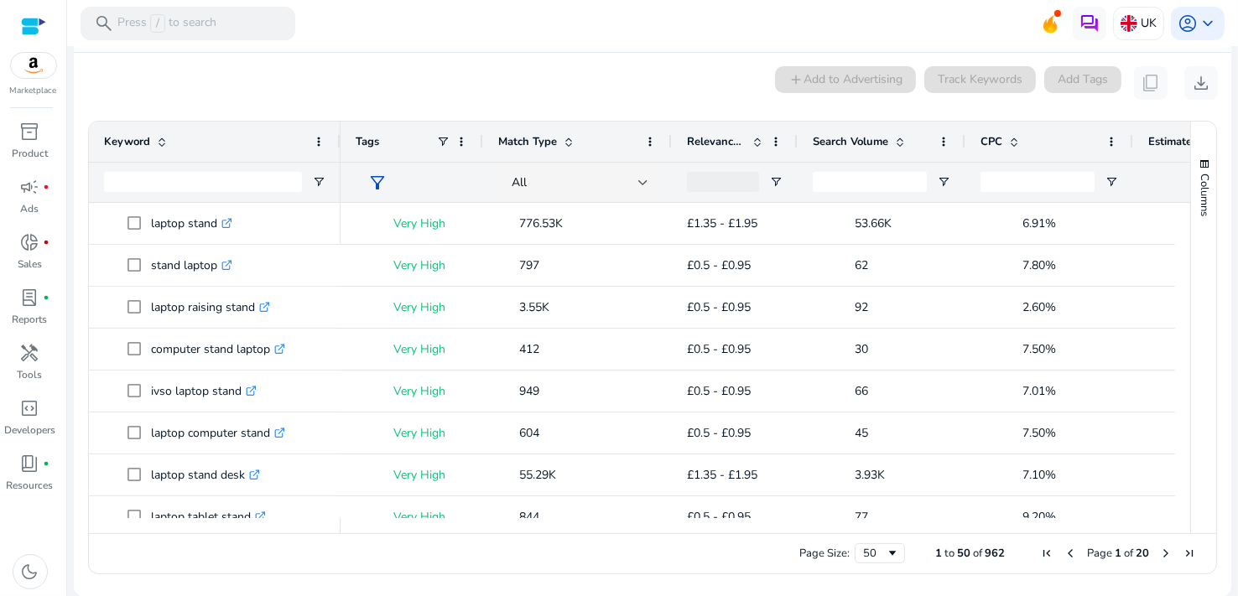
scroll to position [0, 0]
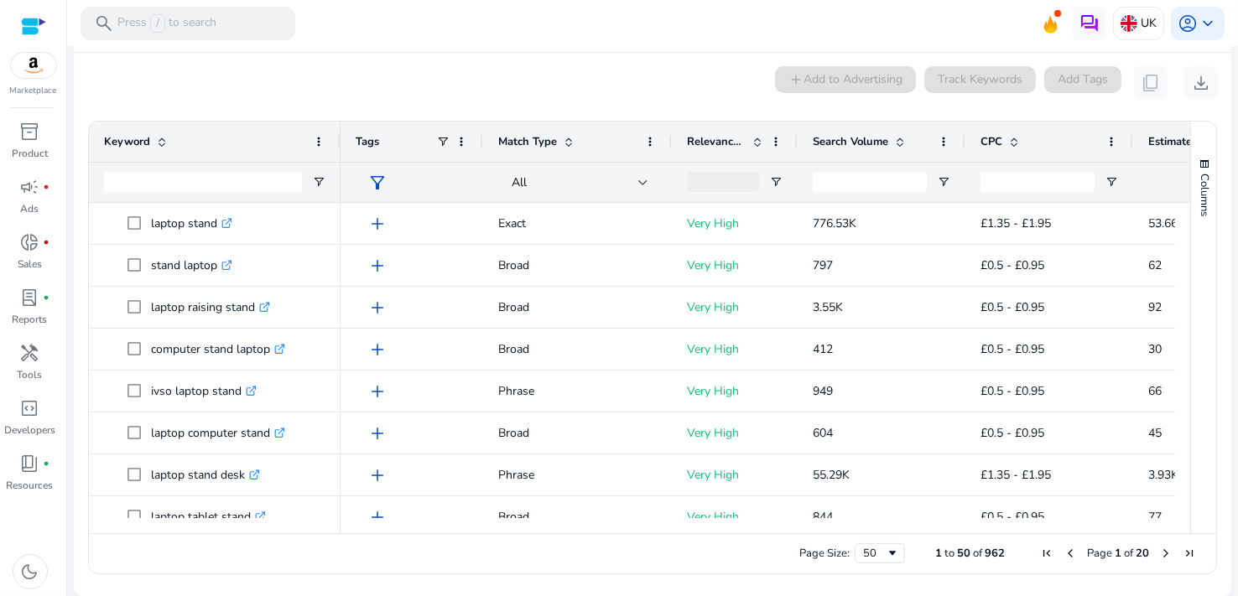
click at [208, 519] on div at bounding box center [215, 525] width 252 height 15
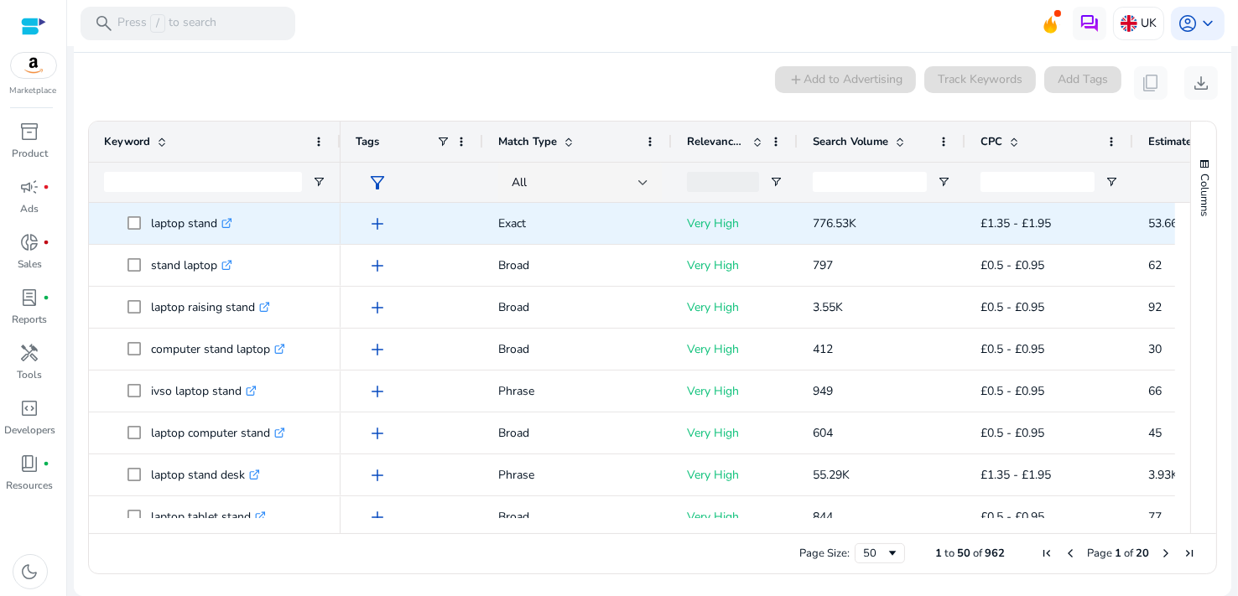
click at [194, 220] on p "laptop stand .st0{fill:#2c8af8}" at bounding box center [191, 223] width 81 height 34
click at [232, 221] on icon at bounding box center [230, 220] width 4 height 4
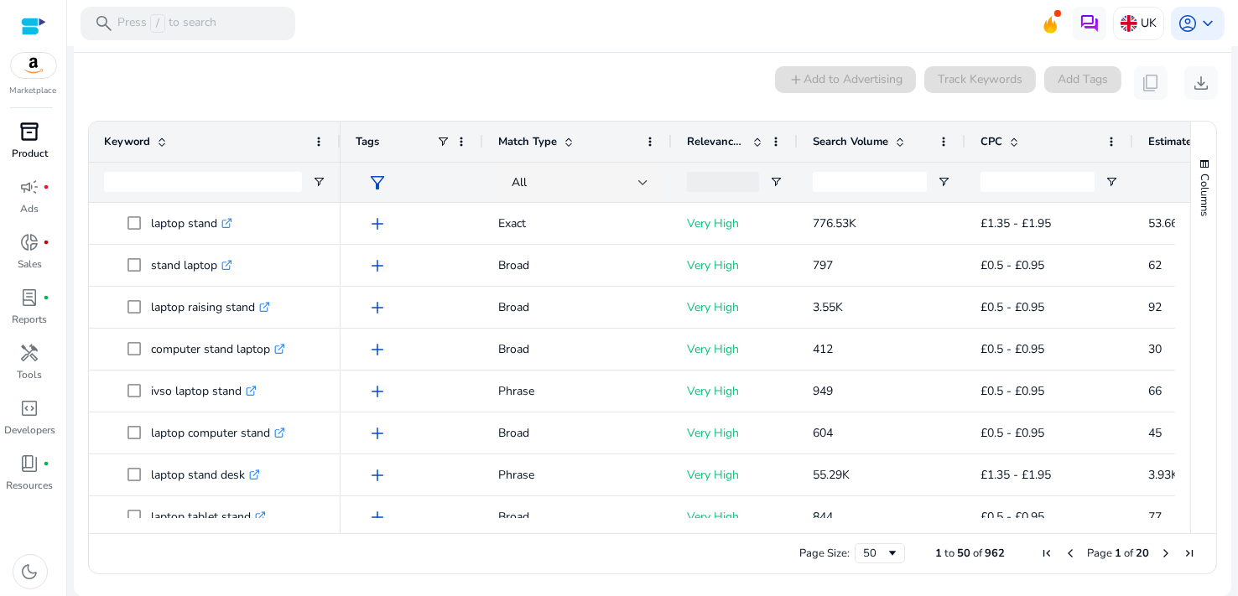
click at [16, 135] on div "inventory_2" at bounding box center [30, 131] width 47 height 27
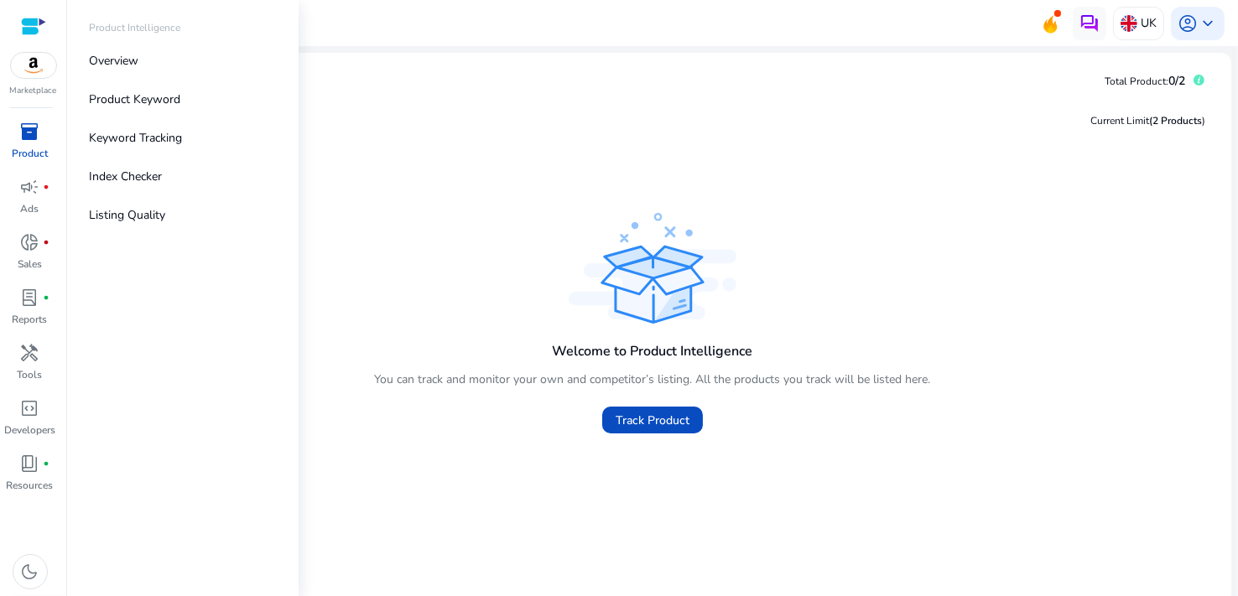
click at [29, 28] on div at bounding box center [33, 26] width 25 height 19
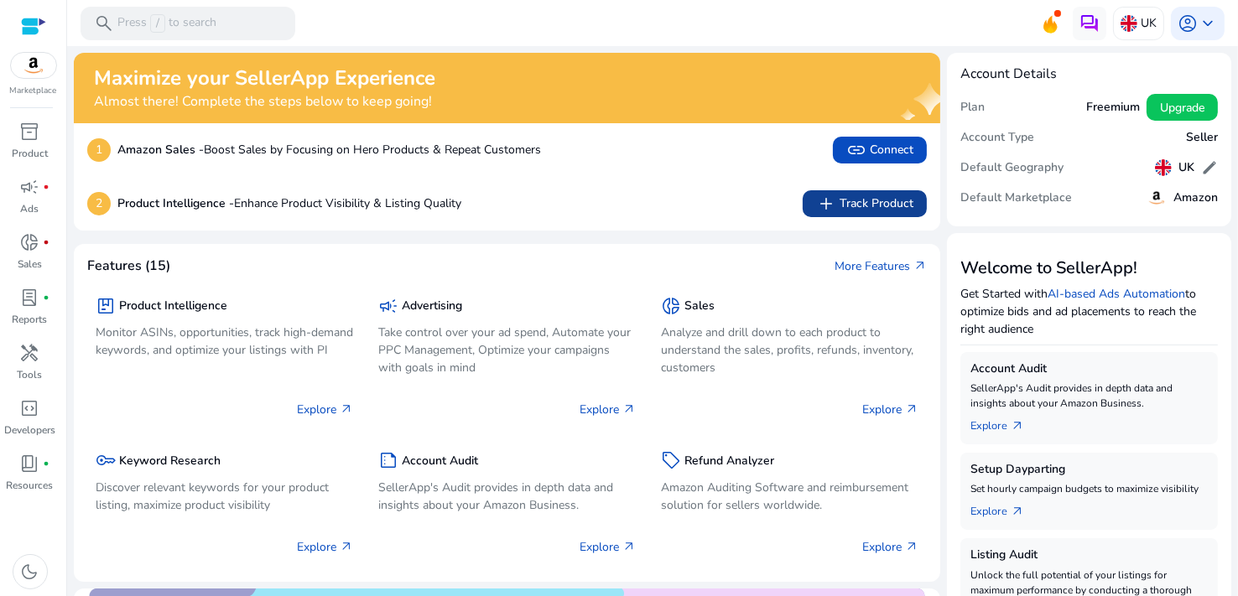
click at [870, 211] on span "add Track Product" at bounding box center [864, 204] width 97 height 20
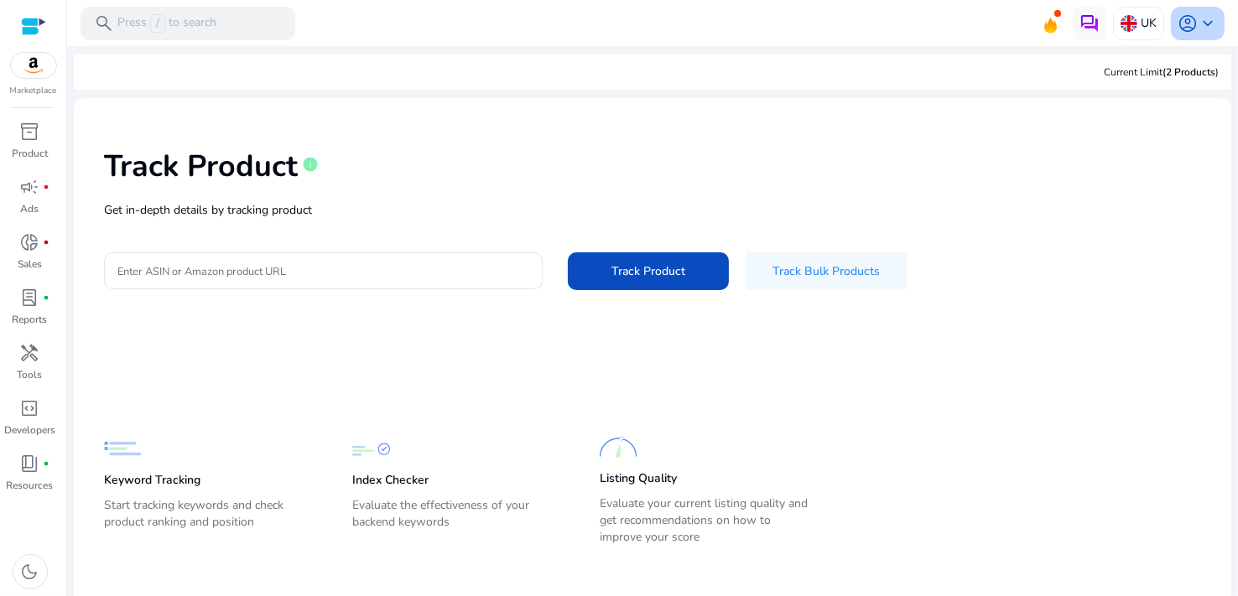
click at [1199, 36] on div "account_circle keyboard_arrow_down" at bounding box center [1198, 24] width 54 height 34
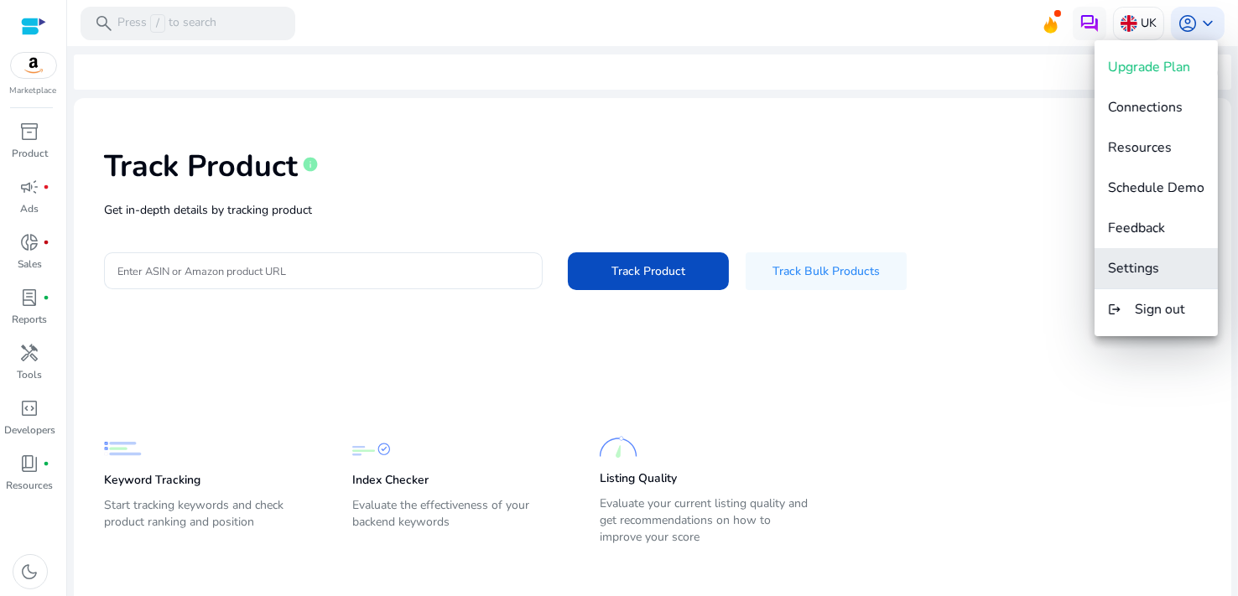
click at [1154, 268] on span "Settings" at bounding box center [1133, 268] width 51 height 18
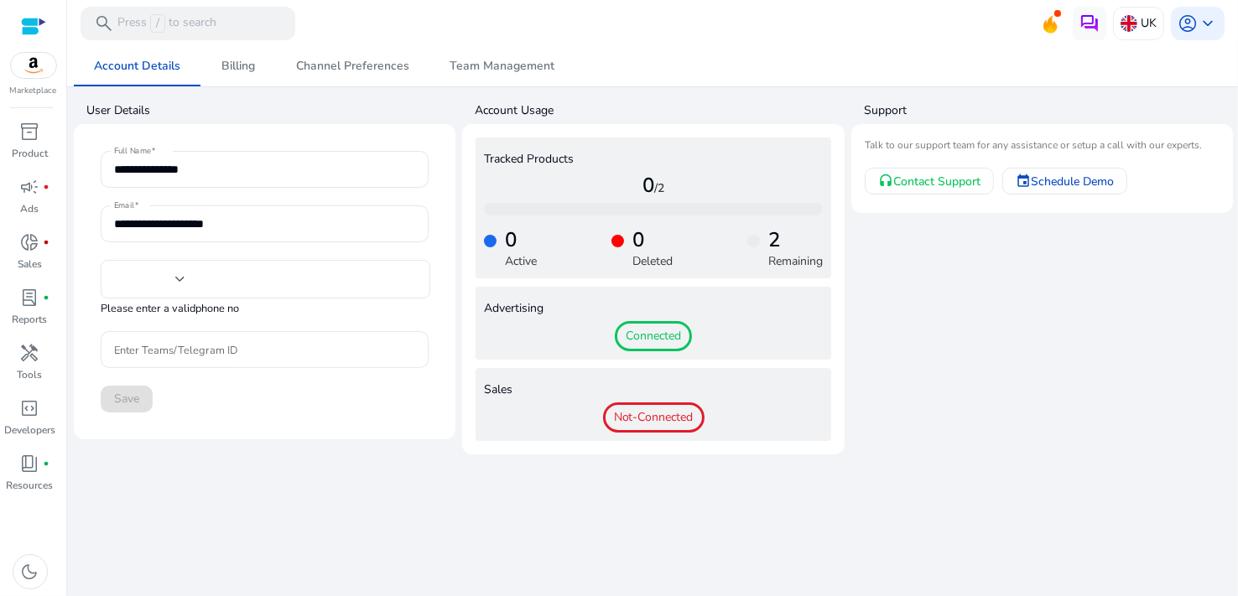
type input "**********"
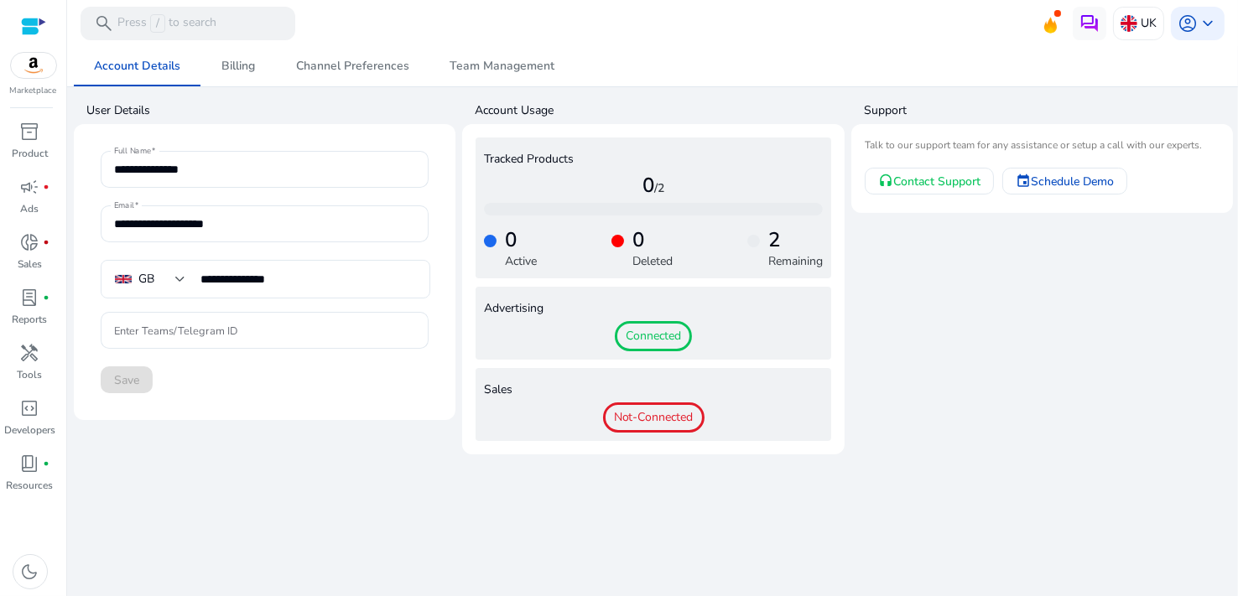
click at [649, 340] on span "Connected" at bounding box center [653, 336] width 77 height 30
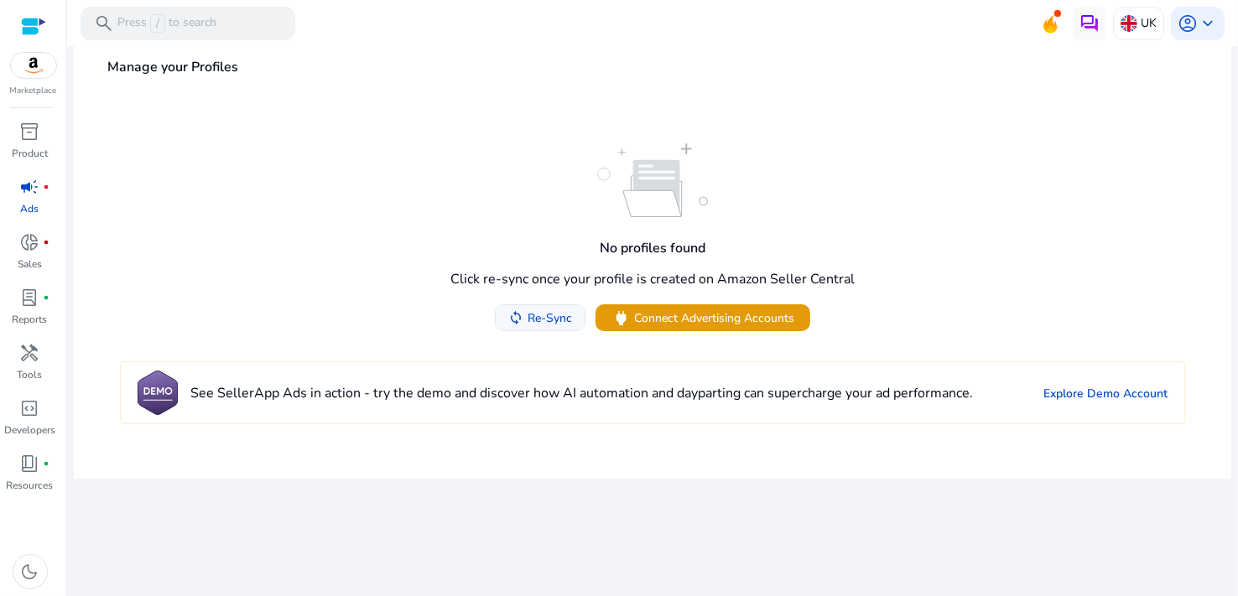
click at [550, 324] on span "Re-Sync" at bounding box center [550, 319] width 44 height 18
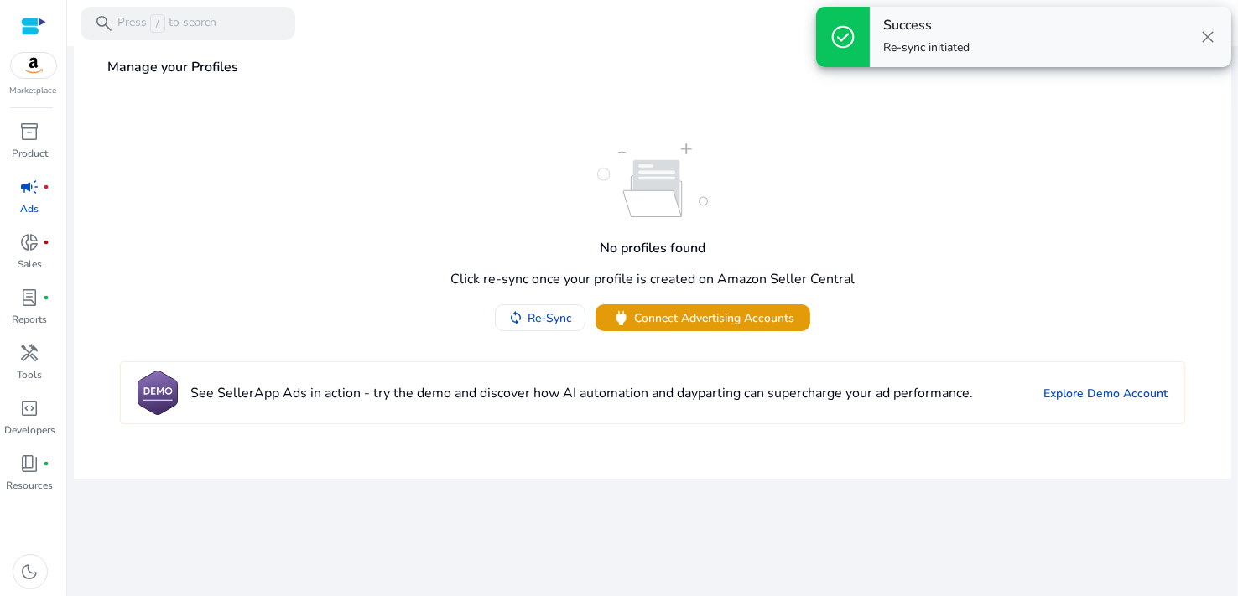
click at [960, 46] on p "Re-sync initiated" at bounding box center [926, 47] width 86 height 17
click at [1047, 122] on div "No profiles found Click re-sync once your profile is created on Amazon Seller C…" at bounding box center [653, 289] width 1158 height 377
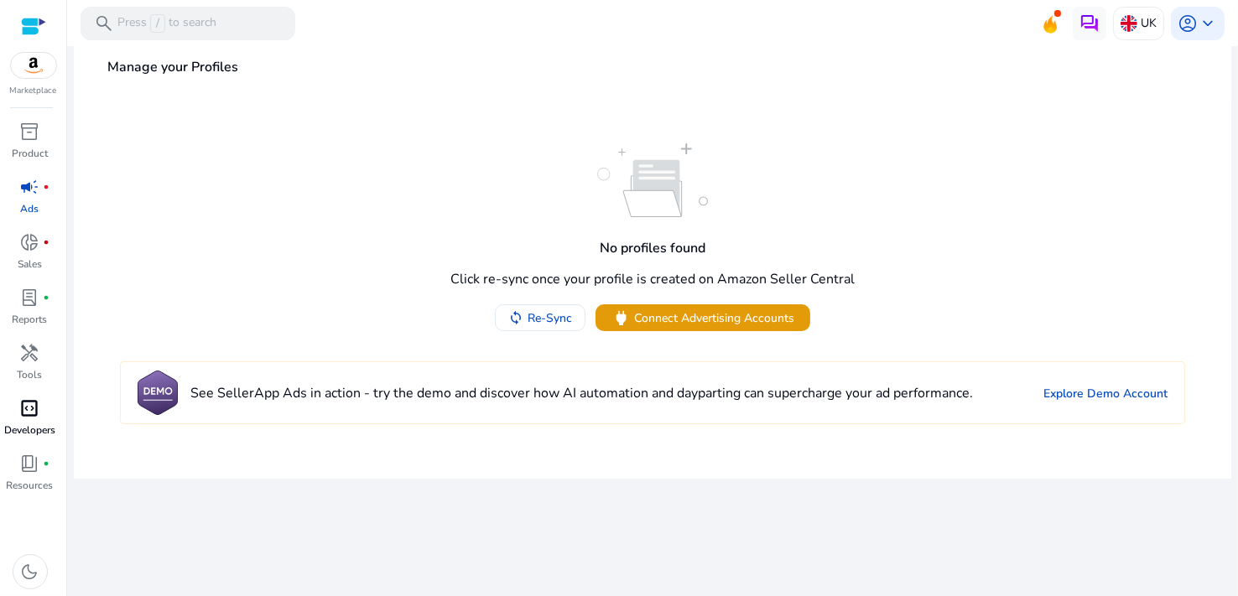
click at [24, 425] on p "Developers" at bounding box center [29, 430] width 51 height 15
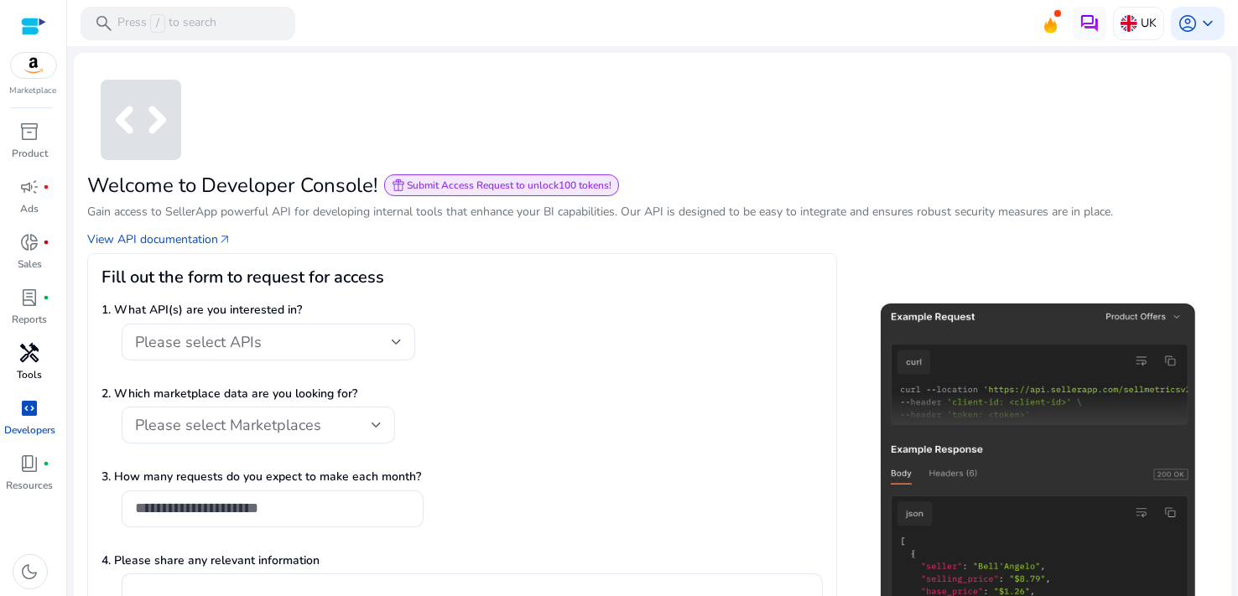
click at [24, 361] on span "handyman" at bounding box center [30, 353] width 20 height 20
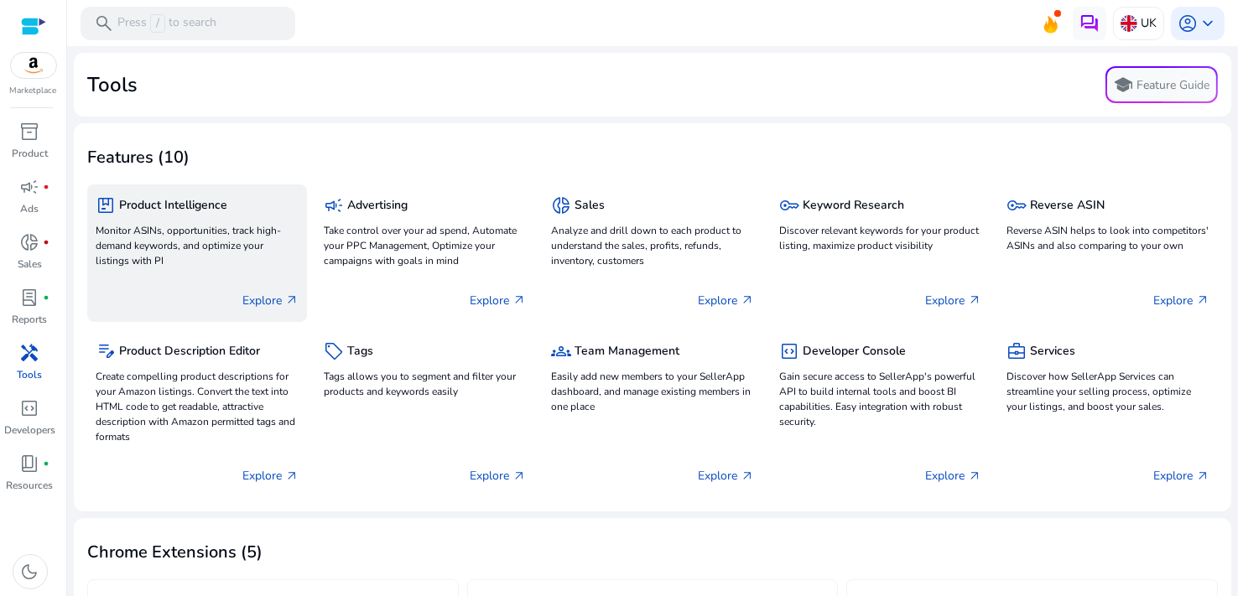
click at [263, 299] on p "Explore arrow_outward" at bounding box center [270, 301] width 56 height 18
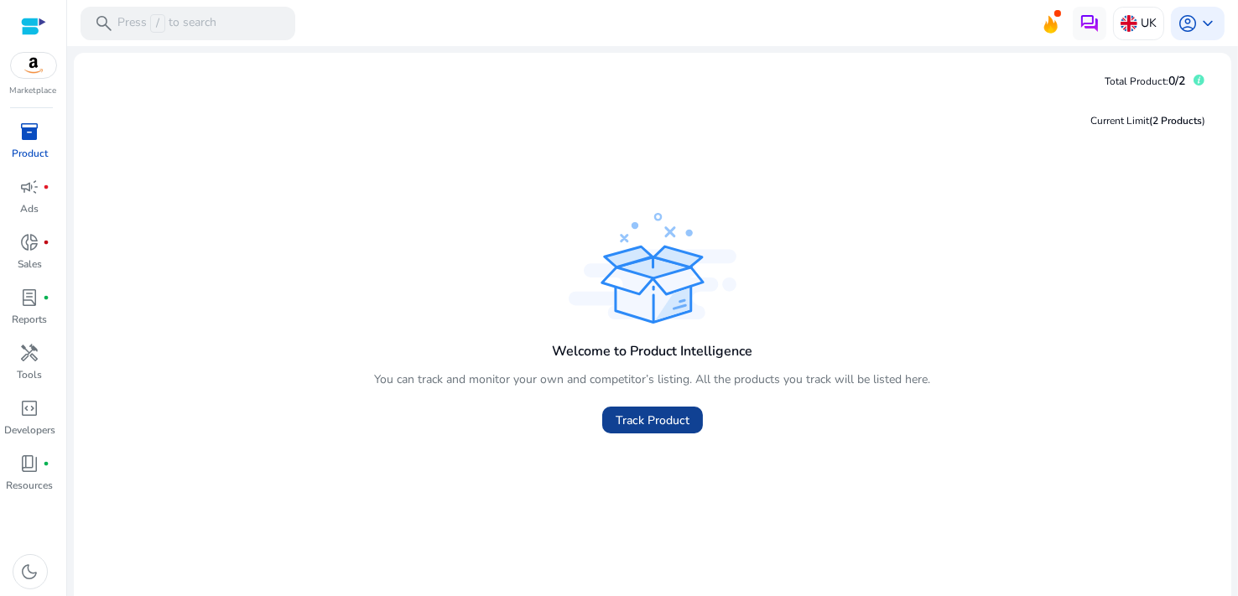
click at [631, 418] on span "Track Product" at bounding box center [653, 421] width 74 height 18
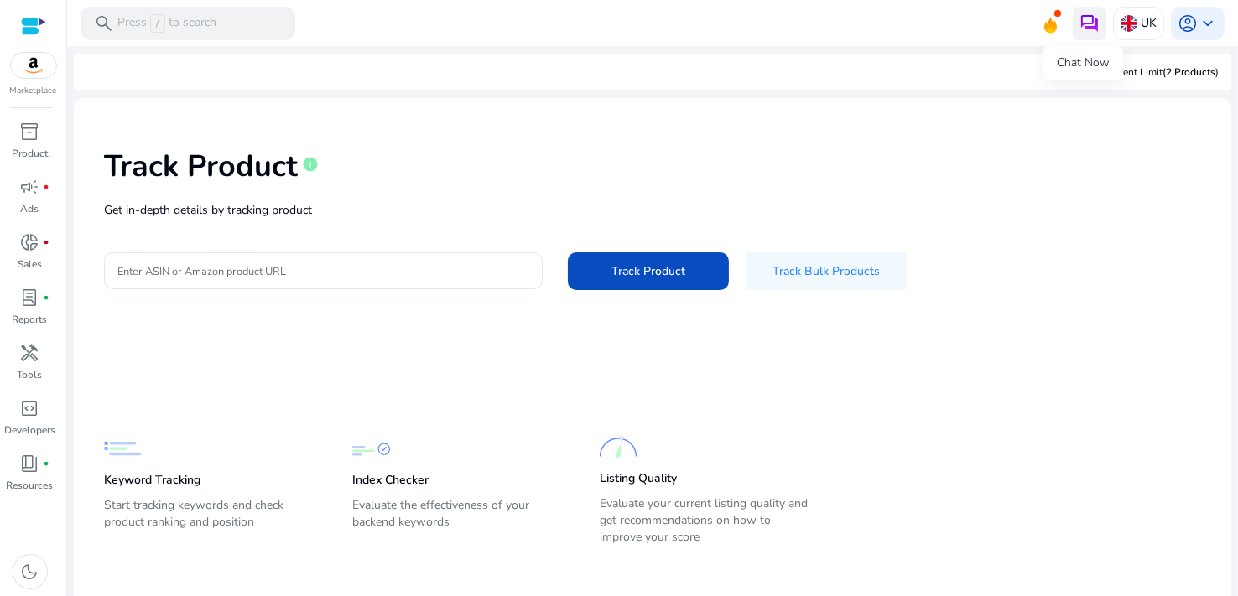
click at [1092, 27] on img at bounding box center [1090, 23] width 20 height 20
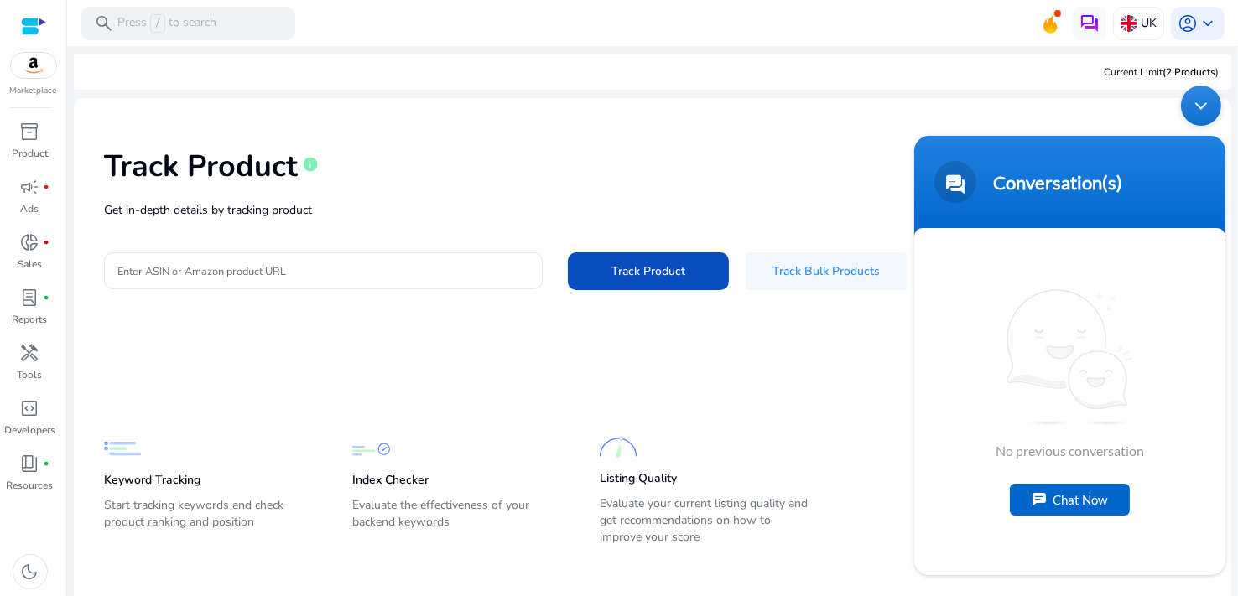
click at [1054, 495] on div "Chat Now" at bounding box center [1069, 499] width 120 height 32
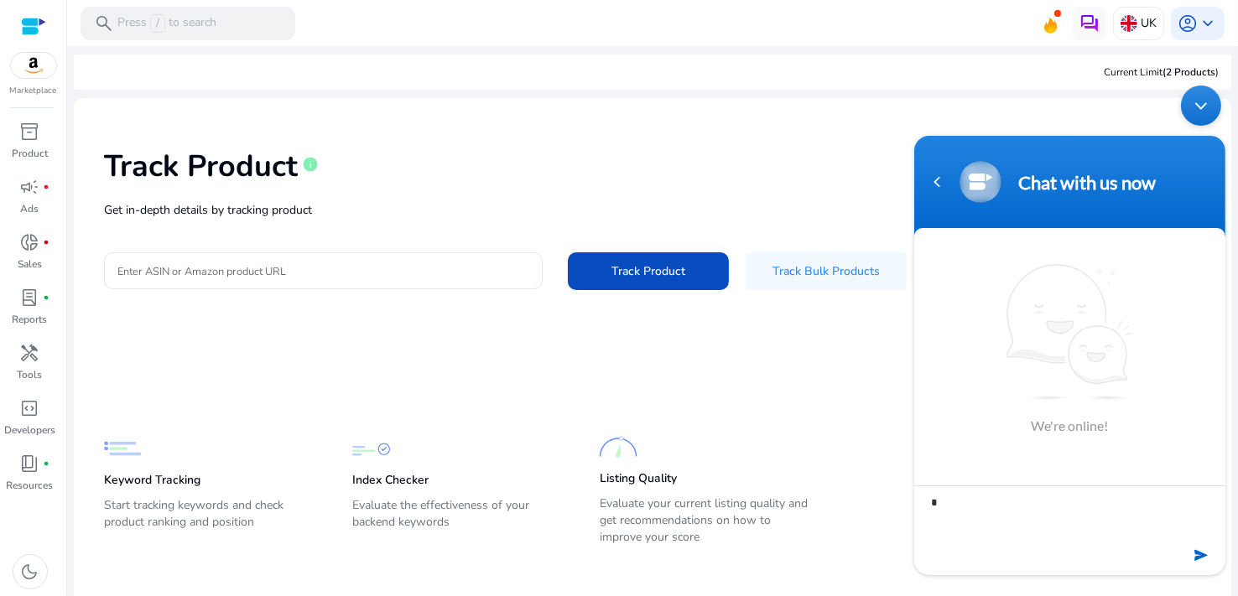
type textarea "**"
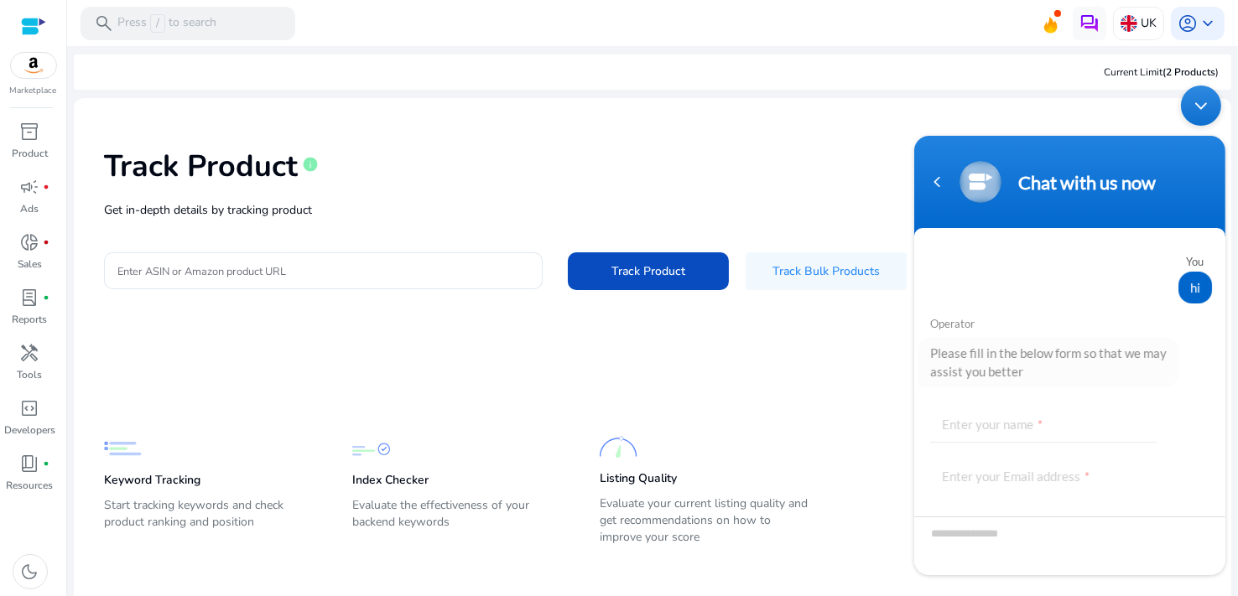
scroll to position [126, 0]
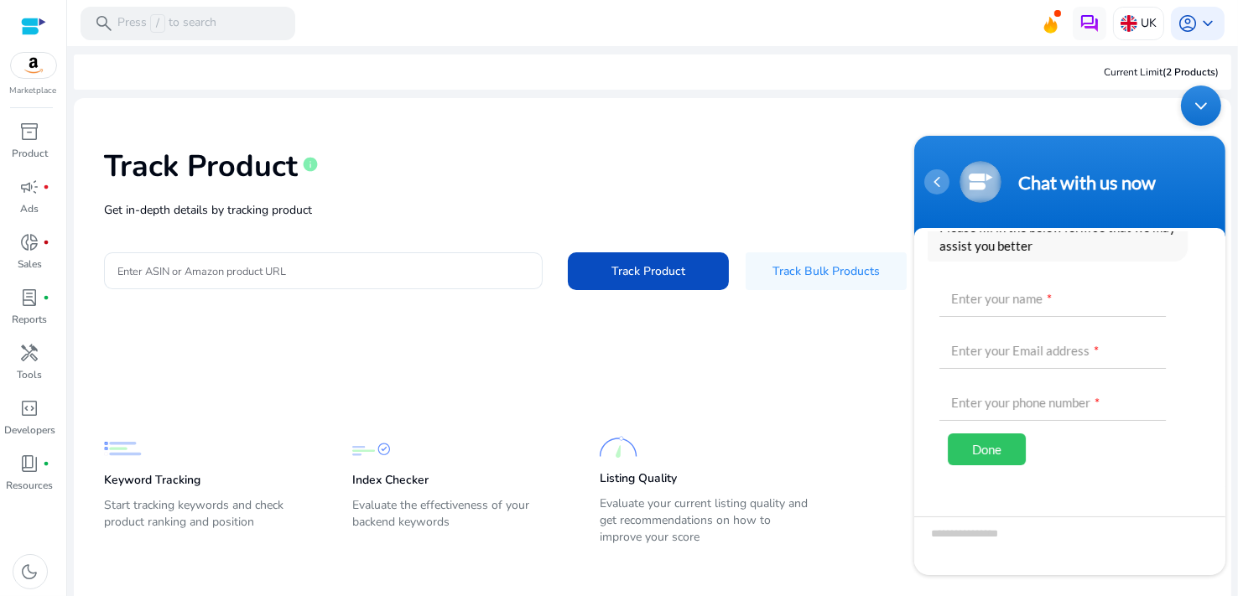
click at [938, 180] on div "Navigation go back" at bounding box center [936, 181] width 25 height 25
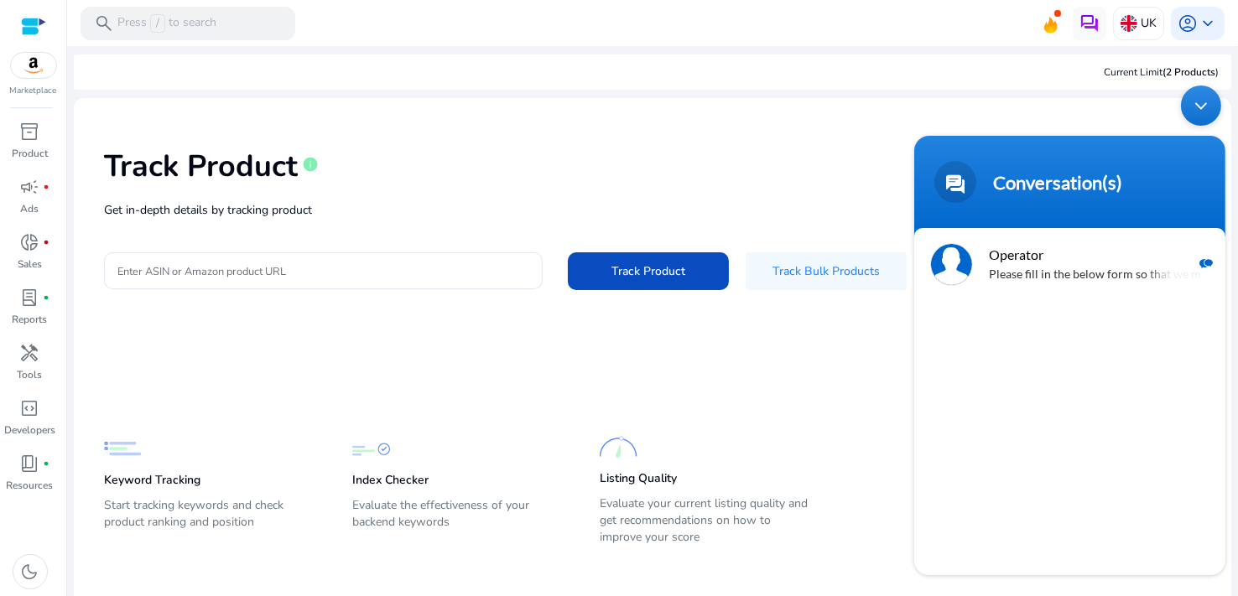
click at [991, 127] on body "Conversation(s) You hi Operator Please fill in the below form so that we may as…" at bounding box center [1069, 329] width 328 height 507
click at [1204, 100] on div "Minimize live chat window" at bounding box center [1200, 105] width 40 height 40
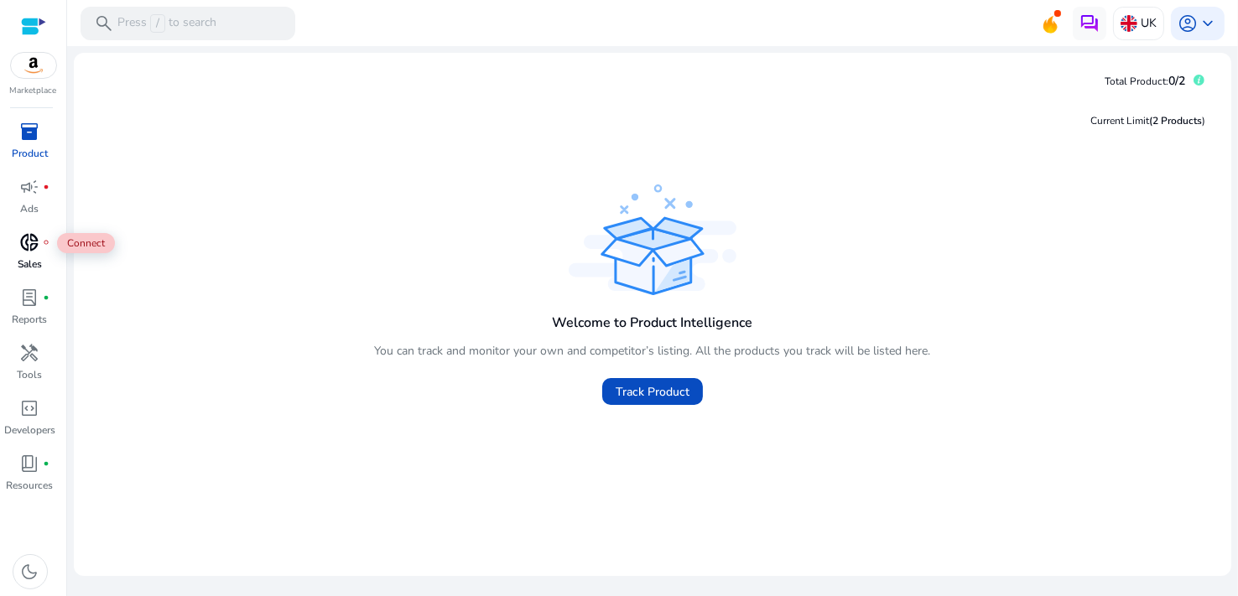
click at [33, 249] on span "donut_small" at bounding box center [30, 242] width 20 height 20
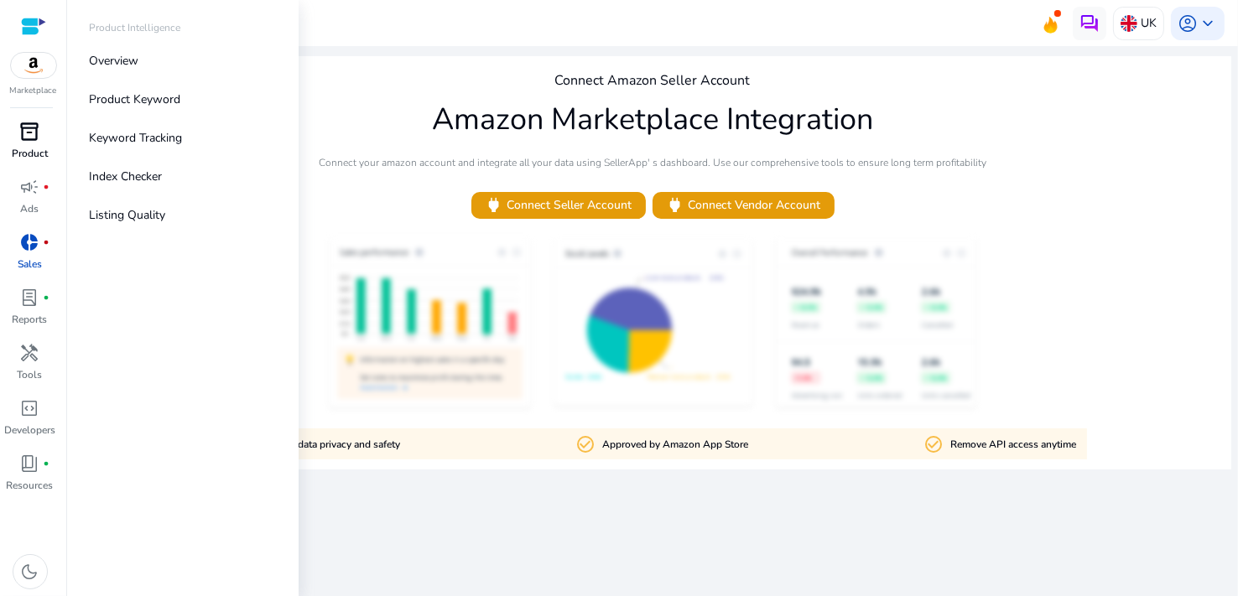
click at [29, 135] on span "inventory_2" at bounding box center [30, 132] width 20 height 20
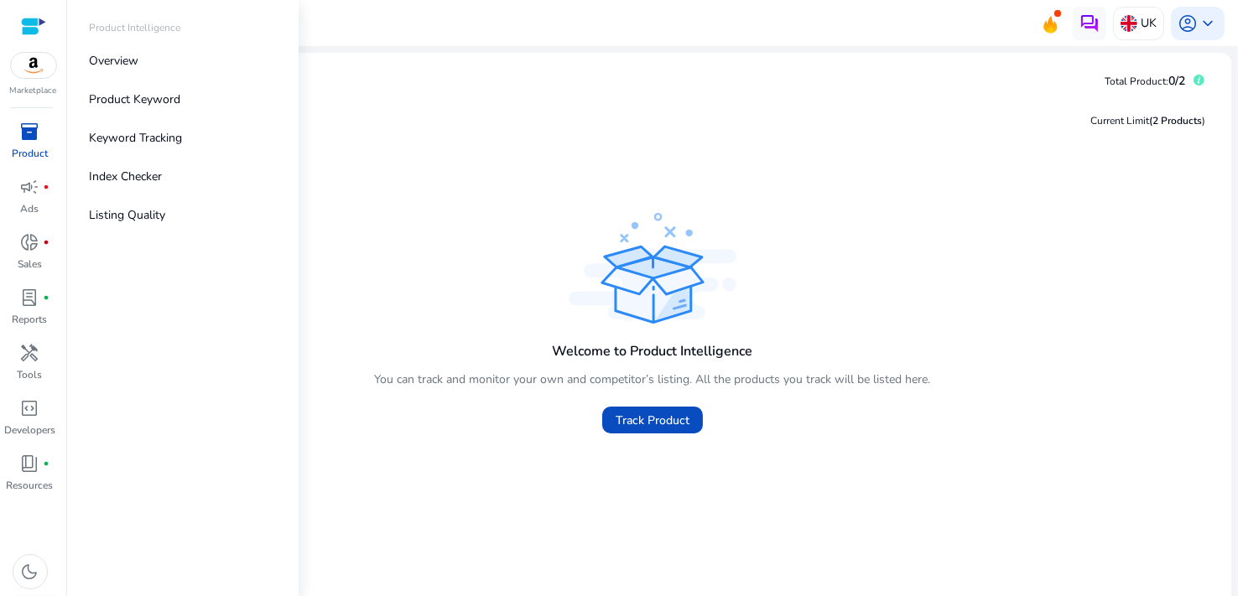
click at [29, 135] on span "inventory_2" at bounding box center [30, 132] width 20 height 20
click at [135, 75] on link "Overview" at bounding box center [182, 61] width 215 height 38
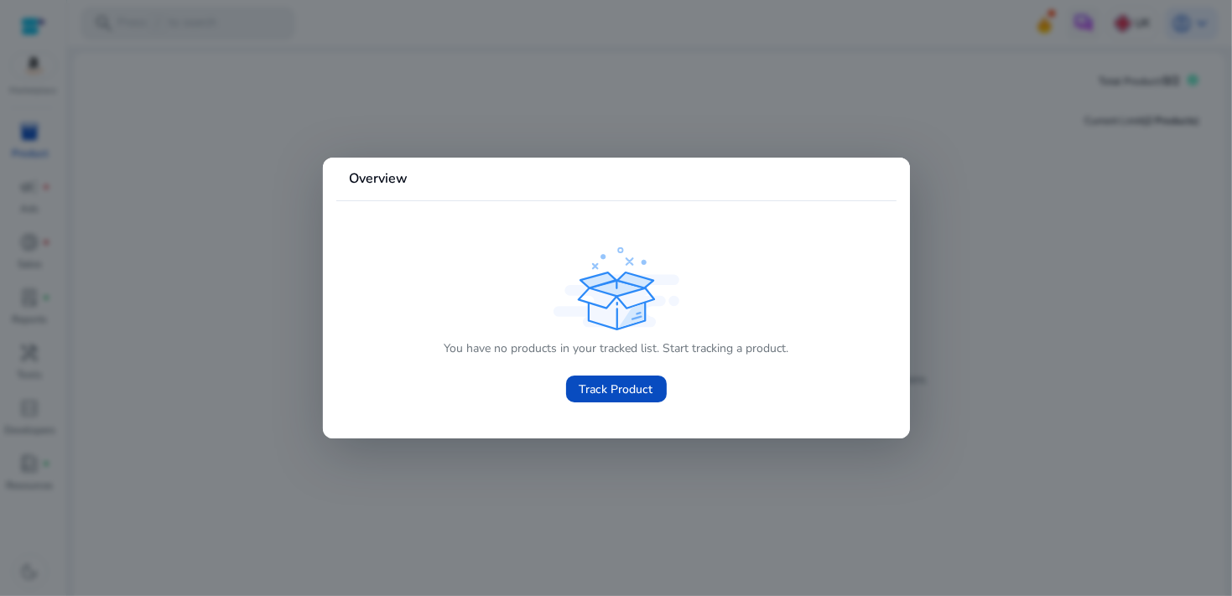
click at [974, 254] on div at bounding box center [616, 298] width 1232 height 596
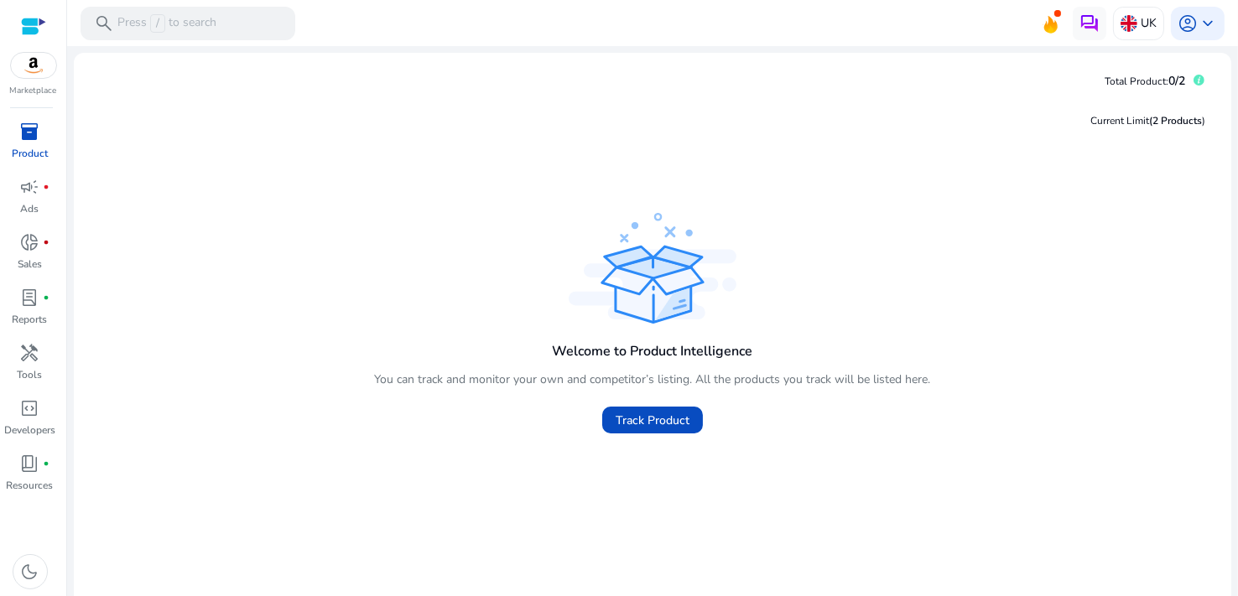
click at [32, 34] on div at bounding box center [33, 26] width 25 height 19
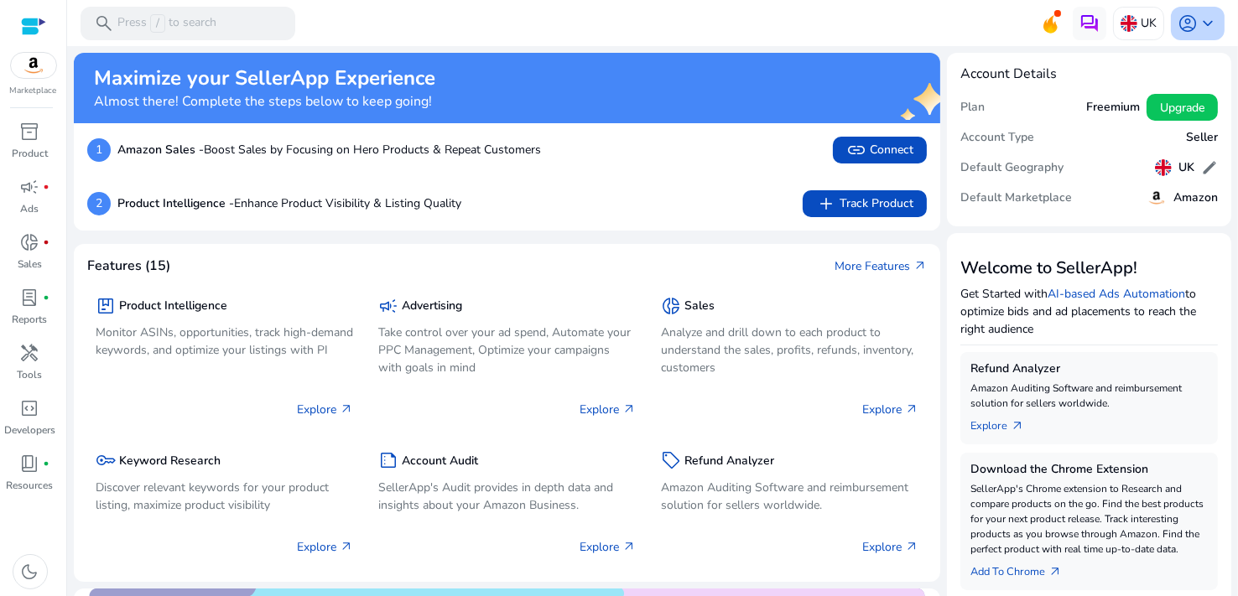
click at [1179, 31] on span "account_circle" at bounding box center [1188, 23] width 20 height 20
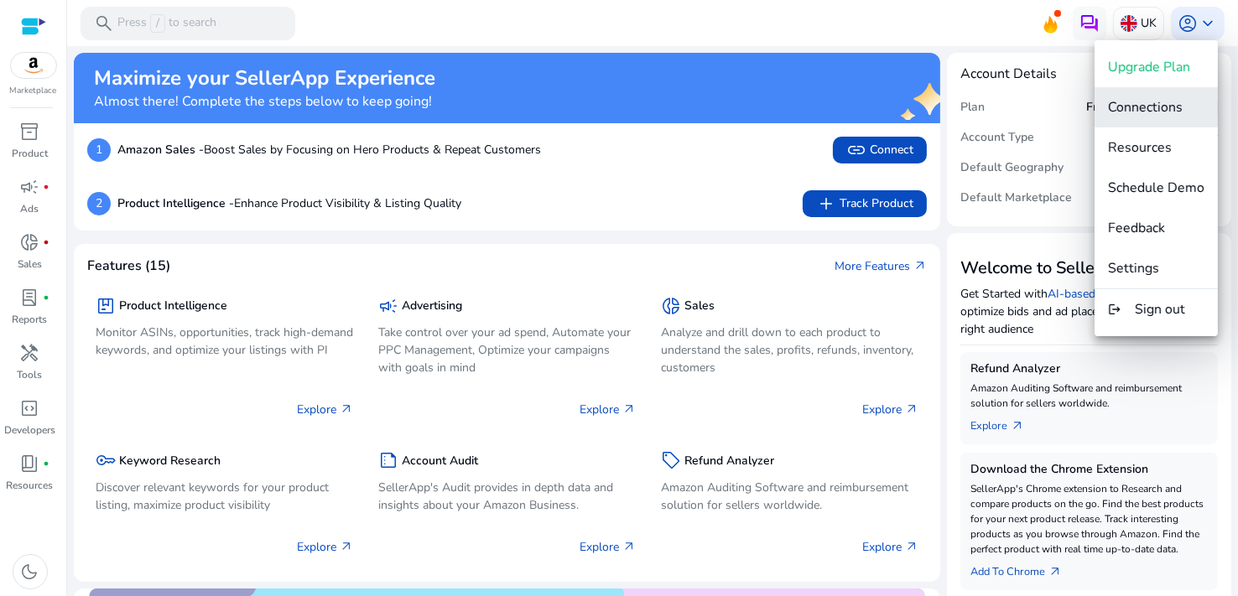
click at [1158, 109] on span "Connections" at bounding box center [1145, 107] width 75 height 18
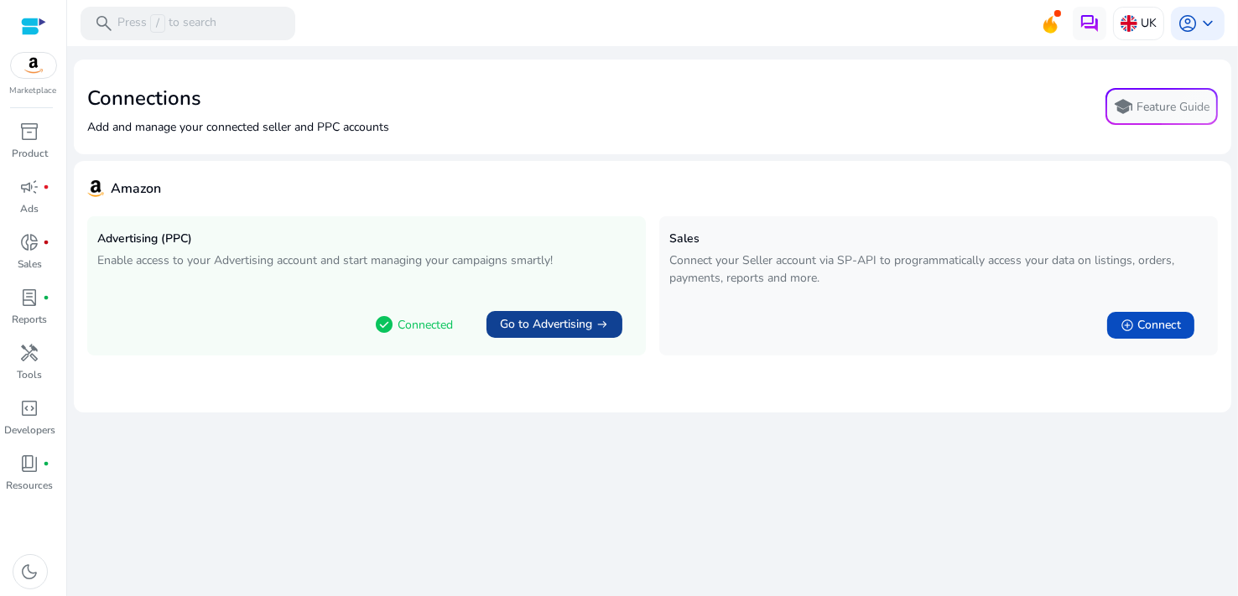
click at [571, 328] on span "Go to Advertising" at bounding box center [546, 324] width 92 height 17
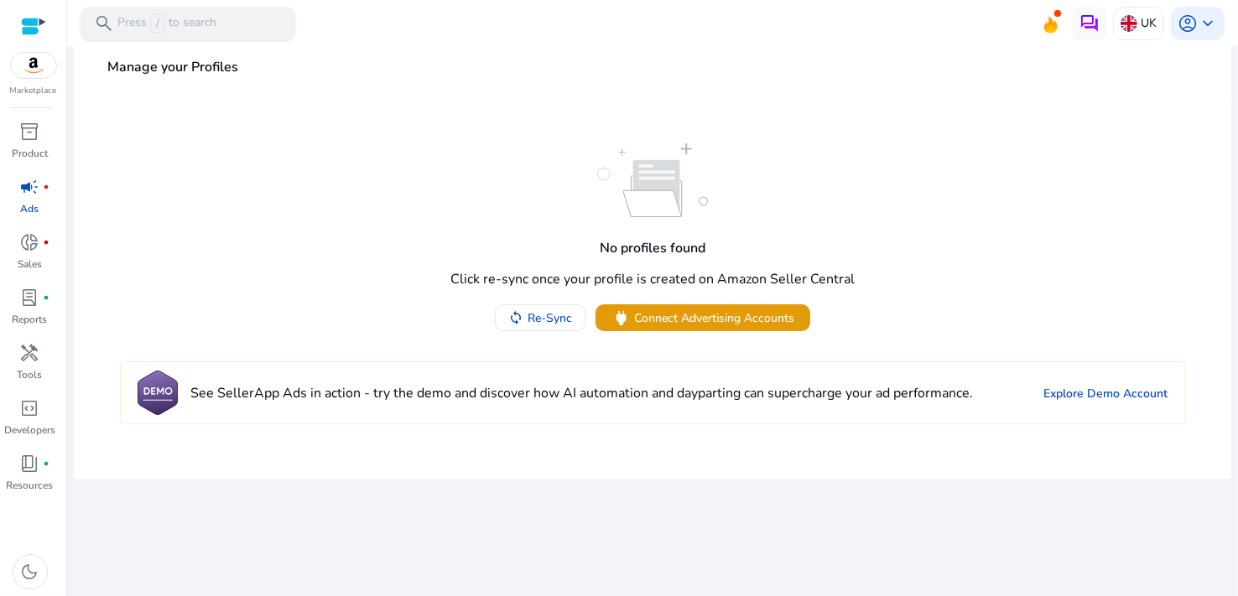
click at [208, 21] on p "Press / to search" at bounding box center [166, 23] width 99 height 18
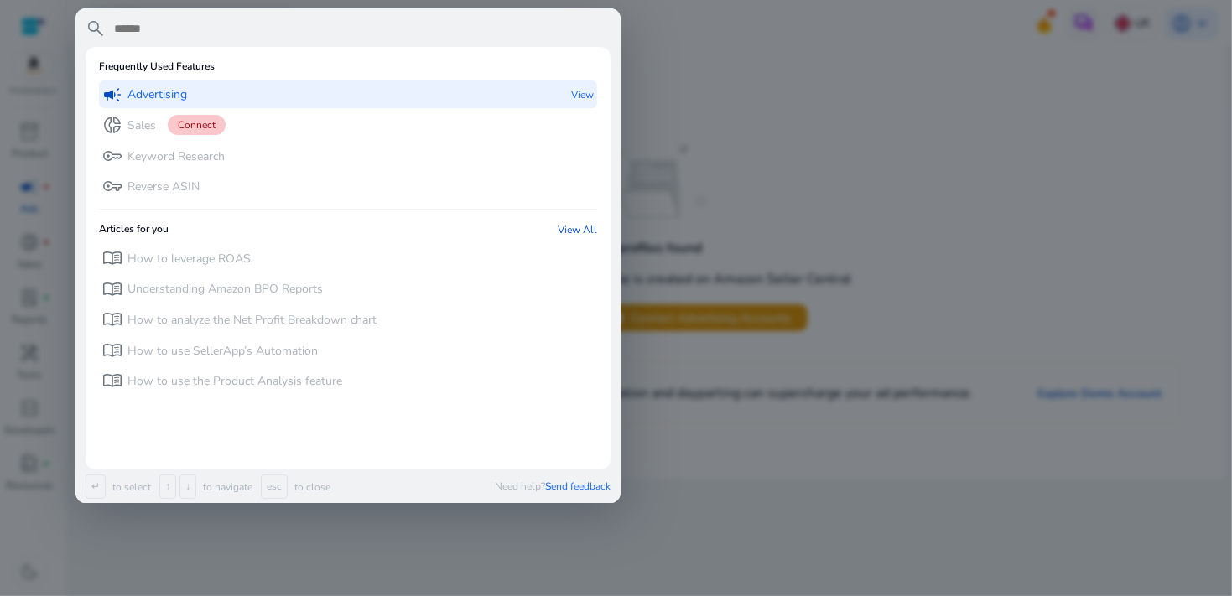
click at [590, 93] on p "View" at bounding box center [582, 95] width 23 height 28
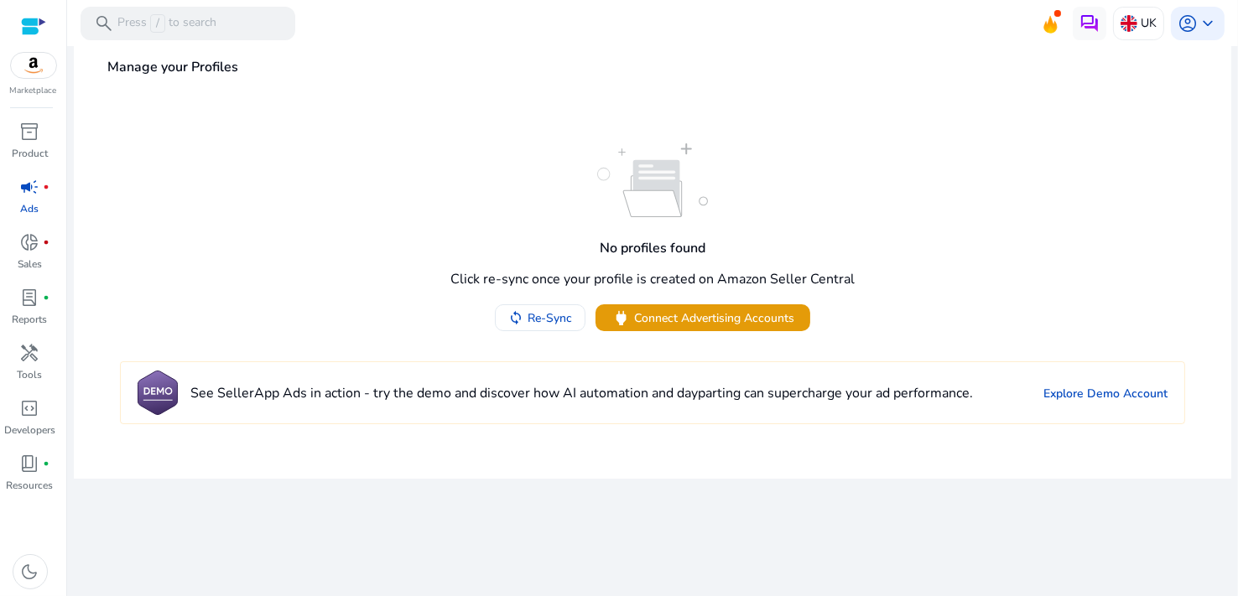
click at [33, 18] on div at bounding box center [33, 26] width 25 height 19
